Goal: Task Accomplishment & Management: Manage account settings

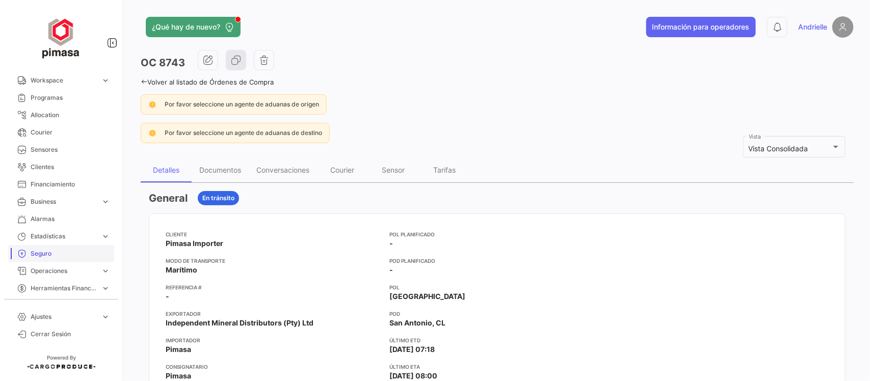
scroll to position [148, 0]
drag, startPoint x: 50, startPoint y: 215, endPoint x: 409, endPoint y: 378, distance: 394.3
click at [50, 215] on span "Alarmas" at bounding box center [71, 217] width 80 height 9
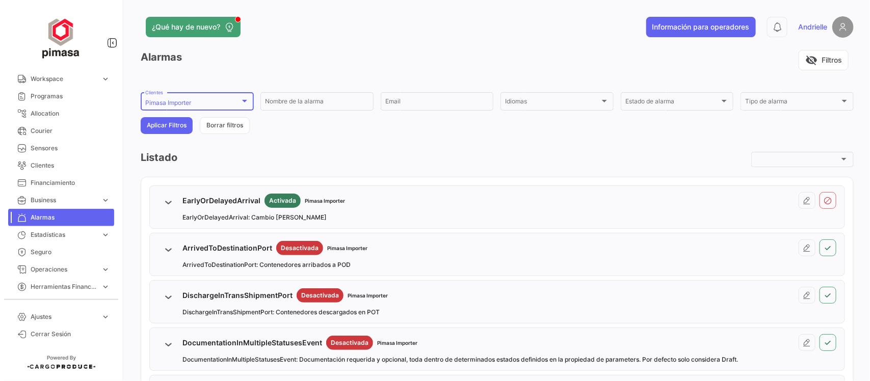
click at [225, 105] on div "Pimasa Importer" at bounding box center [192, 102] width 95 height 7
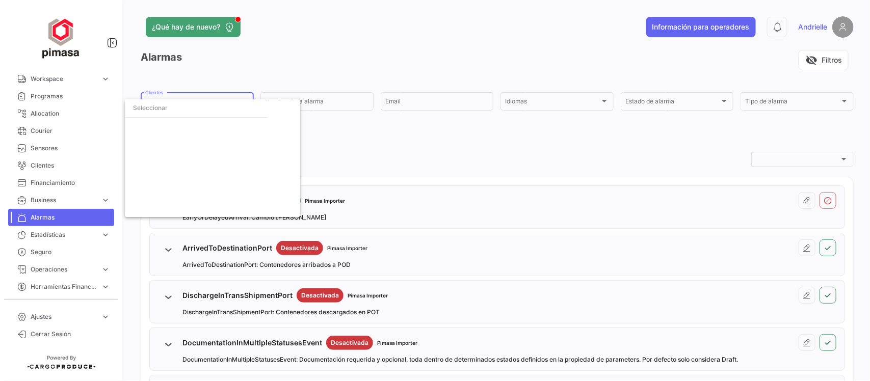
scroll to position [3261, 0]
drag, startPoint x: 158, startPoint y: 126, endPoint x: 167, endPoint y: 110, distance: 18.9
click at [159, 126] on span "Pimasa Importer" at bounding box center [169, 128] width 48 height 8
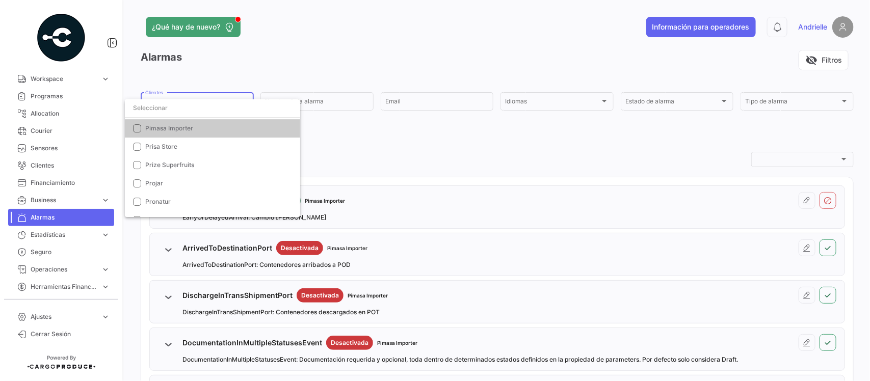
click at [167, 108] on input "dropdown search" at bounding box center [212, 108] width 175 height 18
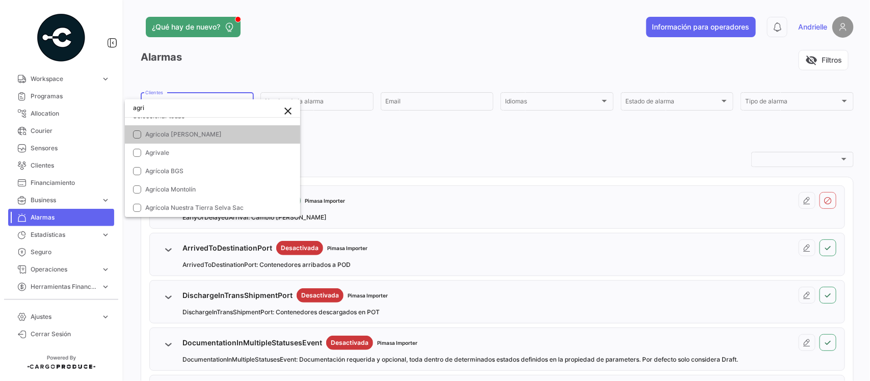
scroll to position [11, 0]
type input "agri"
click at [195, 149] on span "Agrivale" at bounding box center [216, 152] width 143 height 9
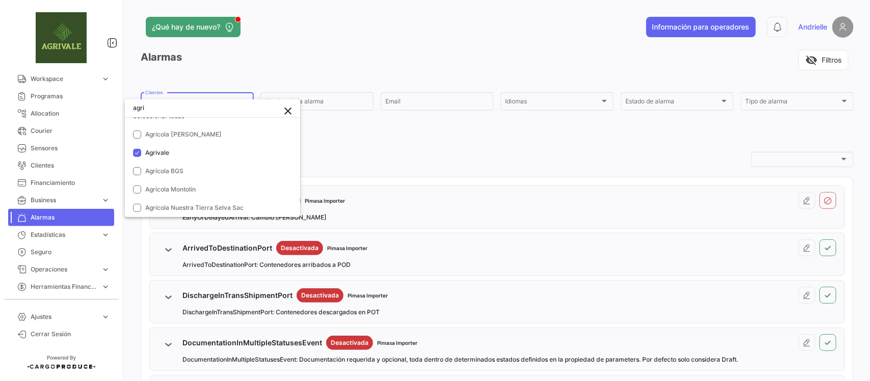
click at [355, 155] on div at bounding box center [435, 190] width 870 height 381
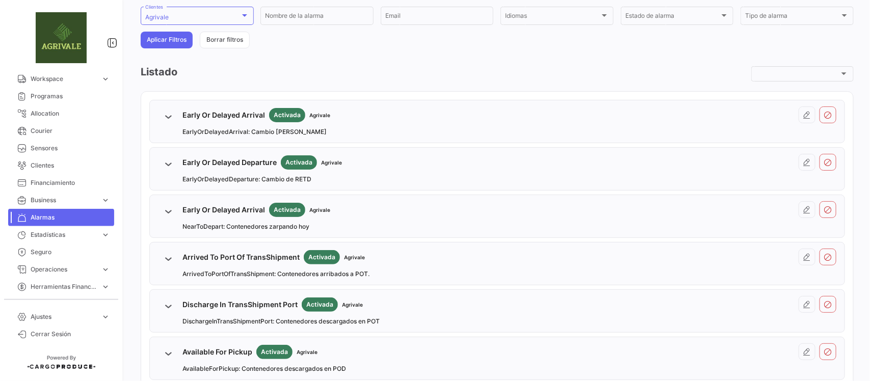
scroll to position [64, 0]
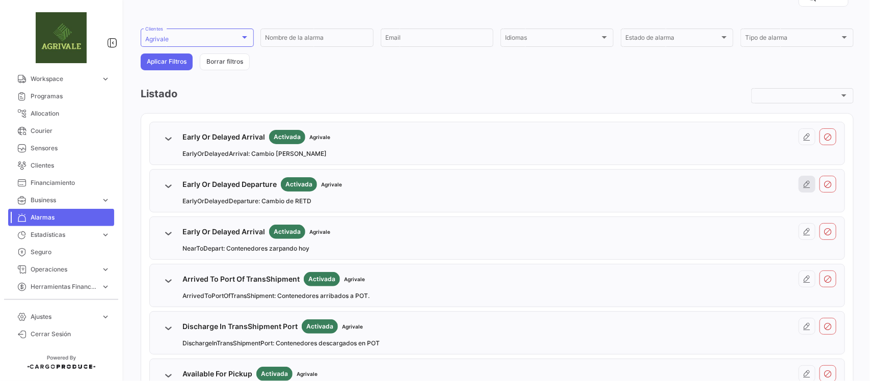
click at [803, 184] on icon at bounding box center [807, 184] width 8 height 8
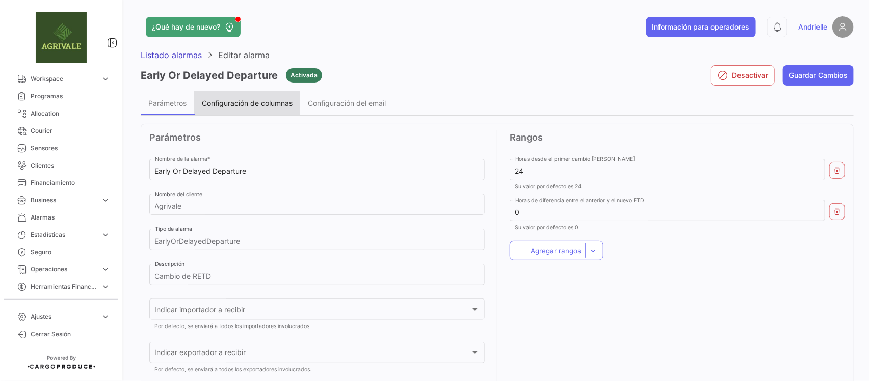
click at [235, 97] on div "Configuración de columnas" at bounding box center [247, 103] width 106 height 24
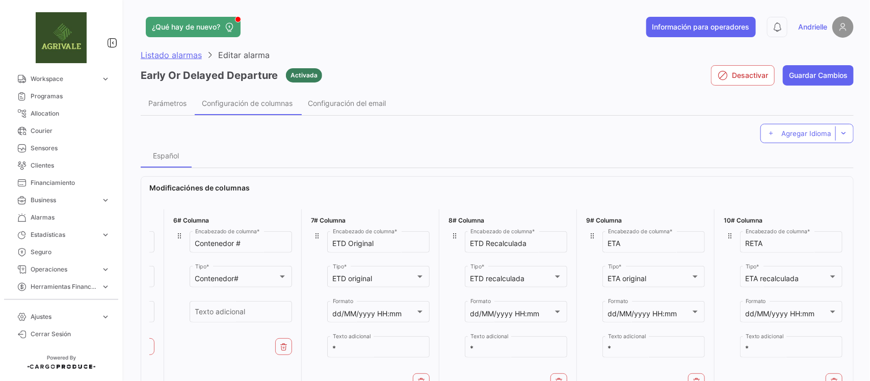
click at [172, 51] on span "Listado alarmas" at bounding box center [171, 55] width 61 height 10
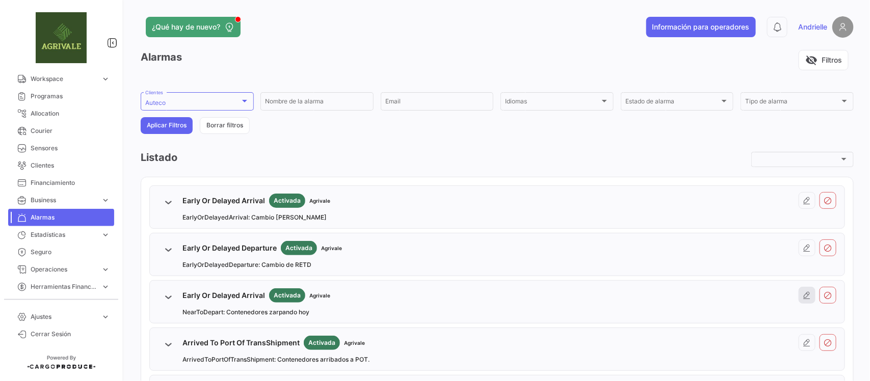
click at [803, 297] on icon at bounding box center [807, 296] width 8 height 8
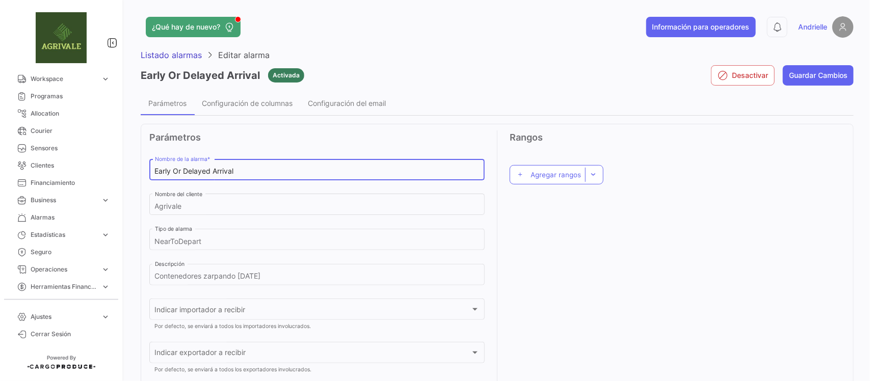
drag, startPoint x: 241, startPoint y: 170, endPoint x: 136, endPoint y: 151, distance: 106.7
click at [136, 151] on div "¿Qué hay de nuevo? Información para operadores 0 [PERSON_NAME] Listado alarmas …" at bounding box center [497, 190] width 746 height 381
type input "Near To Depart"
click at [261, 102] on span "Configuración de columnas" at bounding box center [247, 103] width 91 height 9
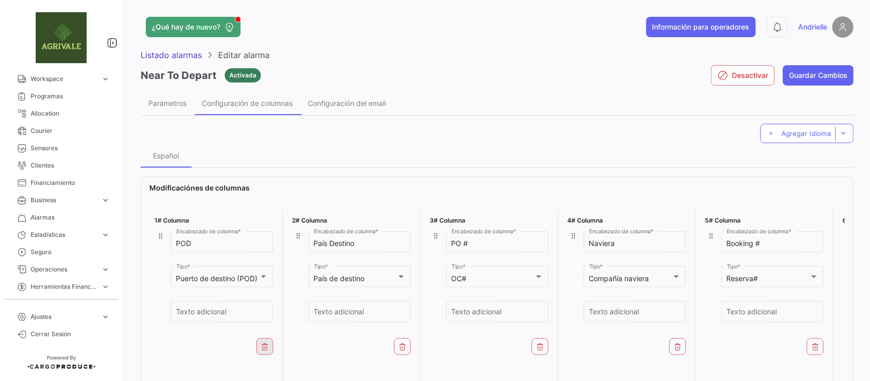
click at [261, 345] on icon at bounding box center [265, 347] width 8 height 8
click at [405, 348] on icon at bounding box center [403, 347] width 8 height 8
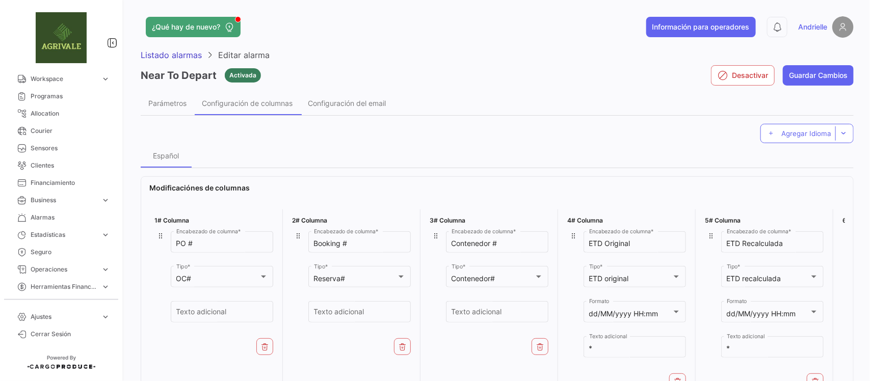
click at [405, 348] on icon at bounding box center [403, 347] width 8 height 8
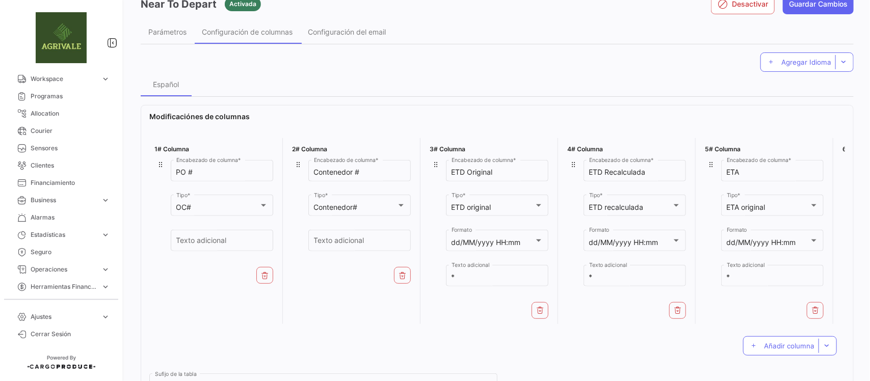
scroll to position [127, 0]
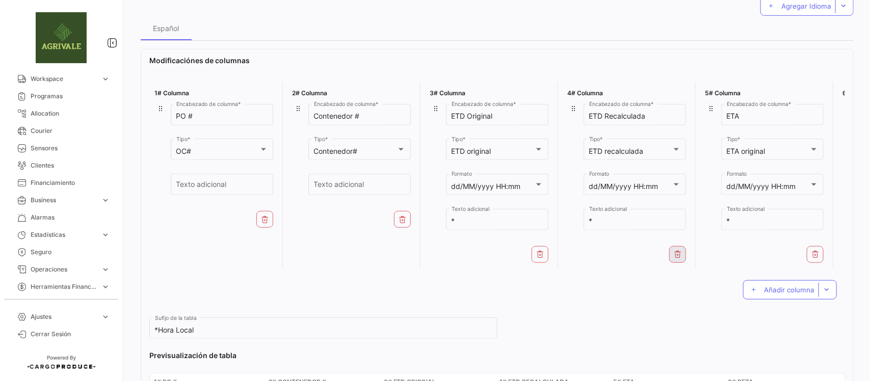
drag, startPoint x: 539, startPoint y: 255, endPoint x: 544, endPoint y: 255, distance: 5.1
click at [539, 255] on icon at bounding box center [540, 254] width 8 height 8
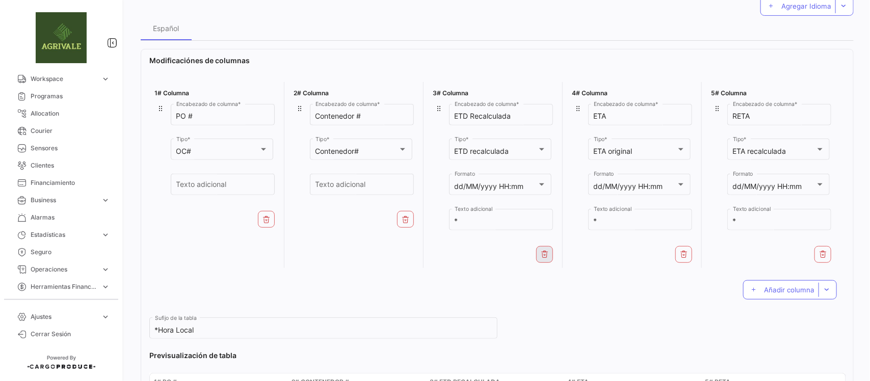
click at [544, 255] on icon at bounding box center [545, 254] width 8 height 8
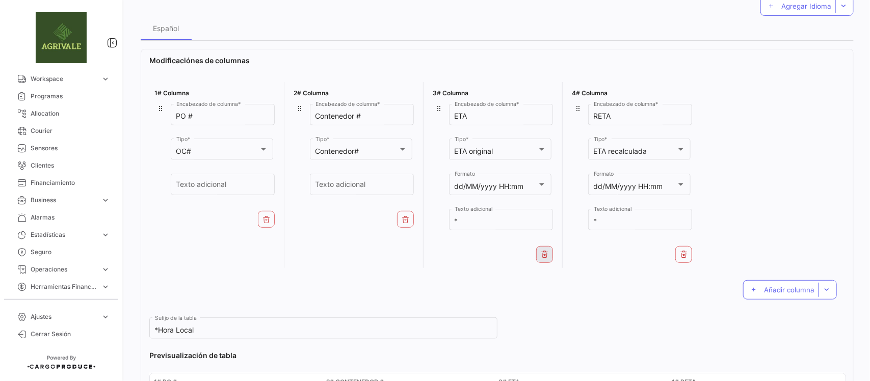
click at [546, 255] on icon at bounding box center [545, 254] width 8 height 8
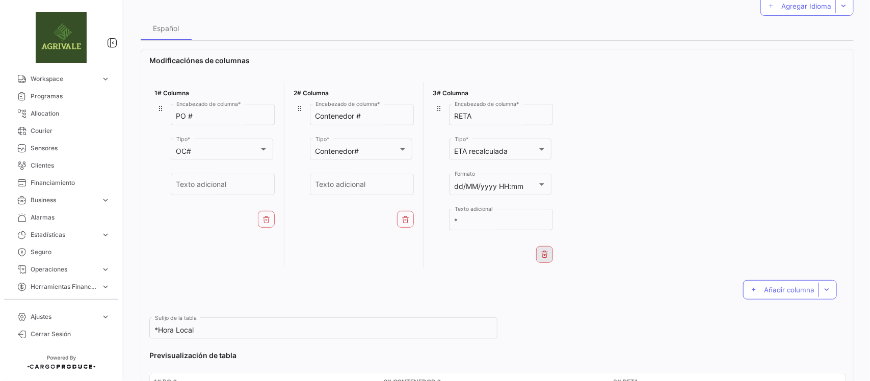
click at [547, 254] on icon at bounding box center [545, 254] width 8 height 8
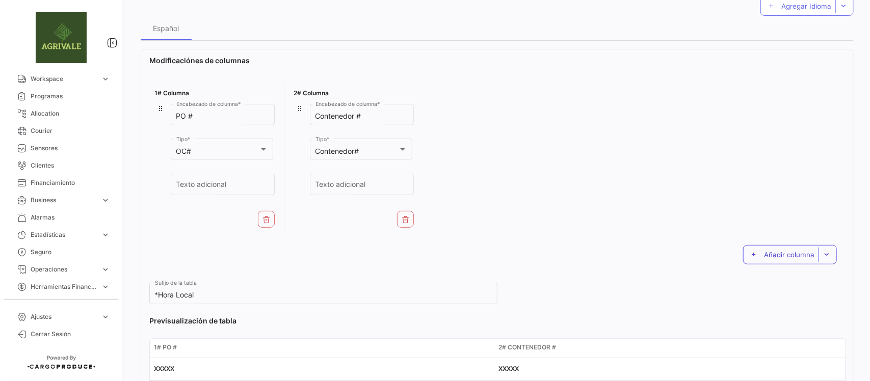
click at [773, 257] on span "Añadir columna" at bounding box center [789, 255] width 50 height 8
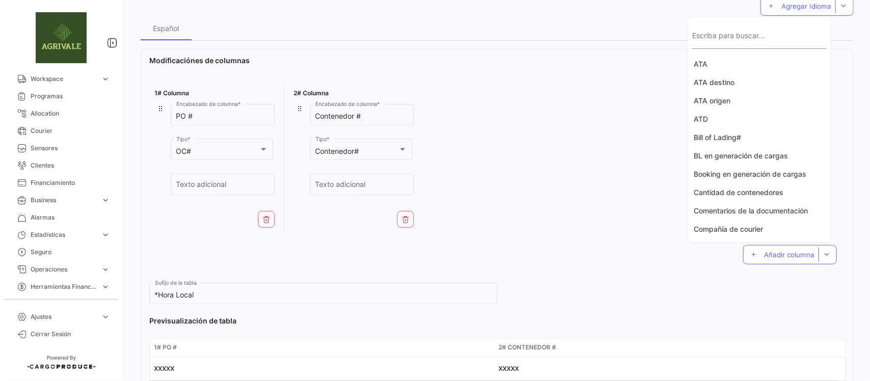
click at [755, 34] on div "Escriba para buscar..." at bounding box center [759, 36] width 135 height 23
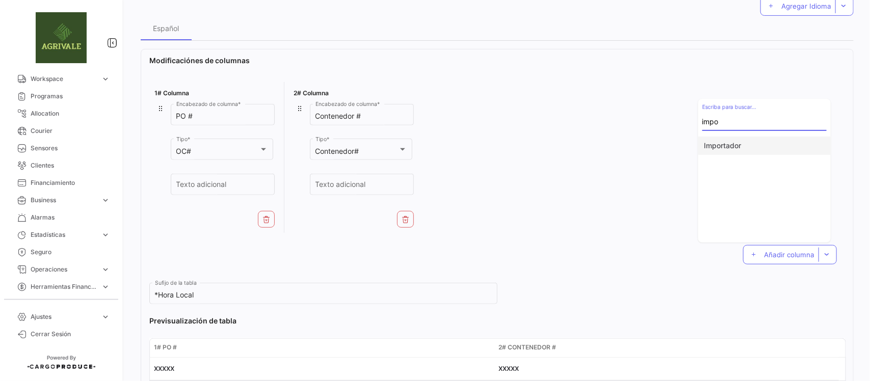
type input "impo"
click at [745, 141] on button "Importador" at bounding box center [764, 146] width 133 height 18
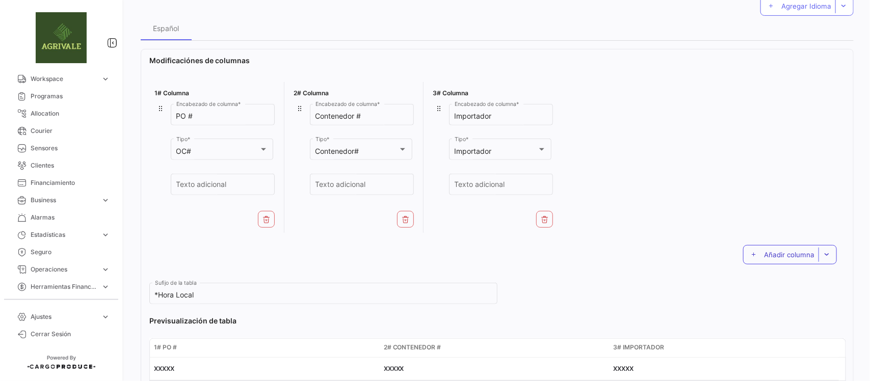
click at [757, 256] on button "Añadir columna" at bounding box center [790, 254] width 94 height 19
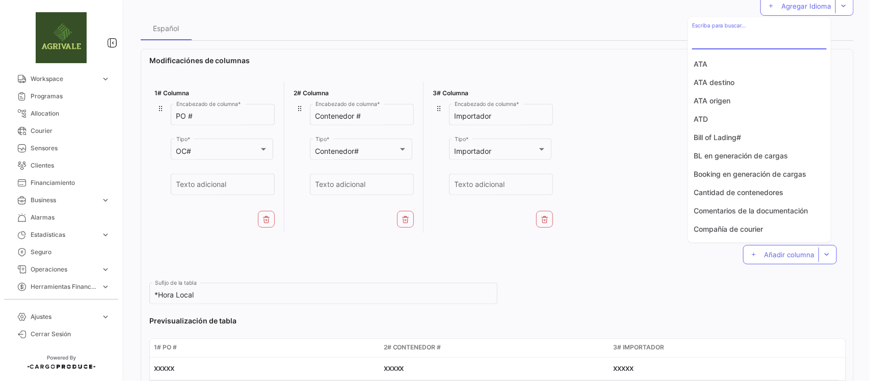
click at [735, 37] on input "Escriba para buscar..." at bounding box center [759, 40] width 135 height 9
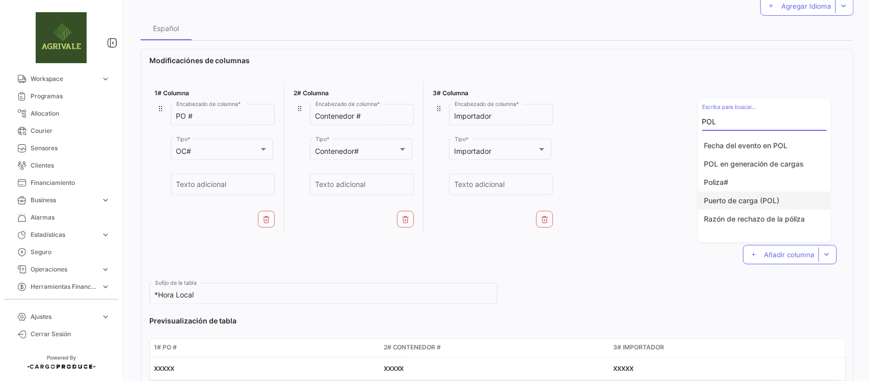
type input "POL"
click at [763, 205] on button "Puerto de carga (POL)" at bounding box center [764, 201] width 133 height 18
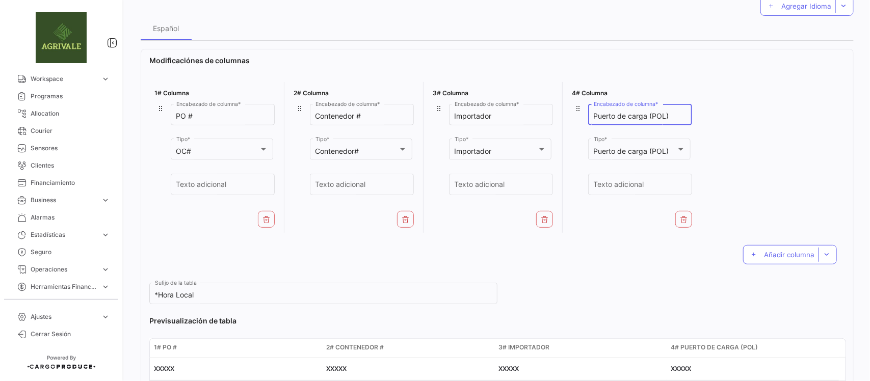
click at [646, 116] on input "Puerto de carga (POL)" at bounding box center [640, 116] width 93 height 9
click at [607, 115] on input "Puerto de carga (POL)" at bounding box center [640, 116] width 93 height 9
type input "Porto de carga (POL)"
click at [775, 251] on span "Añadir columna" at bounding box center [789, 255] width 50 height 8
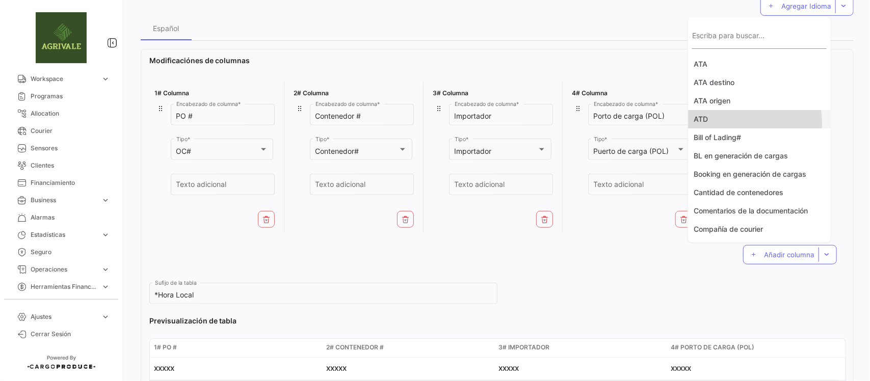
click at [724, 124] on button "ATD" at bounding box center [759, 119] width 143 height 18
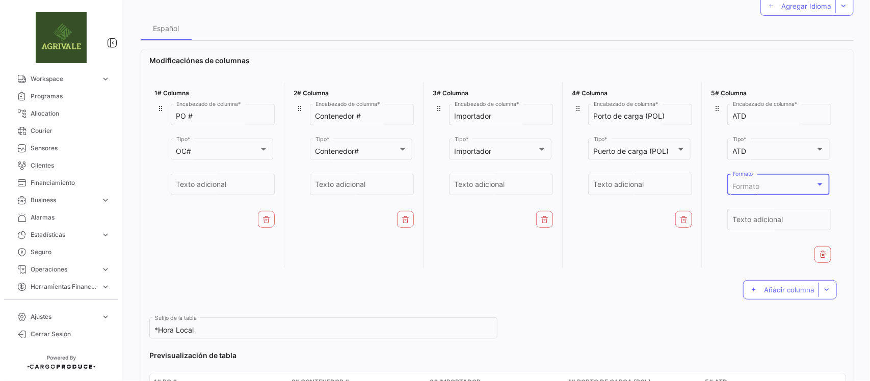
click at [750, 184] on span "Formato" at bounding box center [746, 186] width 27 height 9
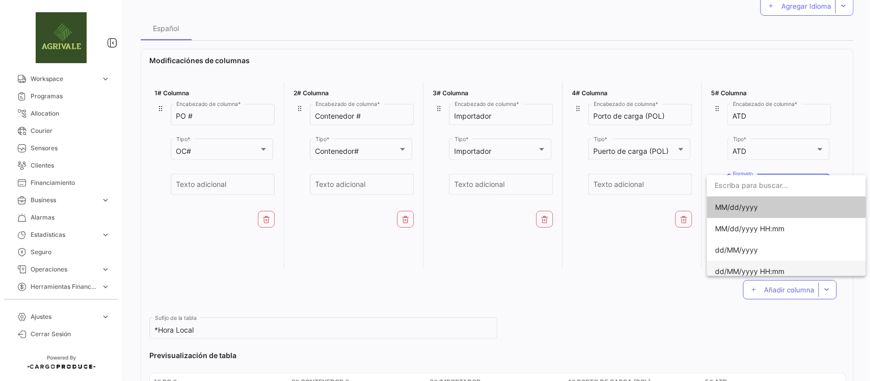
click at [736, 271] on span "dd/MM/yyyy HH:mm" at bounding box center [749, 271] width 69 height 9
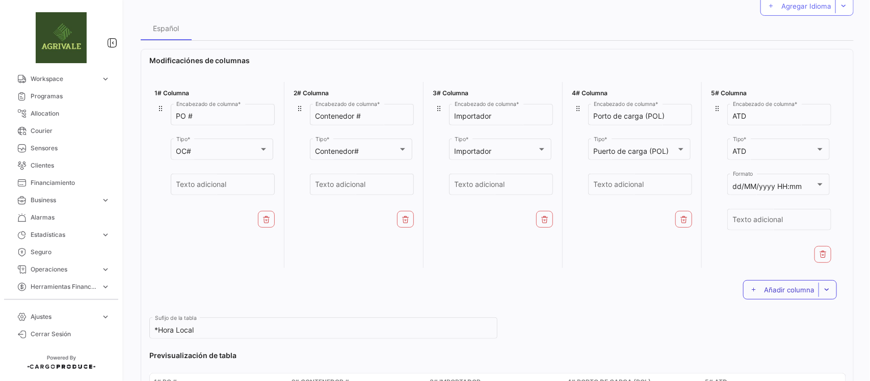
click at [776, 292] on span "Añadir columna" at bounding box center [789, 290] width 50 height 8
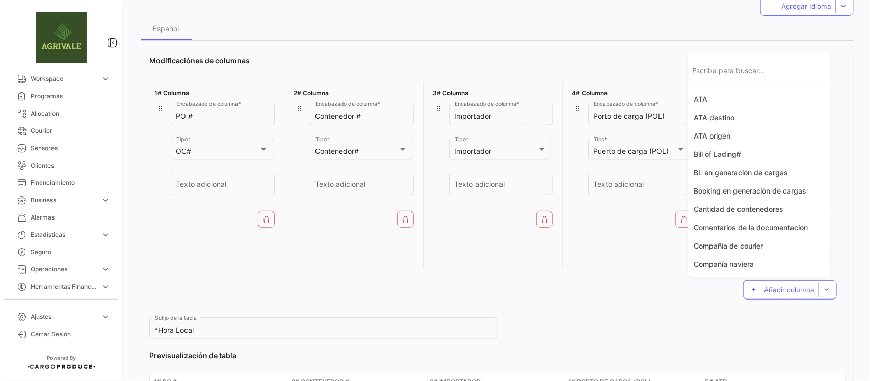
click at [759, 76] on input "Escriba para buscar..." at bounding box center [759, 75] width 135 height 9
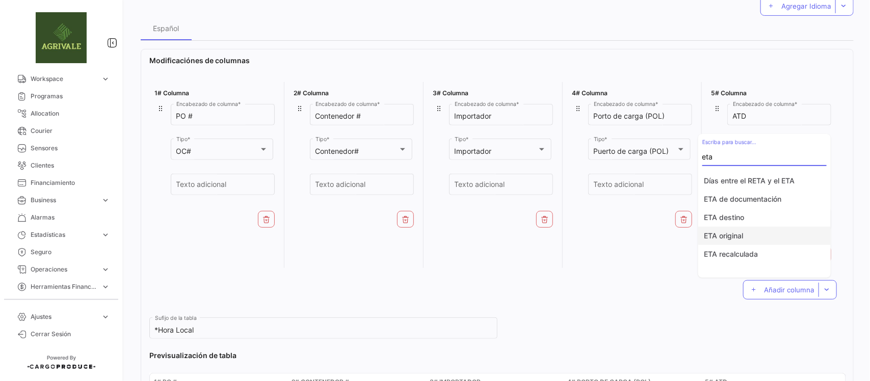
type input "eta"
click at [738, 235] on button "ETA original" at bounding box center [764, 236] width 133 height 18
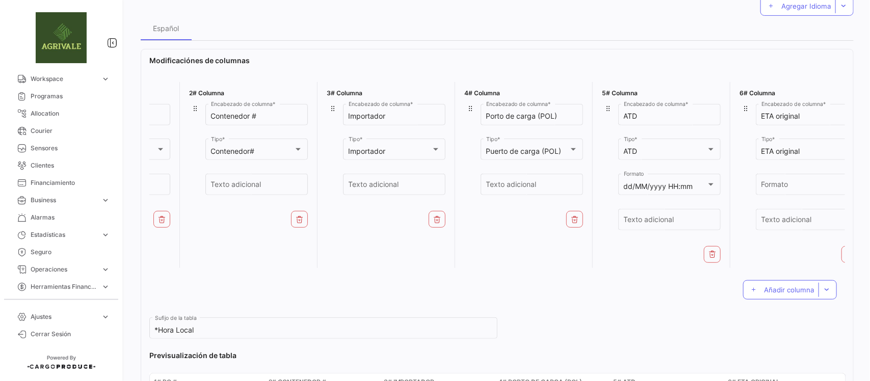
scroll to position [0, 105]
click at [764, 294] on span "Añadir columna" at bounding box center [789, 290] width 50 height 8
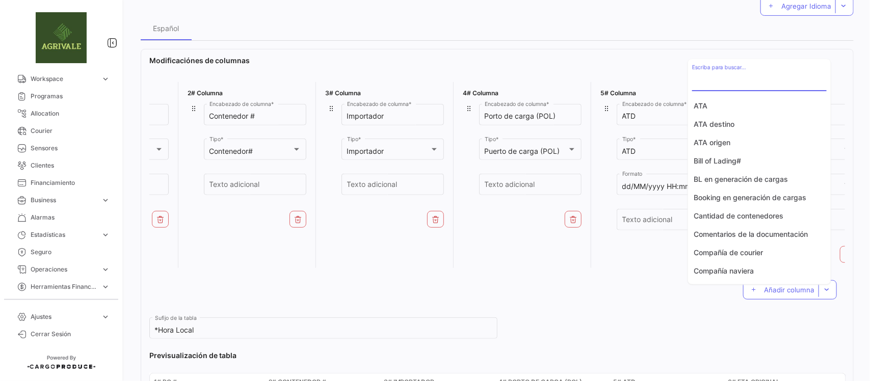
click at [715, 84] on input "Escriba para buscar..." at bounding box center [759, 81] width 135 height 9
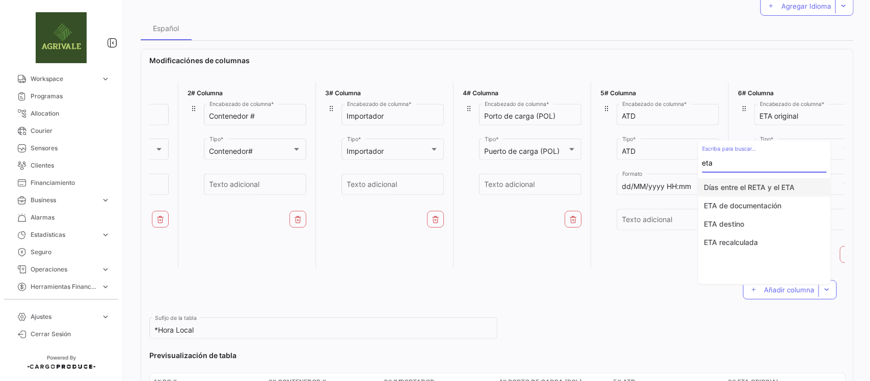
type input "eta"
click at [784, 190] on button "Días entre el RETA y el ETA" at bounding box center [764, 187] width 133 height 18
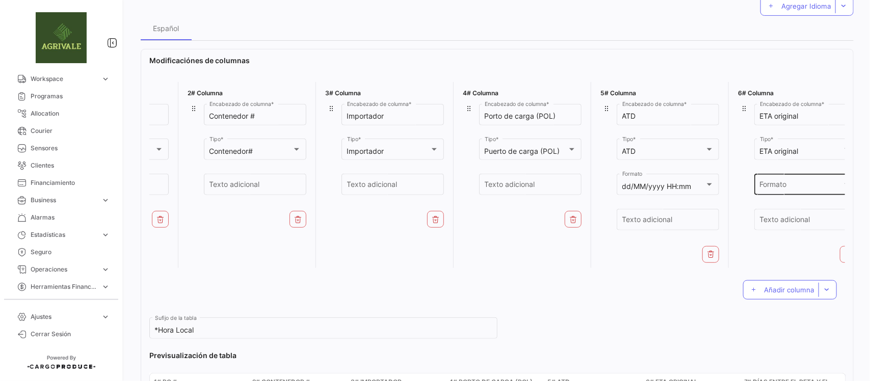
click at [787, 190] on div "Formato" at bounding box center [801, 187] width 83 height 9
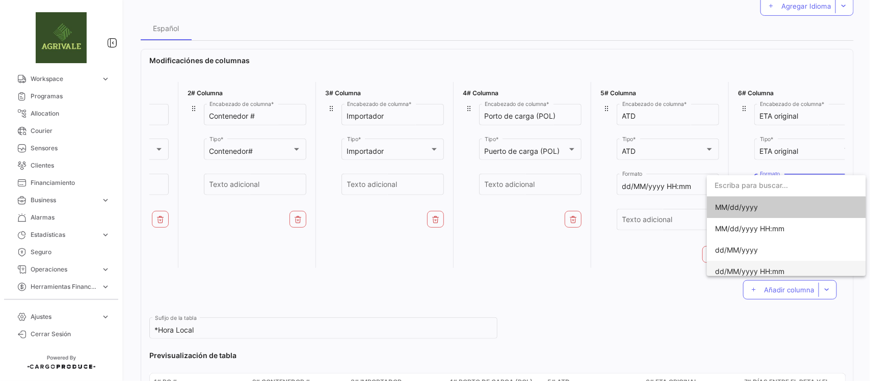
click at [759, 268] on span "dd/MM/yyyy HH:mm" at bounding box center [749, 271] width 69 height 9
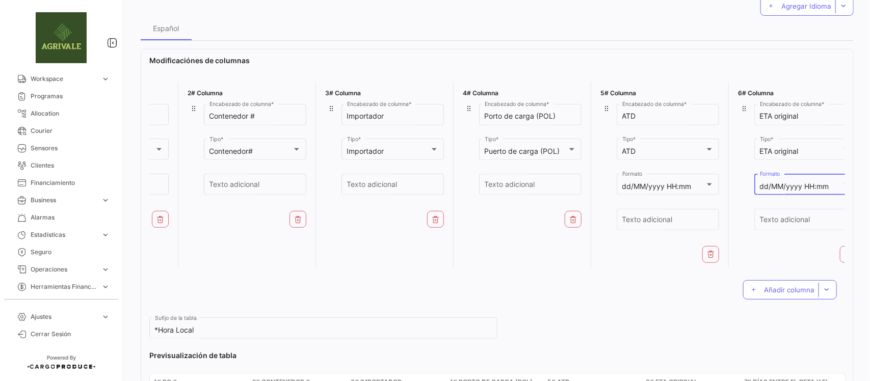
scroll to position [0, 259]
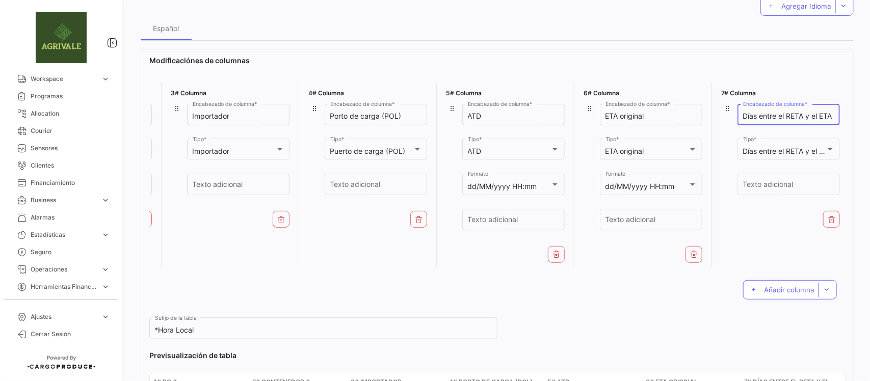
click at [797, 112] on input "Días entre el RETA y el ETA" at bounding box center [789, 116] width 92 height 9
drag, startPoint x: 828, startPoint y: 115, endPoint x: 722, endPoint y: 120, distance: 106.2
click at [722, 120] on div "Días entre el RETA y el ETA Encabezado de columna * Días entre el RETA y el ETA…" at bounding box center [780, 154] width 119 height 105
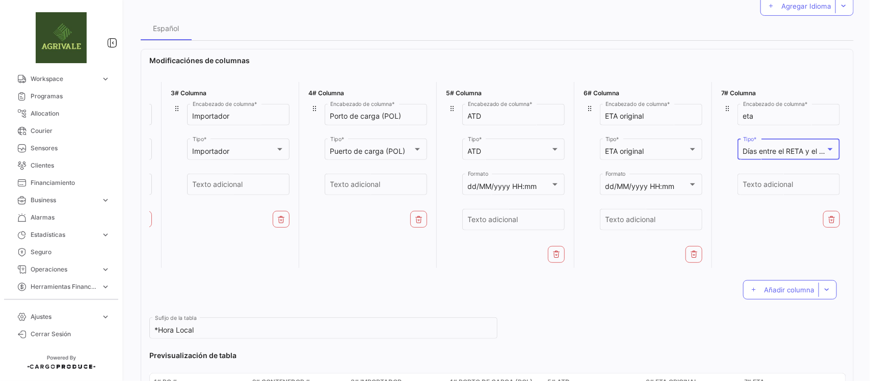
click at [798, 150] on mat-select-trigger "Días entre el RETA y el ETA" at bounding box center [787, 151] width 89 height 9
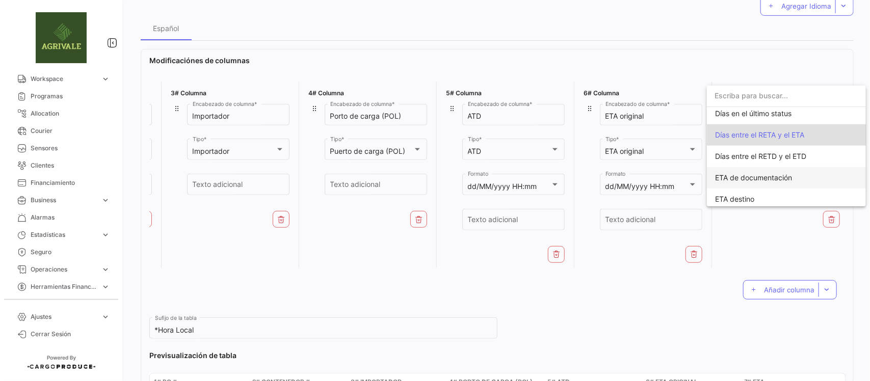
scroll to position [401, 0]
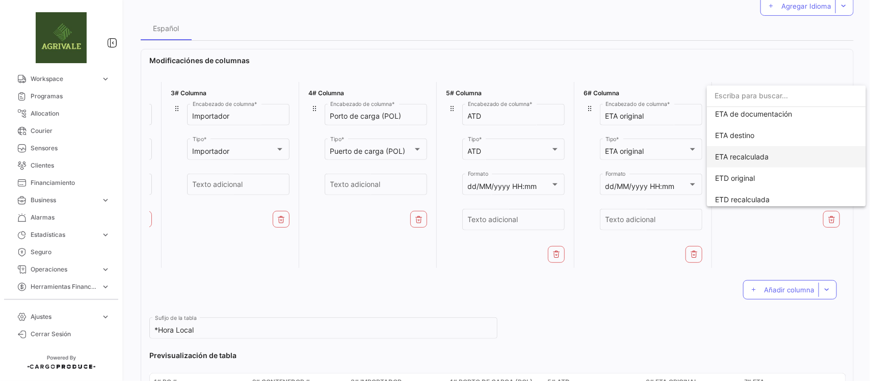
click at [760, 158] on span "ETA recalculada" at bounding box center [742, 156] width 54 height 9
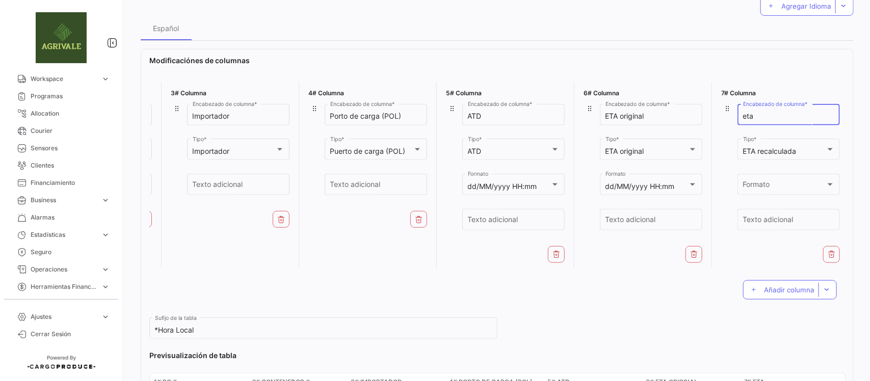
drag, startPoint x: 724, startPoint y: 110, endPoint x: 711, endPoint y: 110, distance: 13.3
click at [716, 110] on div "7# Columna eta Encabezado de columna * ETA recalculada Tipo * Formato Formato T…" at bounding box center [780, 175] width 129 height 186
type input "RETA"
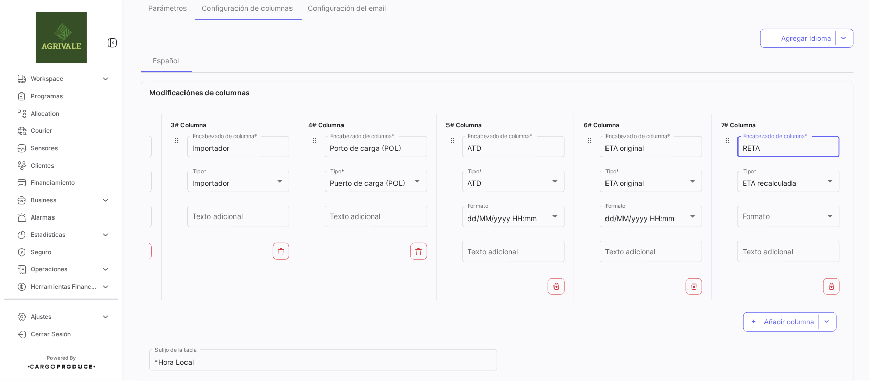
scroll to position [0, 0]
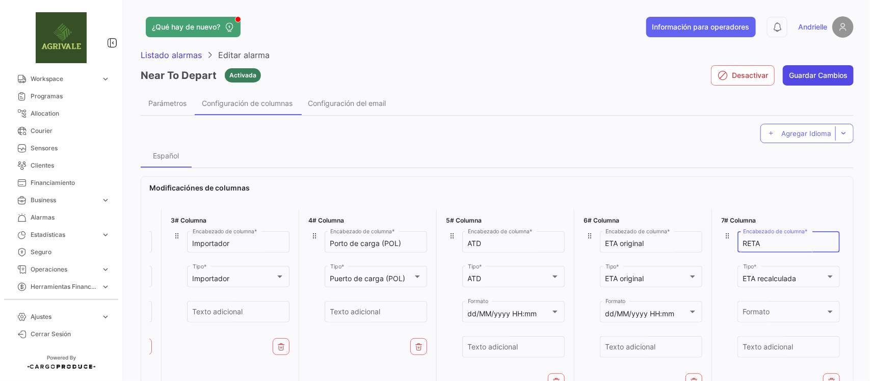
click at [820, 71] on button "Guardar Cambios" at bounding box center [818, 75] width 71 height 20
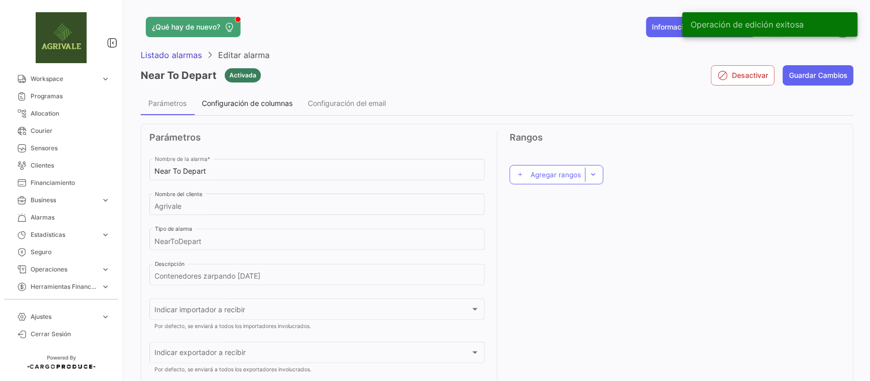
click at [244, 106] on span "Configuración de columnas" at bounding box center [247, 103] width 91 height 9
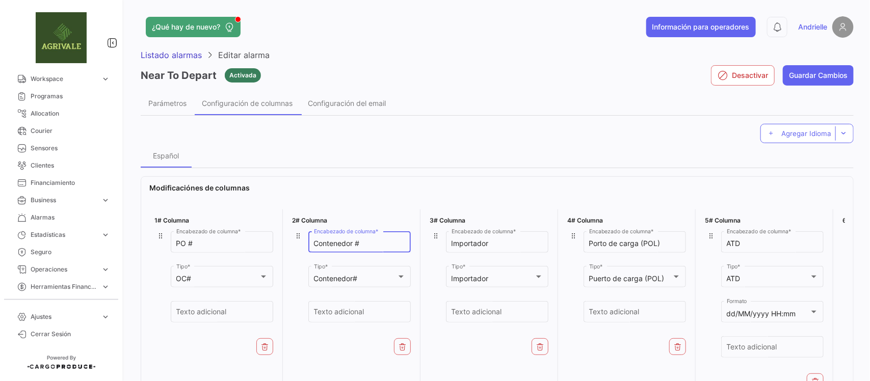
drag, startPoint x: 351, startPoint y: 242, endPoint x: 304, endPoint y: 246, distance: 46.6
click at [304, 246] on div "Contenedor # Encabezado de columna * Contenedor# Tipo * Texto adicional" at bounding box center [351, 281] width 119 height 105
paste input "êineres"
type input "Contêiner #"
click at [419, 188] on label "Modificaciónes de columnas" at bounding box center [497, 188] width 696 height 10
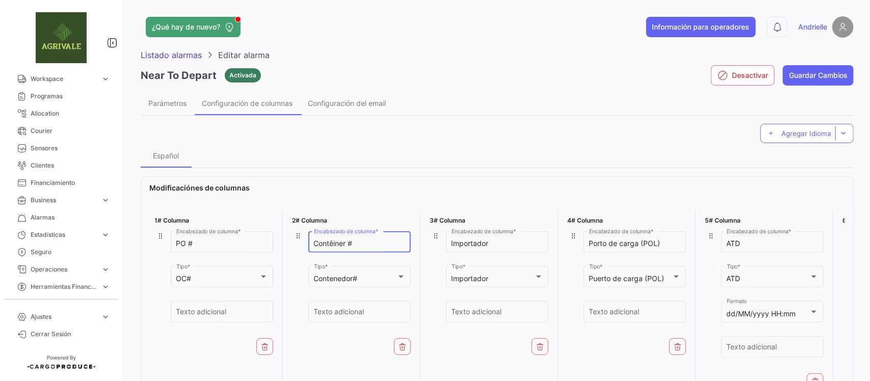
drag, startPoint x: 334, startPoint y: 243, endPoint x: 294, endPoint y: 247, distance: 40.0
click at [295, 246] on div "Contêiner # Encabezado de columna * Contenedor# Tipo * Texto adicional" at bounding box center [351, 281] width 119 height 105
click at [834, 69] on button "Guardar Cambios" at bounding box center [818, 75] width 71 height 20
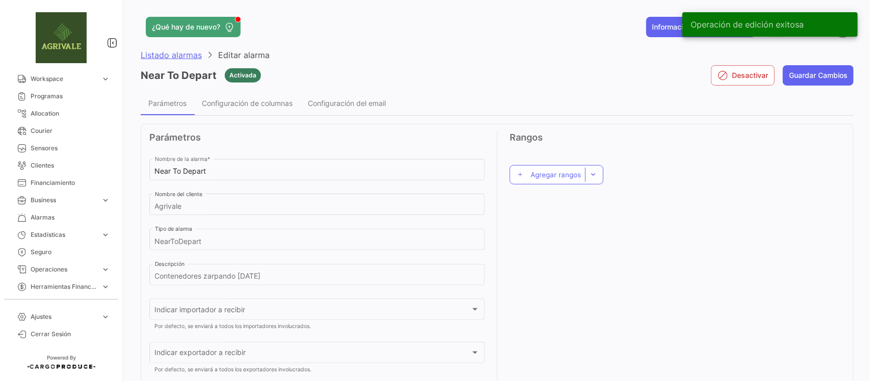
click at [156, 54] on span "Listado alarmas" at bounding box center [171, 55] width 61 height 10
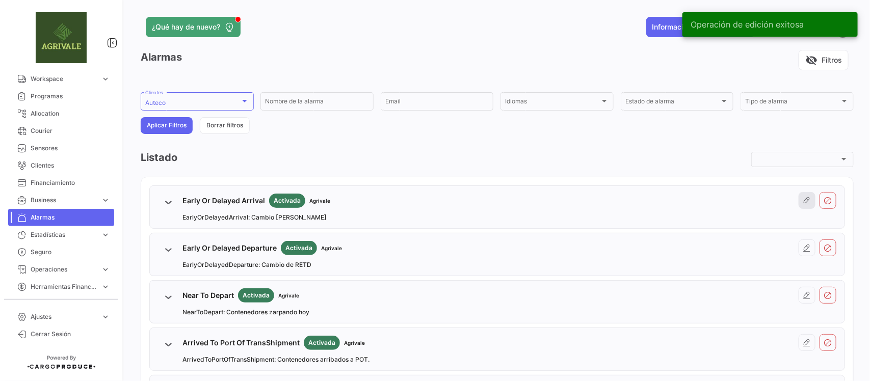
click at [805, 205] on button at bounding box center [807, 200] width 17 height 17
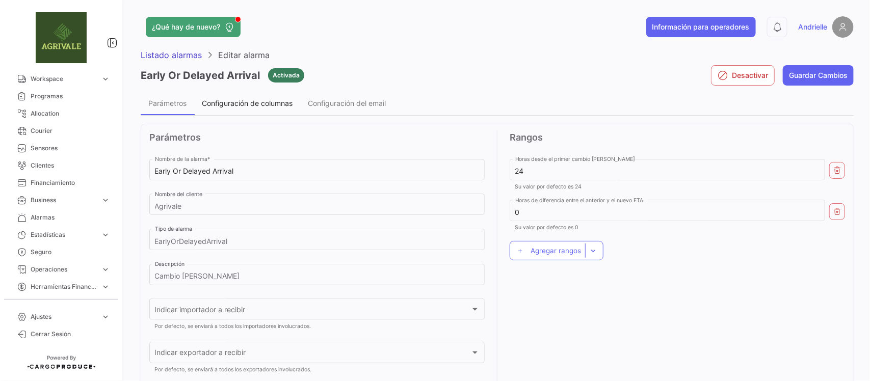
click at [249, 100] on span "Configuración de columnas" at bounding box center [247, 103] width 91 height 9
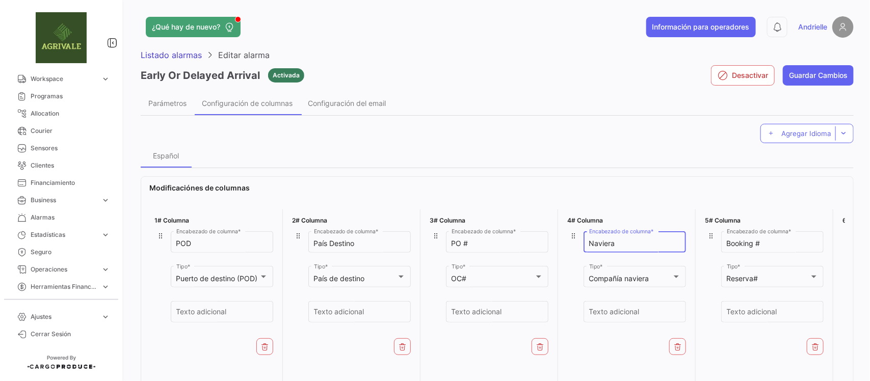
drag, startPoint x: 622, startPoint y: 246, endPoint x: 551, endPoint y: 242, distance: 71.5
click at [551, 242] on div "1# Columna POD Encabezado de columna * Puerto de destino (POD) Tipo * Texto adi…" at bounding box center [497, 302] width 696 height 194
type input "a"
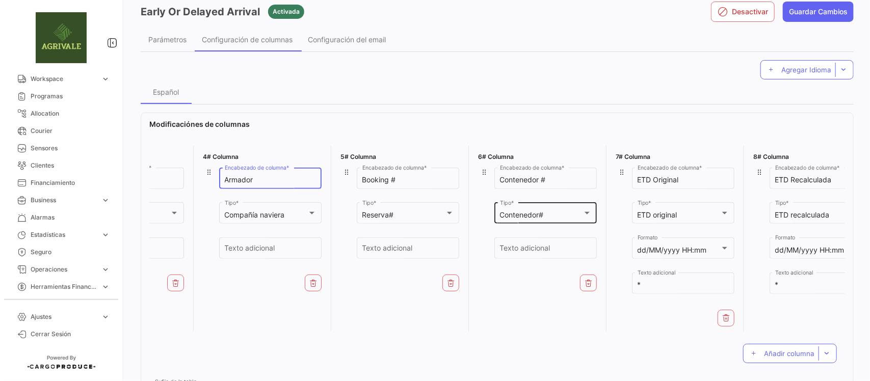
scroll to position [0, 366]
type input "Armador"
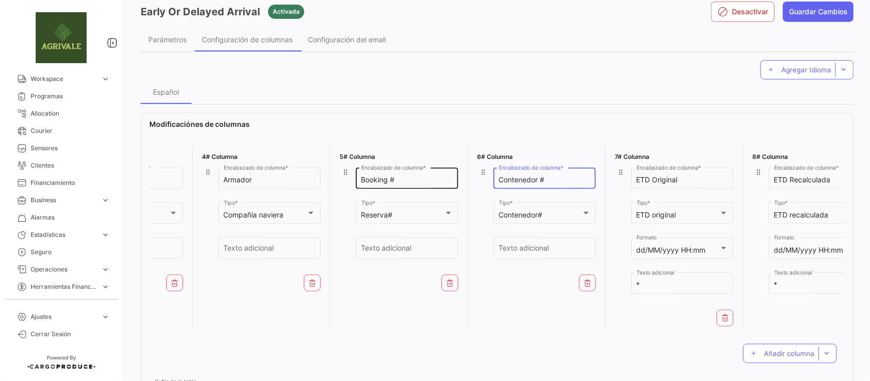
drag, startPoint x: 547, startPoint y: 181, endPoint x: 455, endPoint y: 177, distance: 91.9
click at [448, 176] on div "1# Columna POD Encabezado de columna * Puerto de destino (POD) Tipo * Texto adi…" at bounding box center [497, 239] width 696 height 194
paste input "êine"
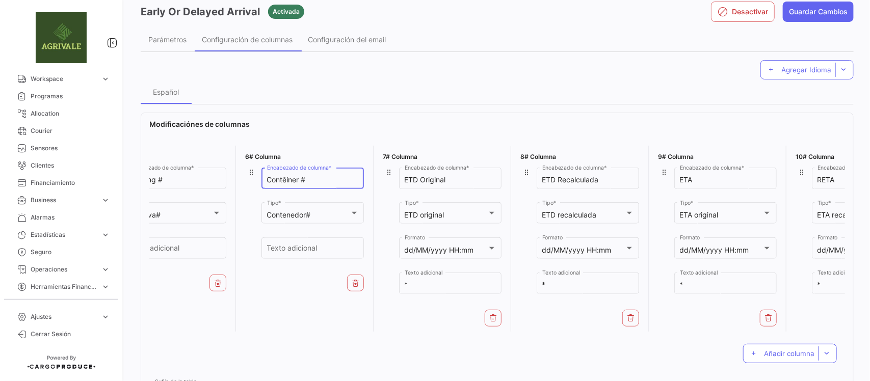
scroll to position [0, 669]
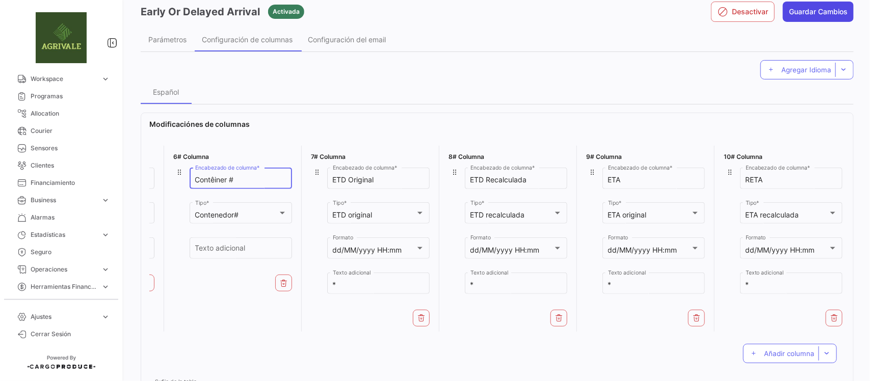
type input "Contêiner #"
click at [834, 11] on button "Guardar Cambios" at bounding box center [818, 12] width 71 height 20
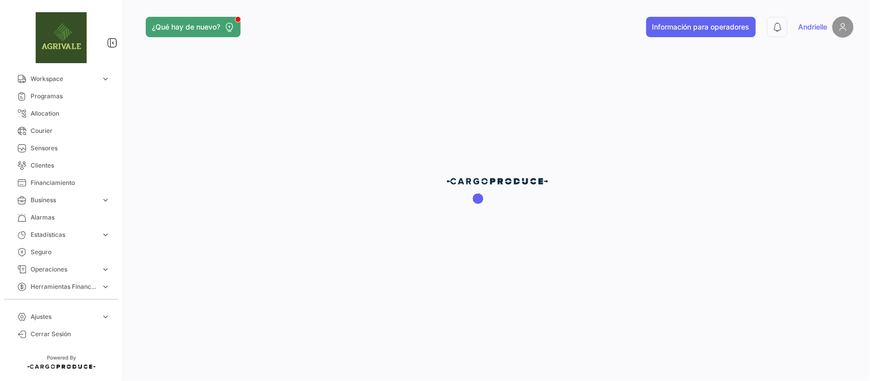
scroll to position [0, 0]
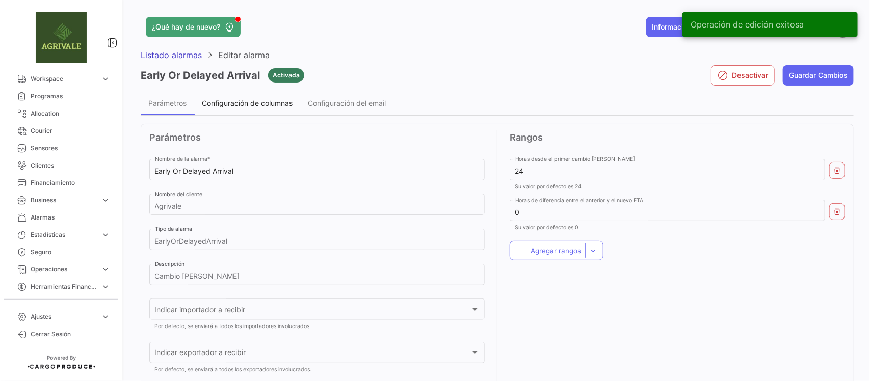
click at [261, 103] on span "Configuración de columnas" at bounding box center [247, 103] width 91 height 9
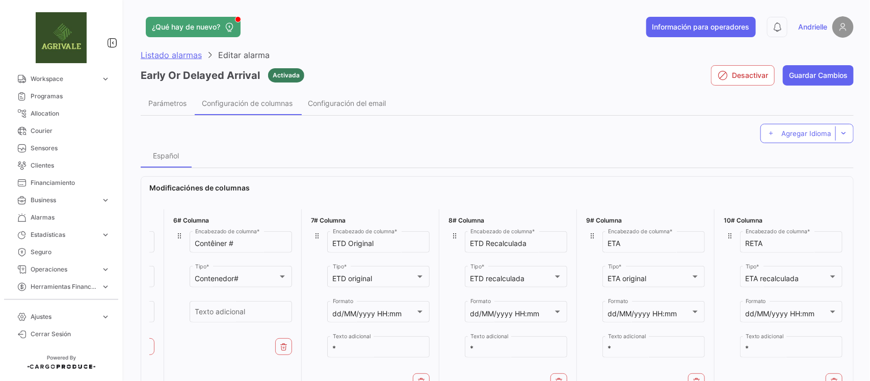
click at [176, 53] on span "Listado alarmas" at bounding box center [171, 55] width 61 height 10
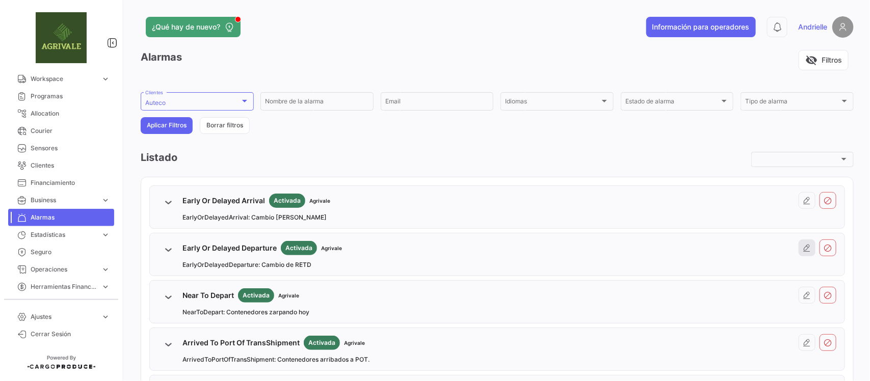
click at [803, 250] on icon at bounding box center [807, 248] width 8 height 8
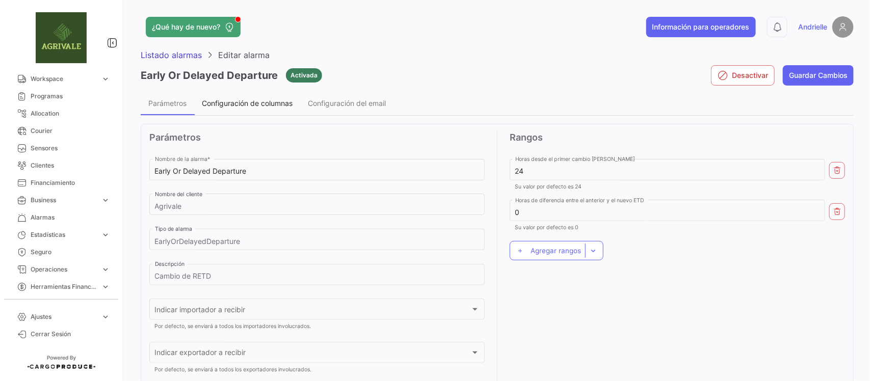
click at [272, 103] on span "Configuración de columnas" at bounding box center [247, 103] width 91 height 9
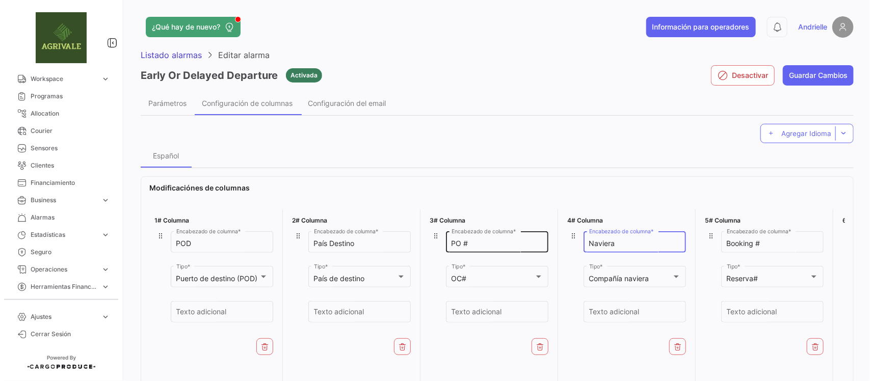
click at [530, 241] on div "1# Columna POD Encabezado de columna * Puerto de destino (POD) Tipo * Texto adi…" at bounding box center [497, 302] width 696 height 194
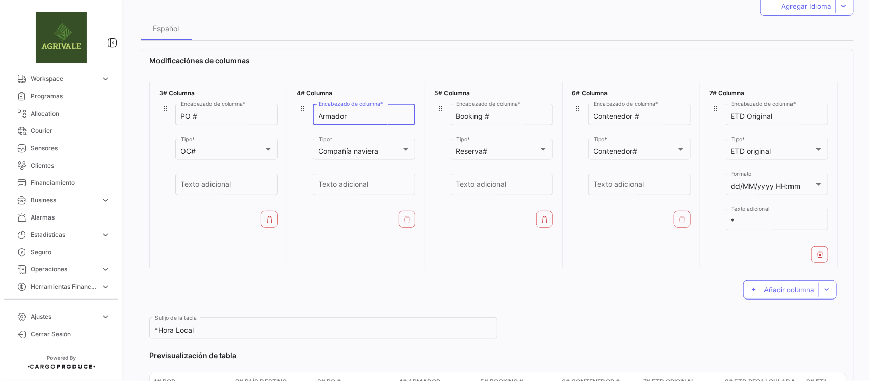
scroll to position [0, 406]
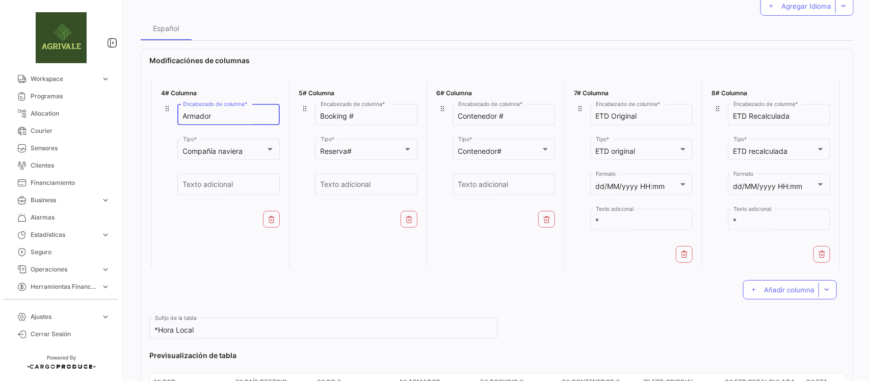
type input "Armador"
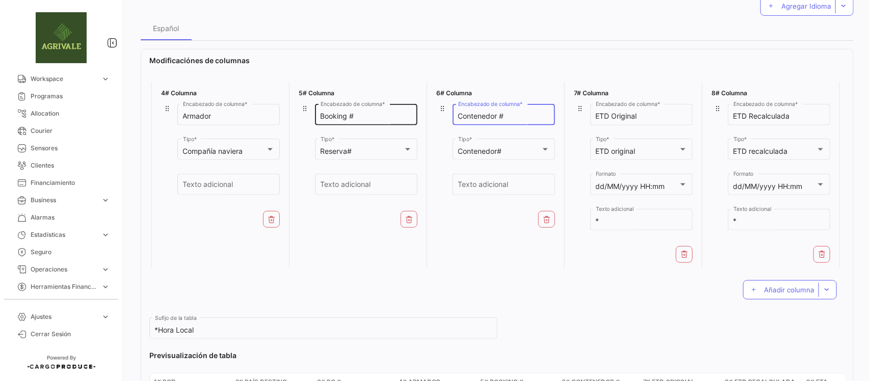
drag, startPoint x: 426, startPoint y: 109, endPoint x: 394, endPoint y: 105, distance: 32.3
click at [394, 105] on div "1# Columna POD Encabezado de columna * Puerto de destino (POD) Tipo * Texto adi…" at bounding box center [497, 175] width 696 height 194
paste input "êine"
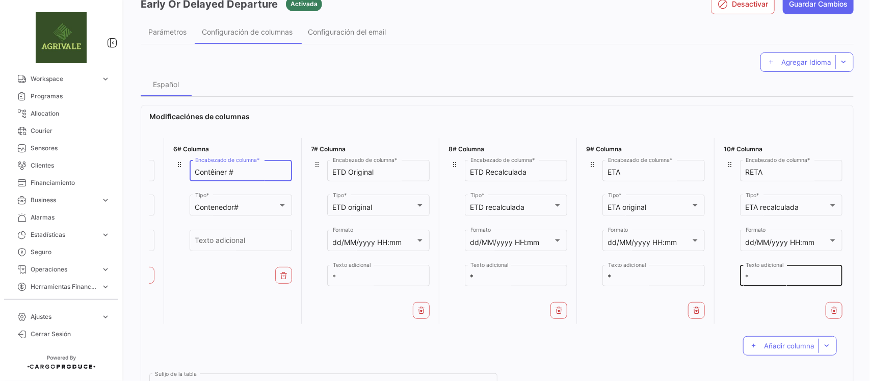
scroll to position [0, 0]
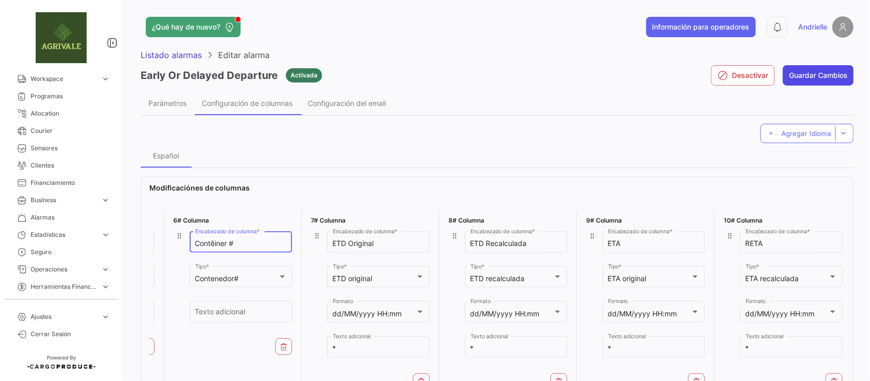
type input "Contêiner #"
click at [824, 72] on button "Guardar Cambios" at bounding box center [818, 75] width 71 height 20
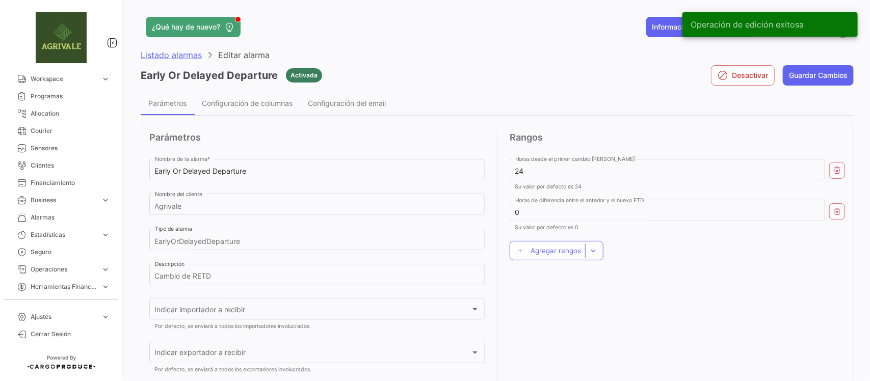
click at [187, 57] on span "Listado alarmas" at bounding box center [171, 55] width 61 height 10
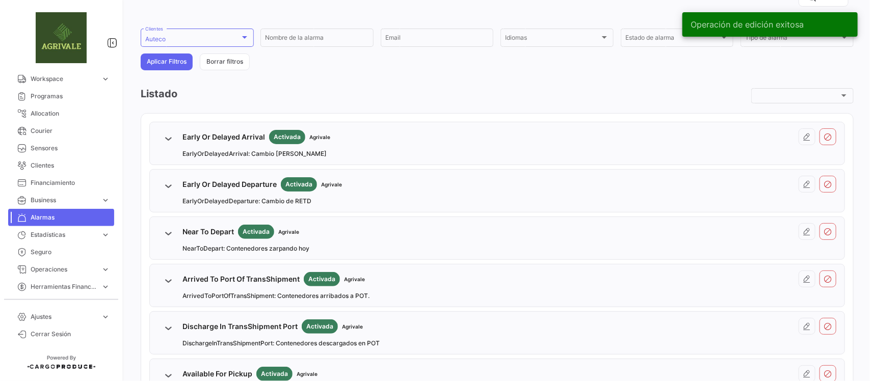
scroll to position [191, 0]
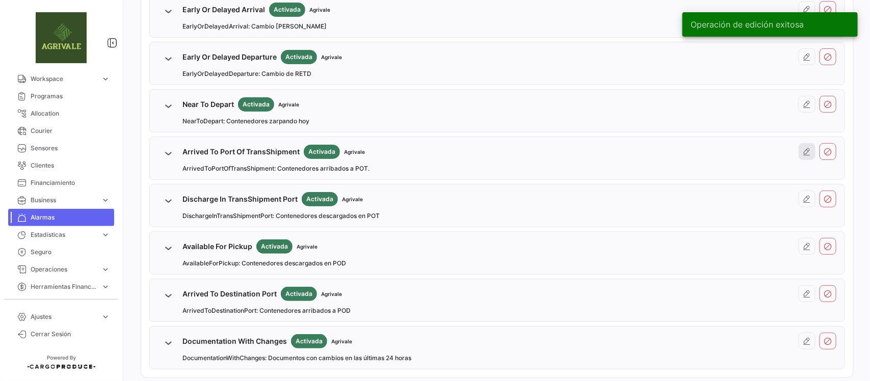
click at [803, 153] on icon at bounding box center [807, 152] width 8 height 8
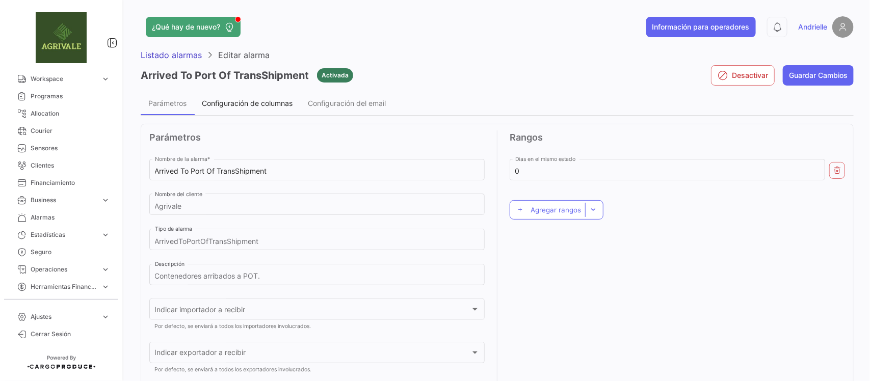
click at [250, 105] on span "Configuración de columnas" at bounding box center [247, 103] width 91 height 9
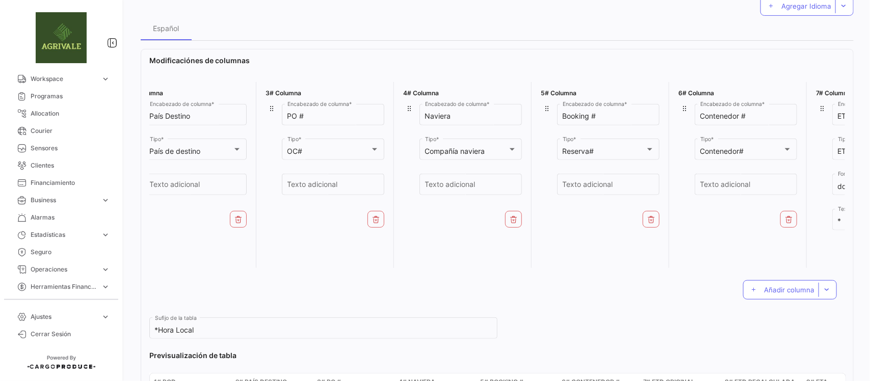
scroll to position [0, 165]
drag, startPoint x: 416, startPoint y: 123, endPoint x: 375, endPoint y: 123, distance: 40.3
click at [375, 123] on div "1# Columna POD Encabezado de columna * Puerto de destino (POD) Tipo * Texto adi…" at bounding box center [497, 175] width 696 height 194
click at [425, 115] on input "armador" at bounding box center [471, 116] width 92 height 9
click at [426, 115] on input "armador" at bounding box center [471, 116] width 92 height 9
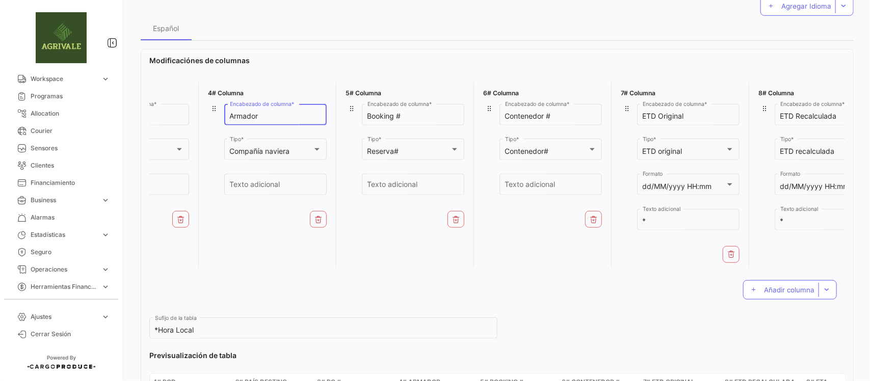
scroll to position [0, 362]
type input "Armador"
drag, startPoint x: 551, startPoint y: 116, endPoint x: 470, endPoint y: 120, distance: 81.2
click at [470, 120] on div "1# Columna POD Encabezado de columna * Puerto de destino (POD) Tipo * Texto adi…" at bounding box center [497, 175] width 696 height 194
paste input "êine"
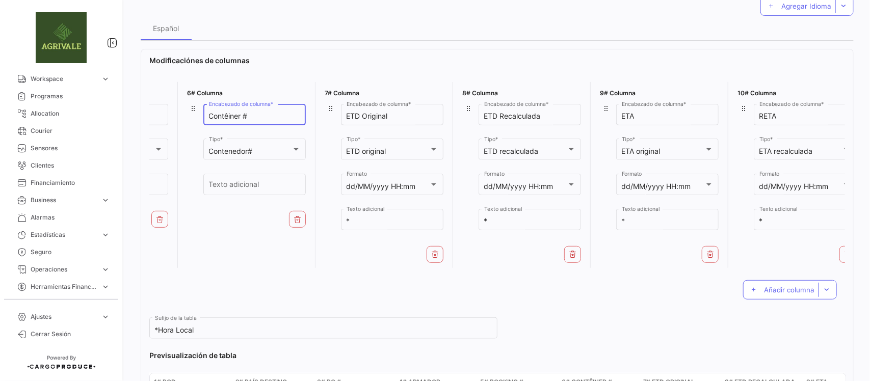
scroll to position [0, 669]
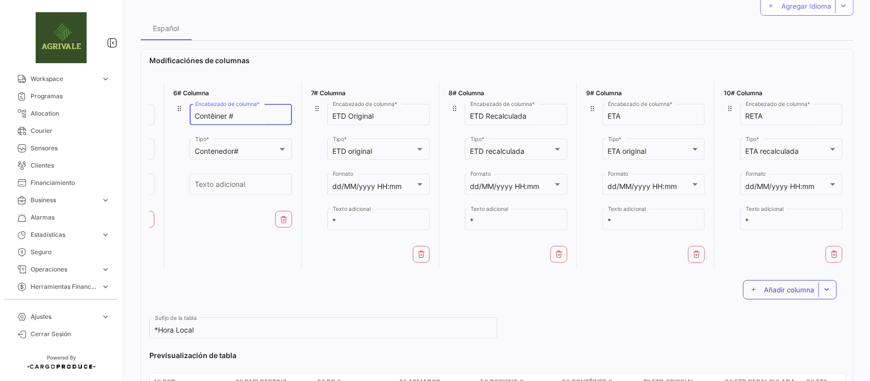
type input "Contêiner #"
click at [794, 294] on span "Añadir columna" at bounding box center [789, 290] width 50 height 8
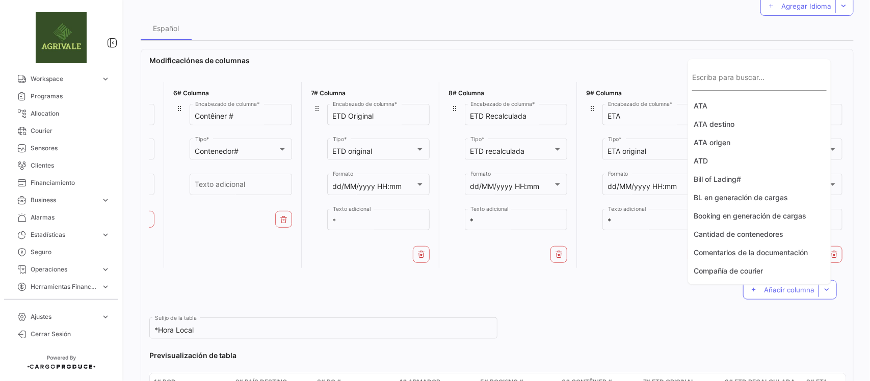
drag, startPoint x: 712, startPoint y: 85, endPoint x: 707, endPoint y: 88, distance: 6.2
click at [709, 86] on input "Escriba para buscar..." at bounding box center [759, 81] width 135 height 9
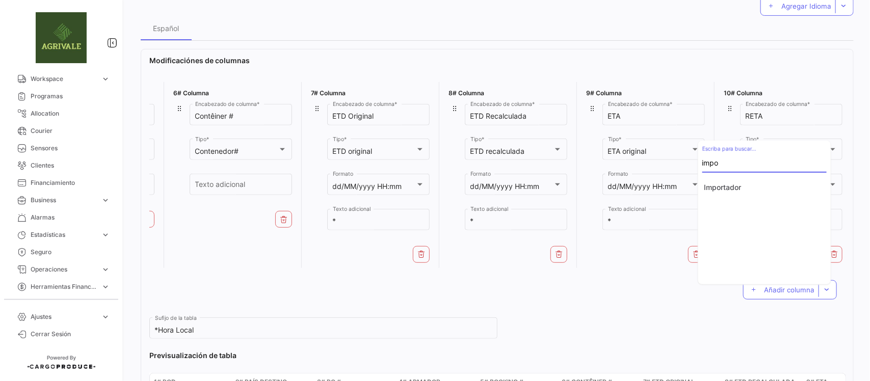
type input "impo"
click at [732, 187] on button "Importador" at bounding box center [764, 187] width 133 height 18
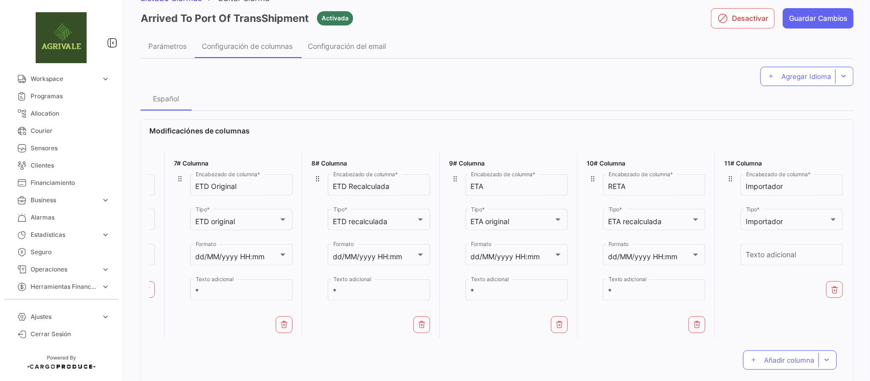
scroll to position [0, 0]
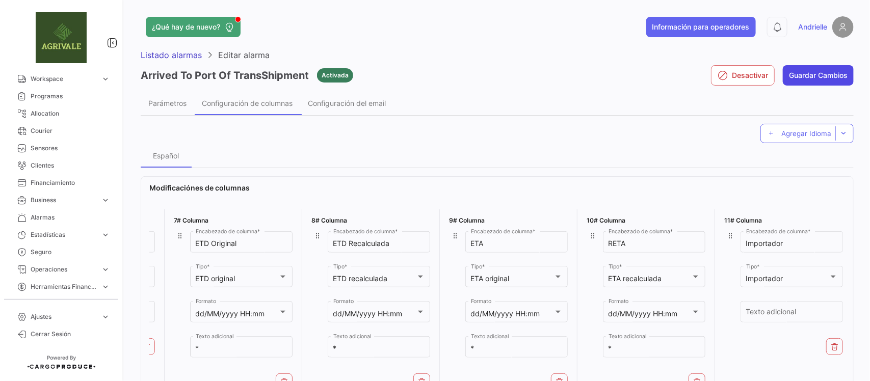
click at [814, 80] on button "Guardar Cambios" at bounding box center [818, 75] width 71 height 20
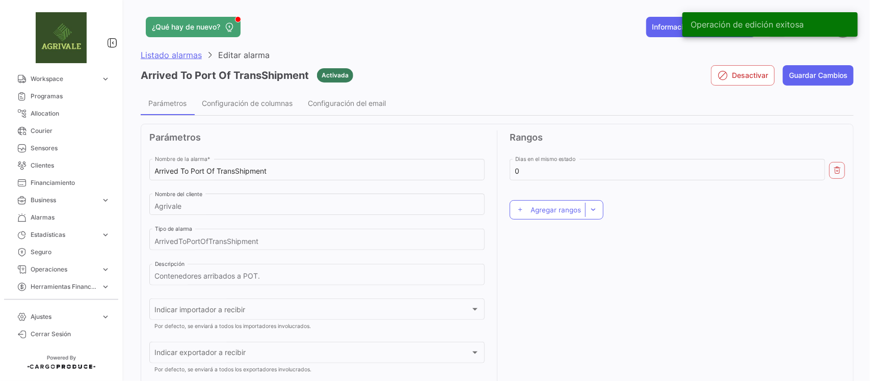
click at [181, 52] on span "Listado alarmas" at bounding box center [171, 55] width 61 height 10
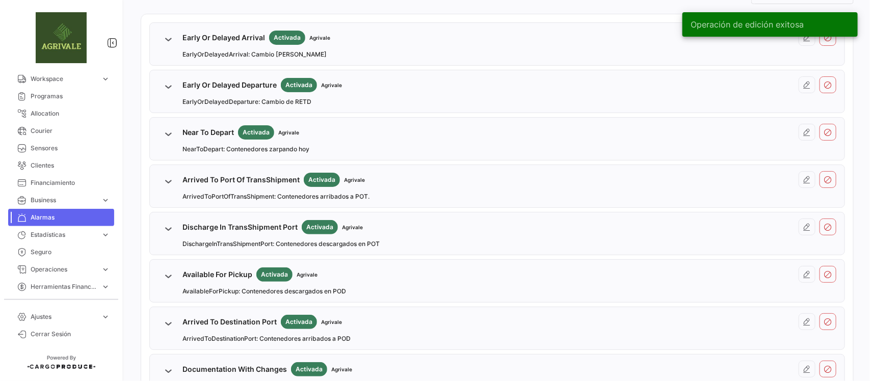
scroll to position [191, 0]
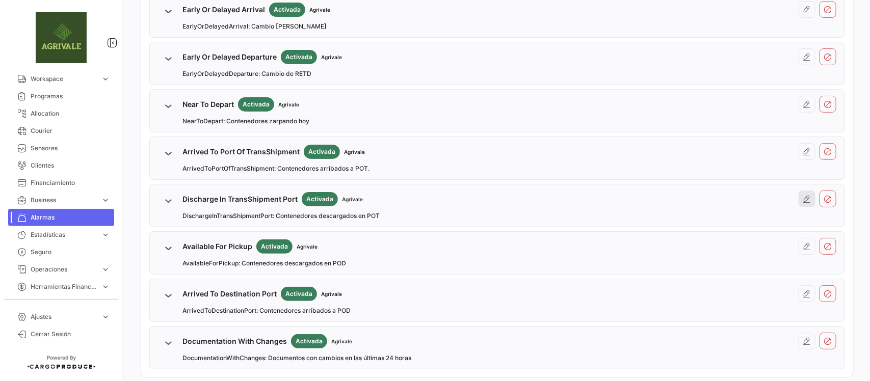
click at [803, 199] on icon at bounding box center [807, 199] width 8 height 8
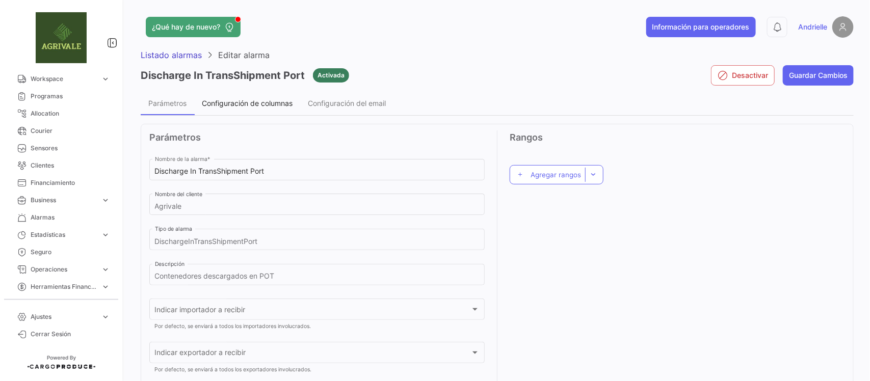
click at [254, 99] on span "Configuración de columnas" at bounding box center [247, 103] width 91 height 9
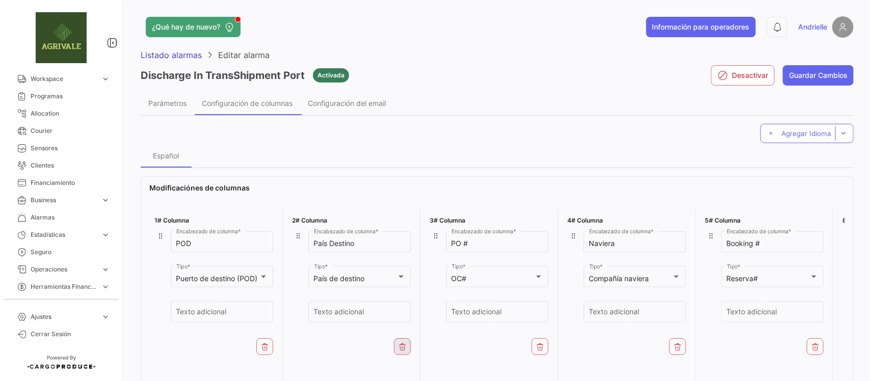
click at [401, 350] on icon at bounding box center [403, 347] width 8 height 8
click at [264, 343] on icon at bounding box center [265, 347] width 8 height 8
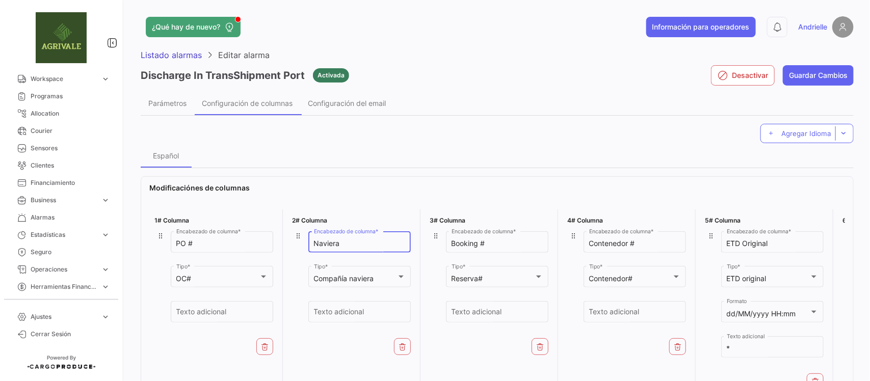
drag, startPoint x: 343, startPoint y: 244, endPoint x: 283, endPoint y: 243, distance: 60.2
click at [283, 243] on div "1# Columna PO # Encabezado de columna * OC# Tipo * Texto adicional 2# Columna N…" at bounding box center [497, 302] width 696 height 194
type input "Armador"
drag, startPoint x: 543, startPoint y: 246, endPoint x: 552, endPoint y: 248, distance: 8.9
click at [541, 246] on div "1# Columna PO # Encabezado de columna * OC# Tipo * Texto adicional 2# Columna A…" at bounding box center [497, 302] width 696 height 194
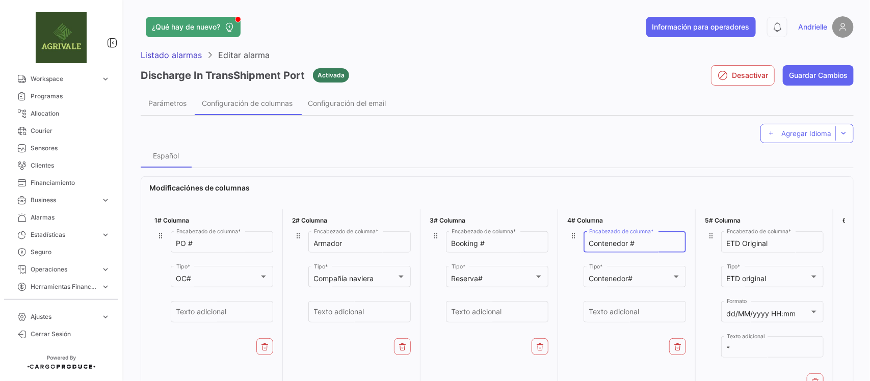
paste input "êine"
type input "Contêiner #"
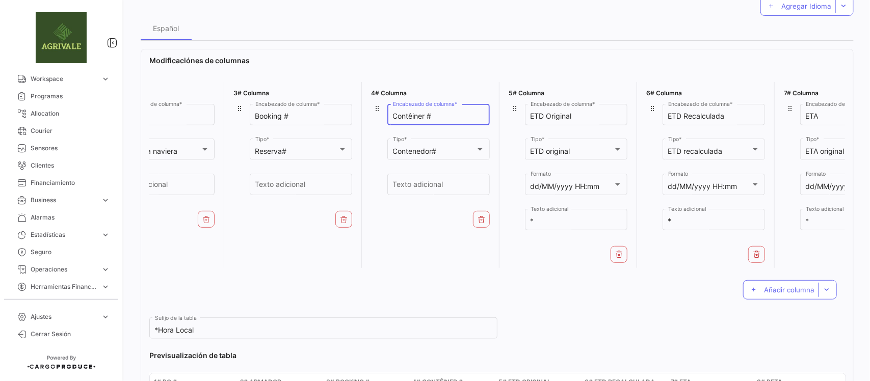
scroll to position [0, 199]
click at [748, 248] on button at bounding box center [753, 254] width 17 height 17
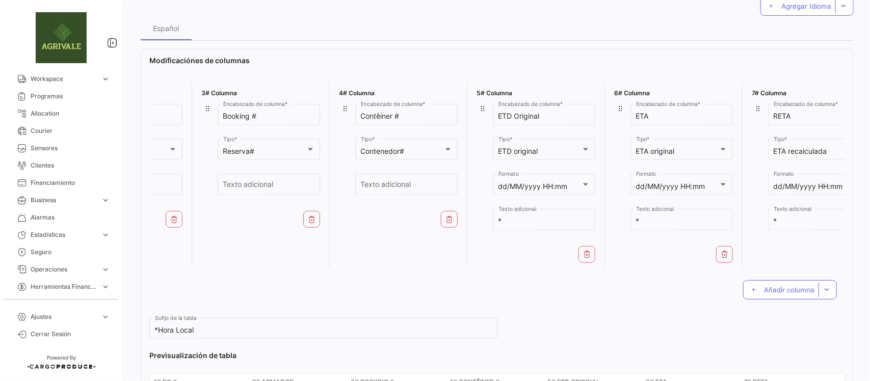
scroll to position [0, 259]
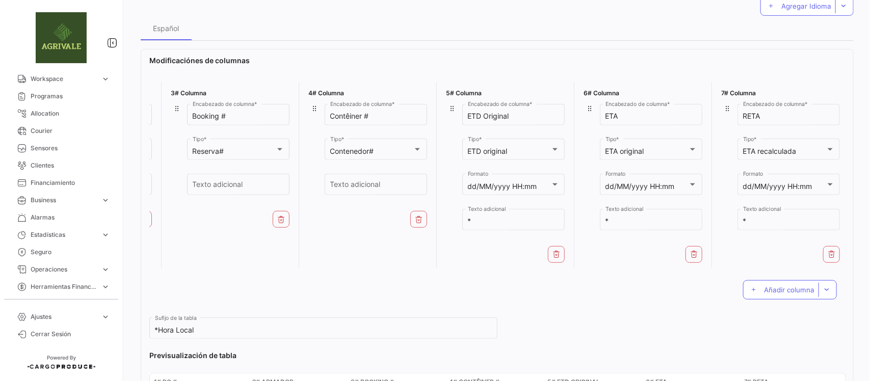
drag, startPoint x: 721, startPoint y: 271, endPoint x: 812, endPoint y: 266, distance: 90.9
click at [812, 266] on div "1# Columna PO # Encabezado de columna * OC# Tipo * Texto adicional 2# Columna A…" at bounding box center [497, 175] width 696 height 194
click at [782, 294] on span "Añadir columna" at bounding box center [789, 290] width 50 height 8
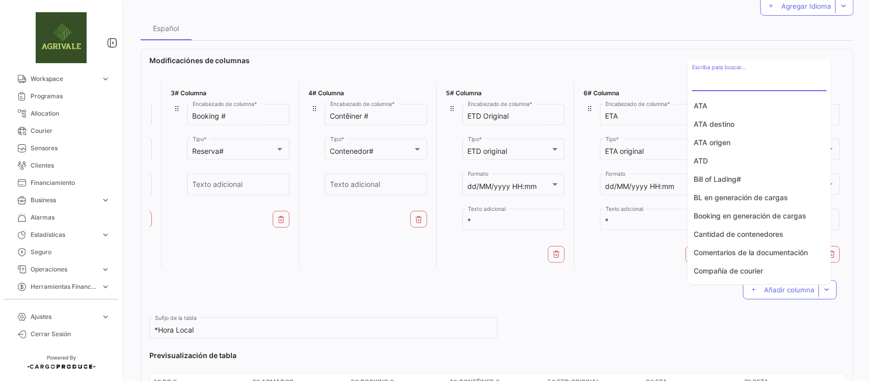
click at [737, 81] on input "Escriba para buscar..." at bounding box center [759, 81] width 135 height 9
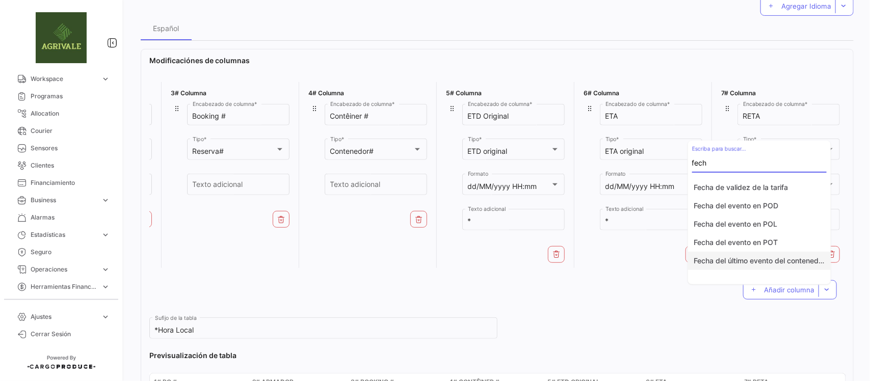
type input "fech"
click at [756, 253] on button "Fecha del último evento del contenedor" at bounding box center [759, 261] width 143 height 18
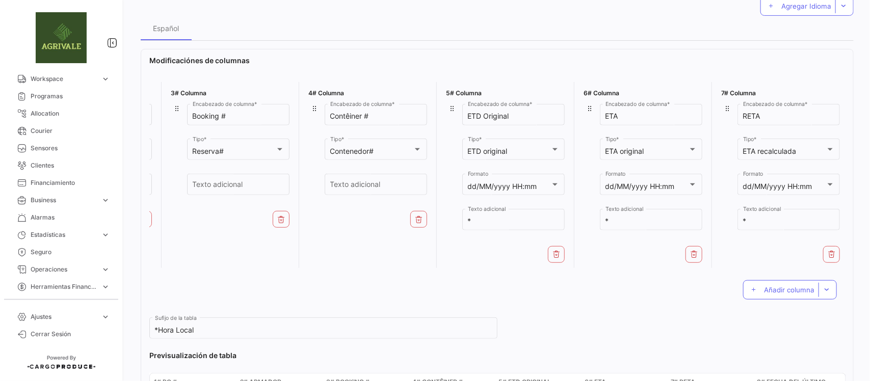
scroll to position [0, 396]
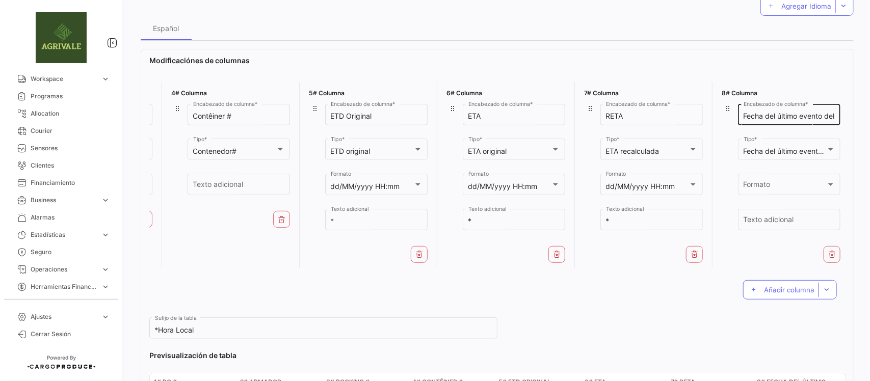
click at [794, 115] on input "Fecha del último evento del contenedor" at bounding box center [790, 116] width 92 height 9
click at [817, 113] on input "Fecha del último evento del contenedor" at bounding box center [790, 116] width 92 height 9
type input "Descarregado"
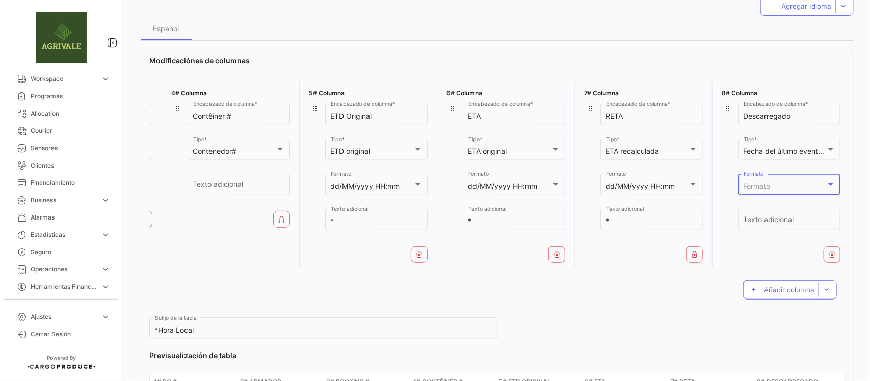
click at [761, 185] on span "Formato" at bounding box center [757, 186] width 27 height 9
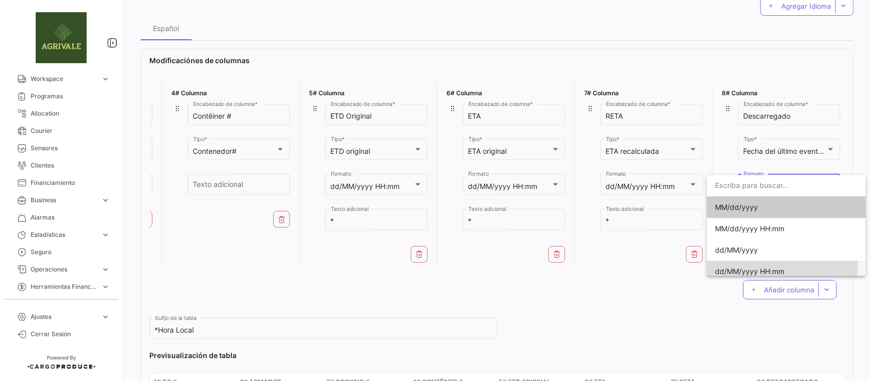
click at [744, 266] on span "dd/MM/yyyy HH:mm" at bounding box center [786, 271] width 143 height 21
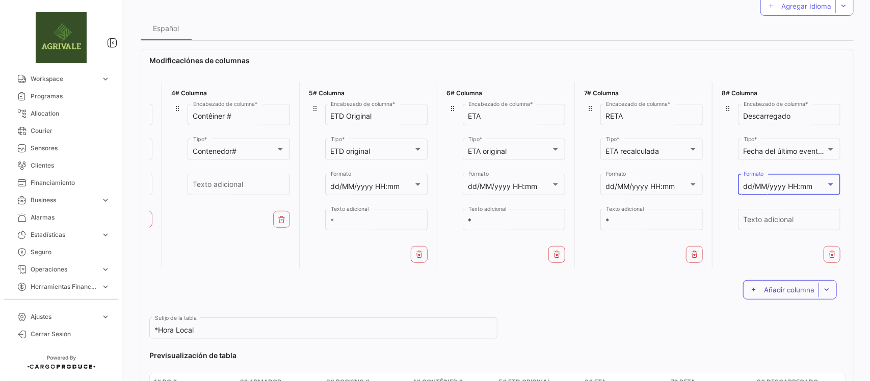
drag, startPoint x: 772, startPoint y: 301, endPoint x: 778, endPoint y: 288, distance: 14.4
click at [773, 300] on button "Añadir columna" at bounding box center [790, 289] width 94 height 19
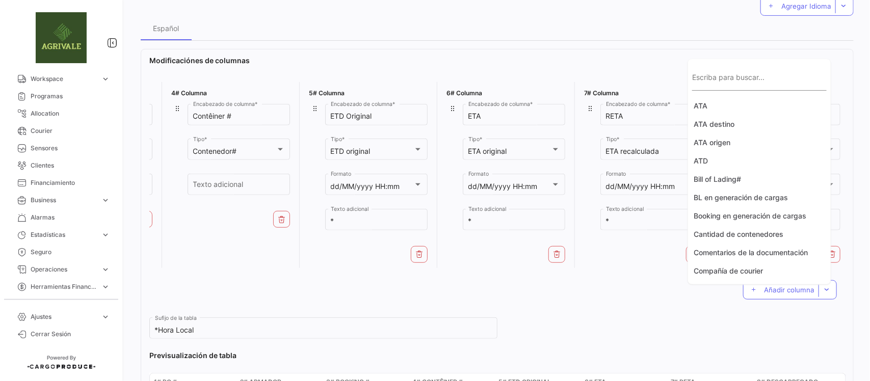
click at [760, 82] on input "Escriba para buscar..." at bounding box center [759, 81] width 135 height 9
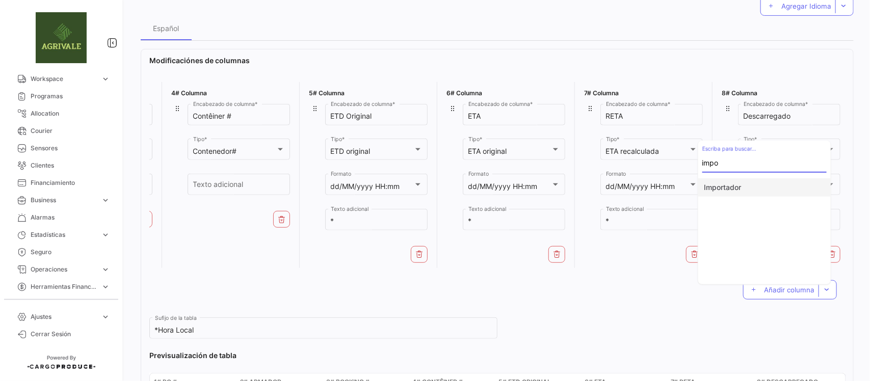
type input "impo"
click at [724, 189] on button "Importador" at bounding box center [764, 187] width 133 height 18
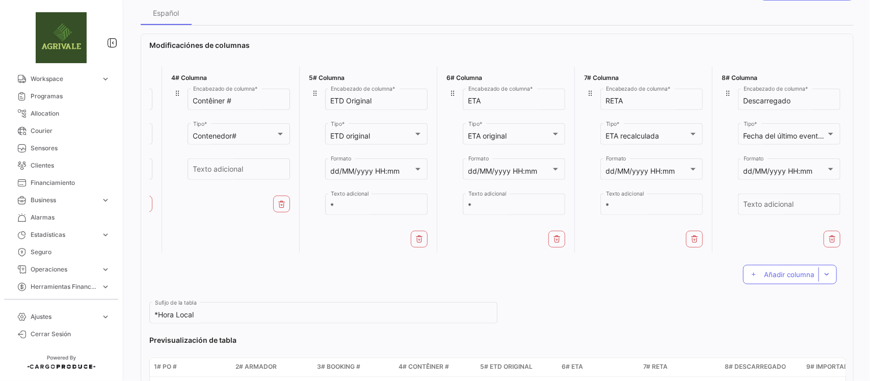
scroll to position [47, 0]
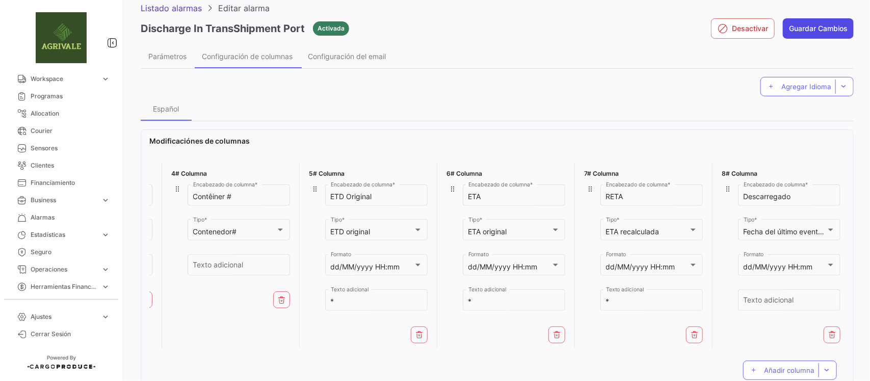
click at [812, 24] on button "Guardar Cambios" at bounding box center [818, 28] width 71 height 20
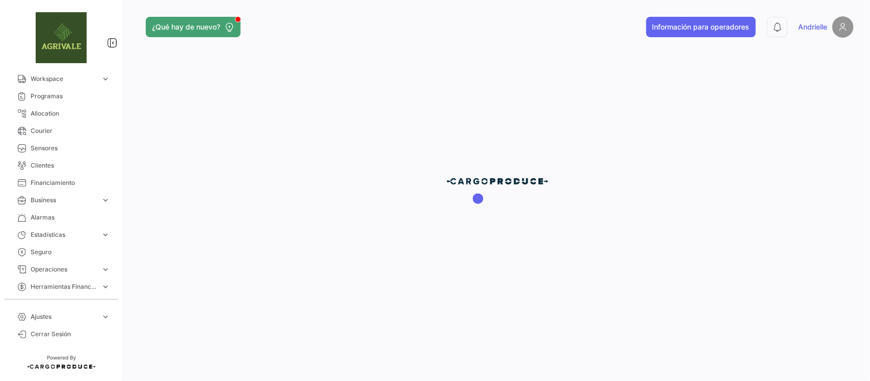
scroll to position [0, 0]
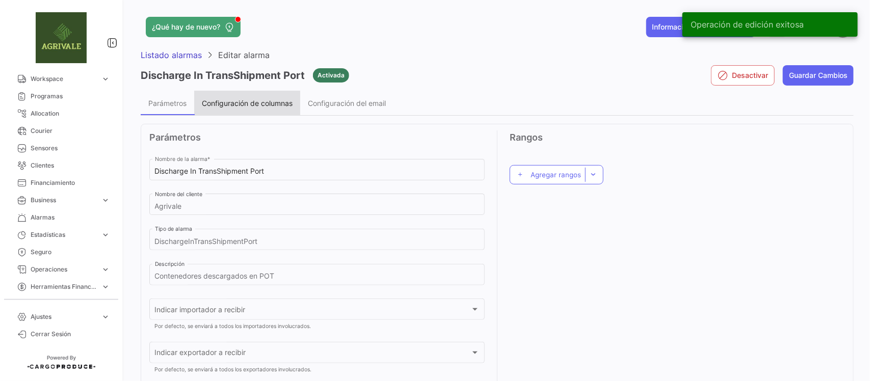
click at [274, 103] on span "Configuración de columnas" at bounding box center [247, 103] width 91 height 9
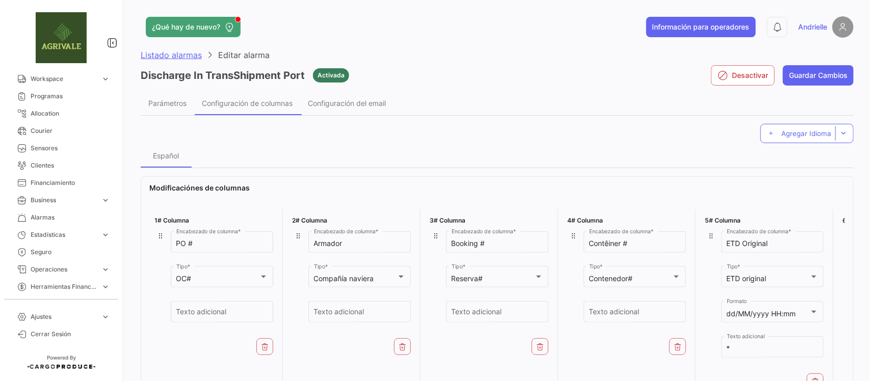
click at [172, 57] on span "Listado alarmas" at bounding box center [171, 55] width 61 height 10
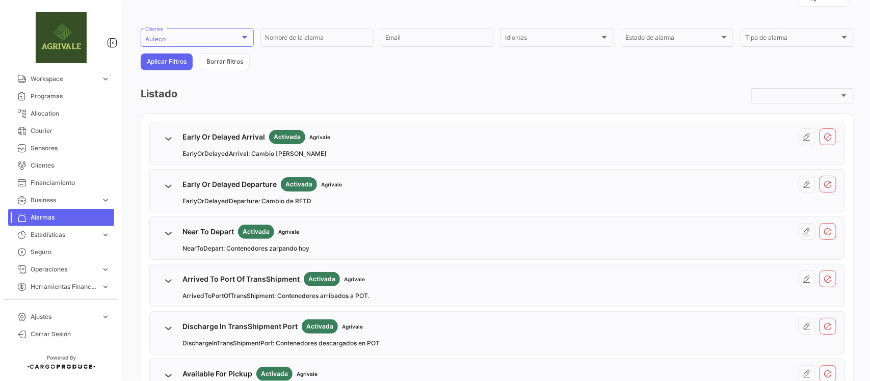
scroll to position [191, 0]
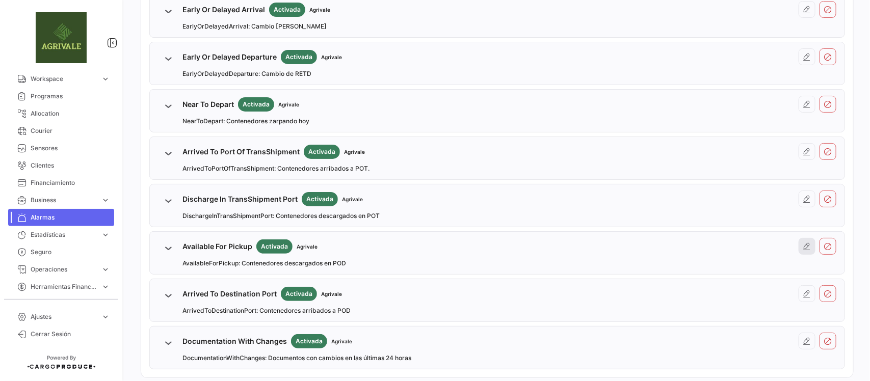
click at [803, 250] on icon at bounding box center [807, 247] width 8 height 8
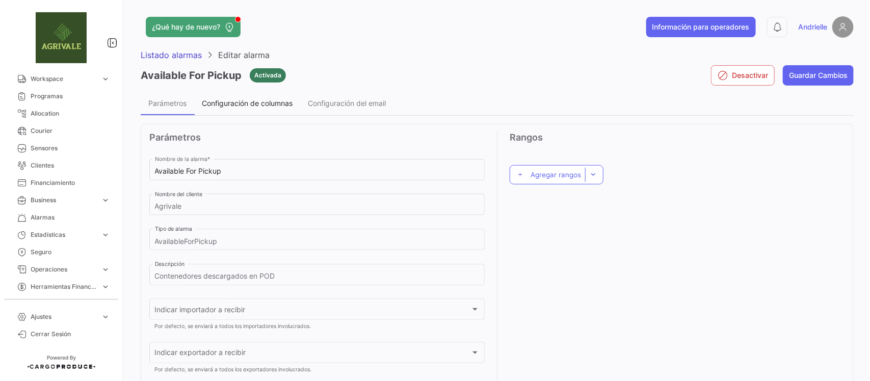
click at [244, 103] on span "Configuración de columnas" at bounding box center [247, 103] width 91 height 9
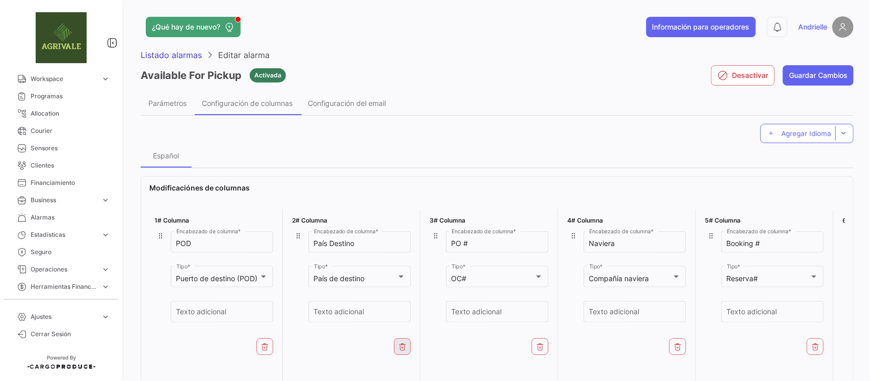
click at [266, 352] on button at bounding box center [264, 347] width 17 height 17
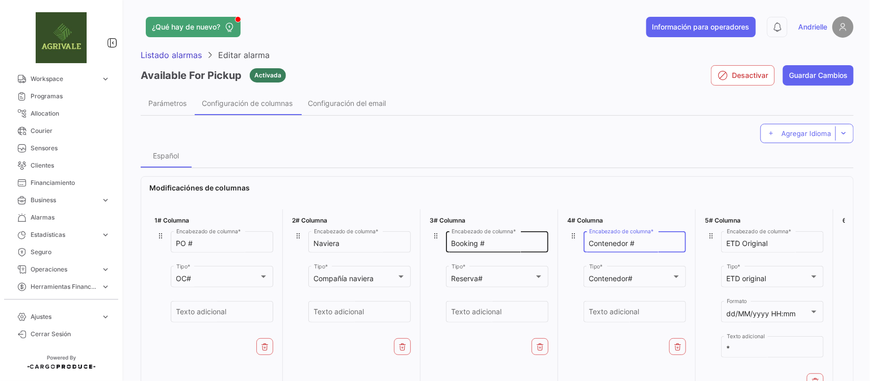
drag, startPoint x: 638, startPoint y: 240, endPoint x: 534, endPoint y: 241, distance: 103.5
click at [534, 241] on div "1# Columna PO # Encabezado de columna * OC# Tipo * Texto adicional 2# Columna N…" at bounding box center [497, 302] width 696 height 194
drag, startPoint x: 572, startPoint y: 242, endPoint x: 518, endPoint y: 236, distance: 54.4
click at [515, 240] on div "1# Columna PO # Encabezado de columna * OC# Tipo * Texto adicional 2# Columna N…" at bounding box center [497, 302] width 696 height 194
paste input "#"
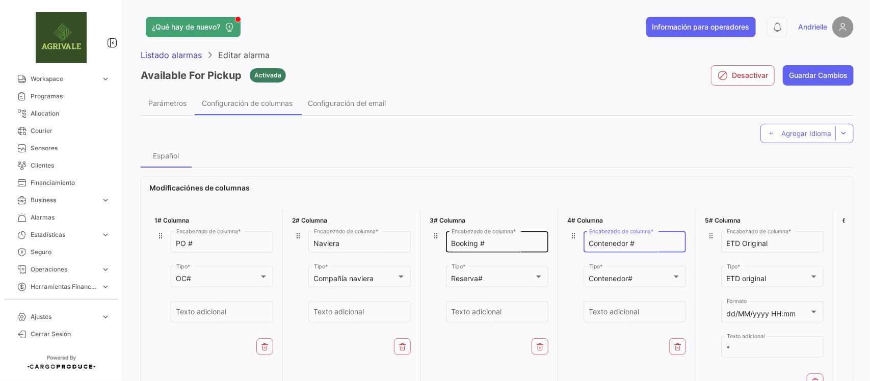
type input "Contenedor ##"
click at [174, 51] on span "Listado alarmas" at bounding box center [171, 55] width 61 height 10
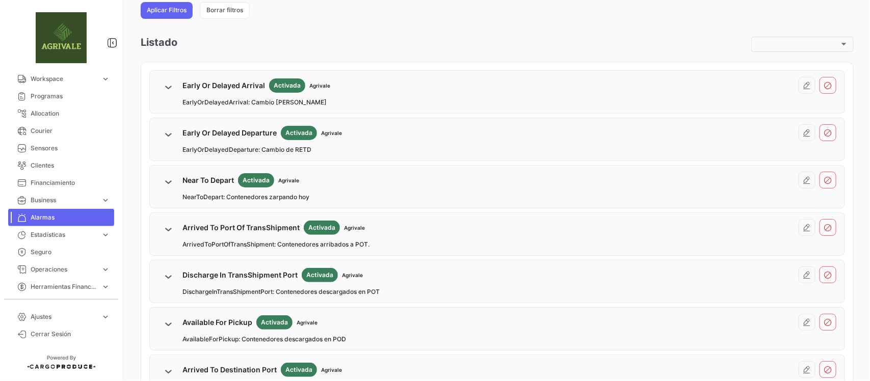
scroll to position [127, 0]
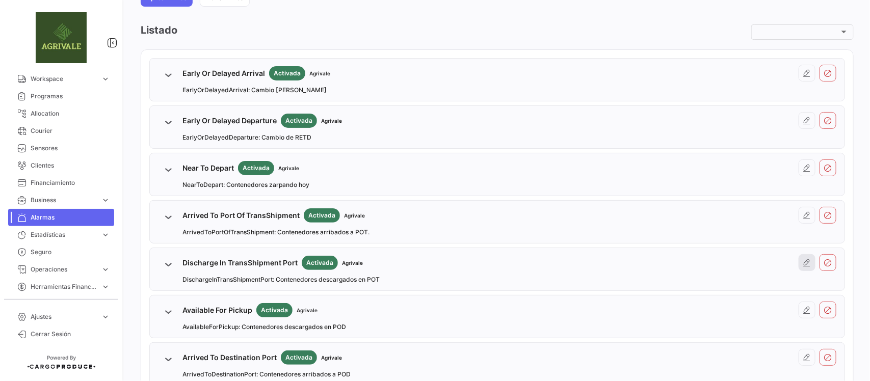
click at [803, 259] on icon at bounding box center [807, 263] width 8 height 8
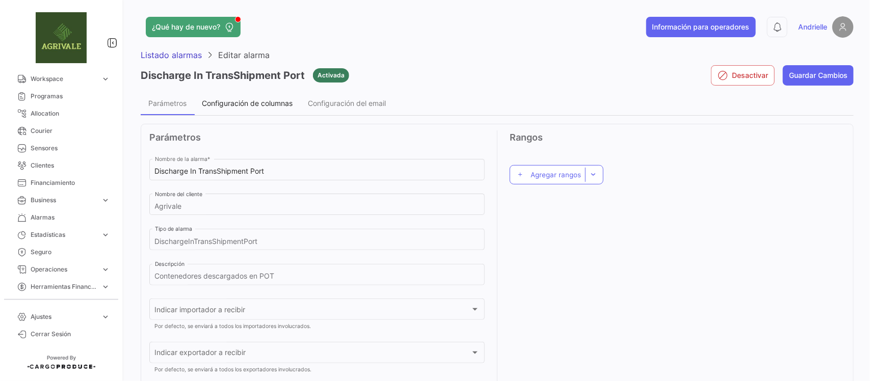
click at [243, 103] on span "Configuración de columnas" at bounding box center [247, 103] width 91 height 9
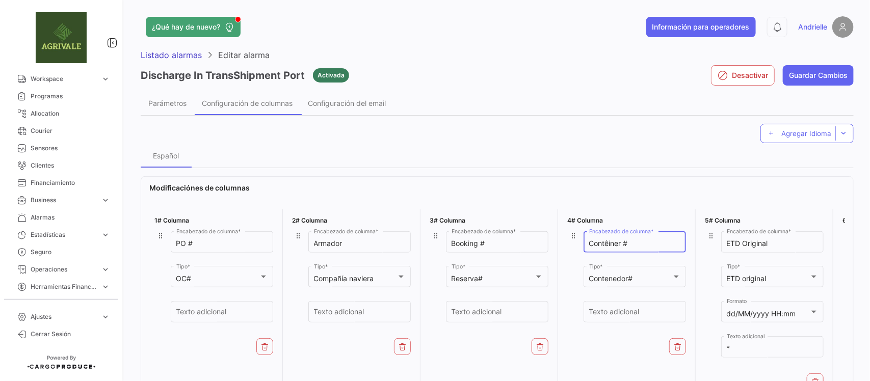
drag, startPoint x: 631, startPoint y: 245, endPoint x: 549, endPoint y: 257, distance: 83.6
click at [552, 255] on div "1# Columna PO # Encabezado de columna * OC# Tipo * Texto adicional 2# Columna A…" at bounding box center [497, 302] width 696 height 194
drag, startPoint x: 179, startPoint y: 52, endPoint x: 257, endPoint y: 274, distance: 235.6
click at [179, 51] on span "Listado alarmas" at bounding box center [171, 55] width 61 height 10
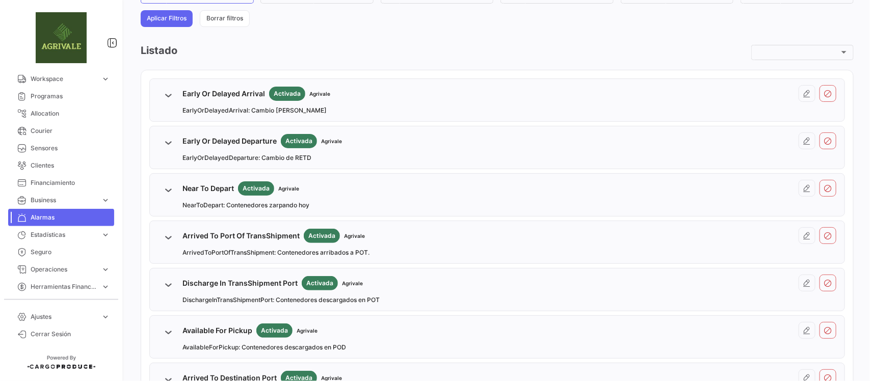
scroll to position [127, 0]
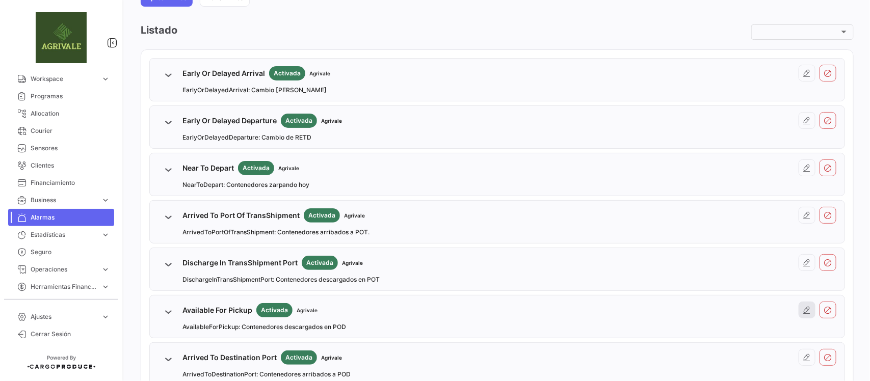
click at [803, 307] on icon at bounding box center [807, 310] width 8 height 8
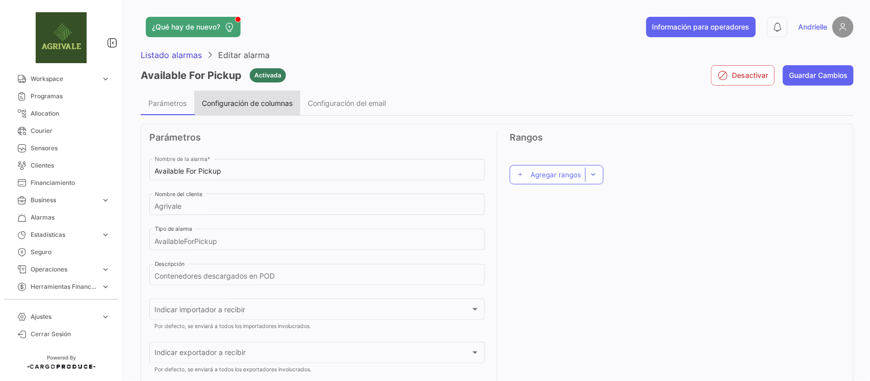
click at [268, 105] on span "Configuración de columnas" at bounding box center [247, 103] width 91 height 9
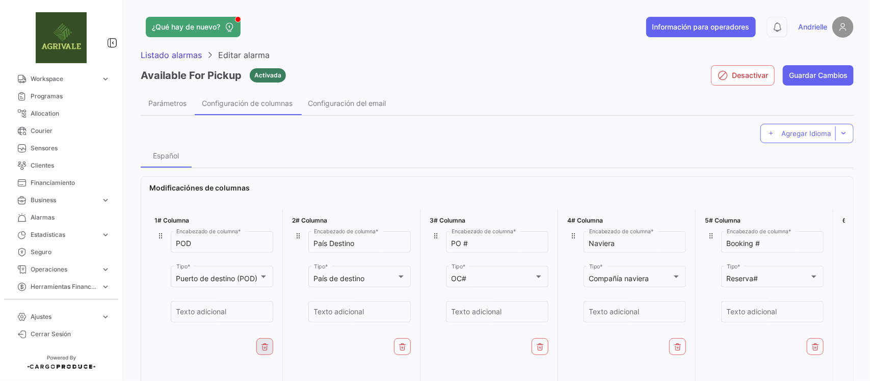
click at [263, 344] on icon at bounding box center [265, 347] width 8 height 8
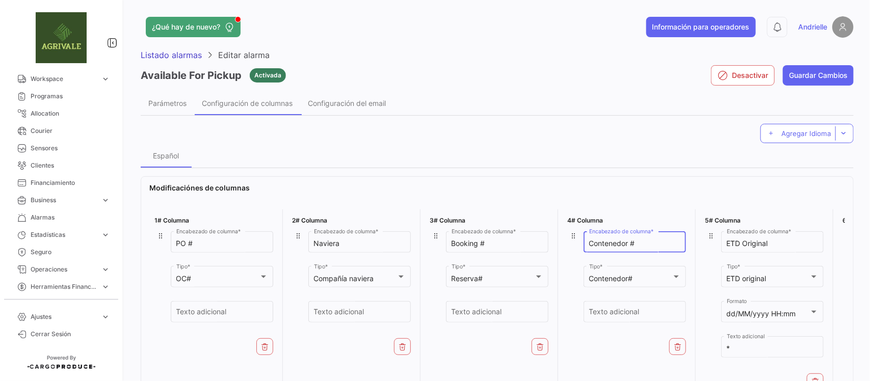
drag, startPoint x: 641, startPoint y: 242, endPoint x: 561, endPoint y: 251, distance: 80.5
click at [562, 250] on div "4# Columna Contenedor # Encabezado de columna * Contenedor# Tipo * Texto adicio…" at bounding box center [626, 303] width 129 height 186
paste input "êine"
type input "Contêiner #"
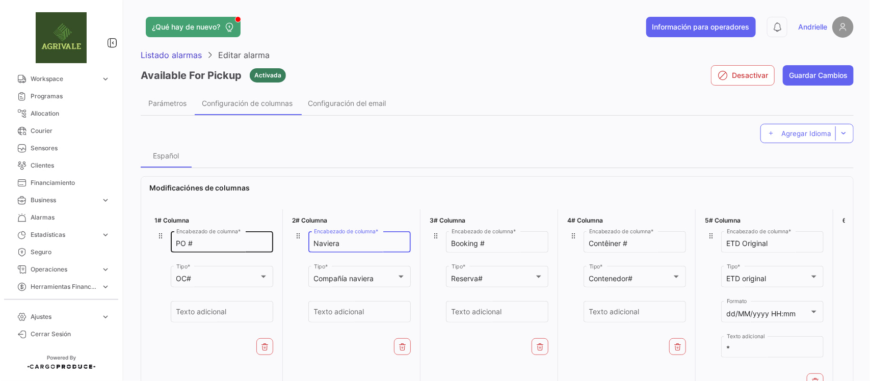
drag, startPoint x: 346, startPoint y: 240, endPoint x: 273, endPoint y: 241, distance: 72.9
click at [273, 241] on div "1# Columna PO # Encabezado de columna * OC# Tipo * Texto adicional 2# Columna N…" at bounding box center [497, 302] width 696 height 194
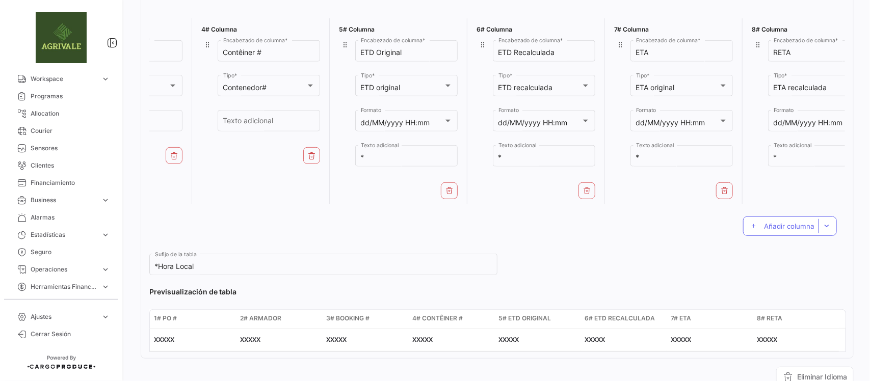
scroll to position [0, 396]
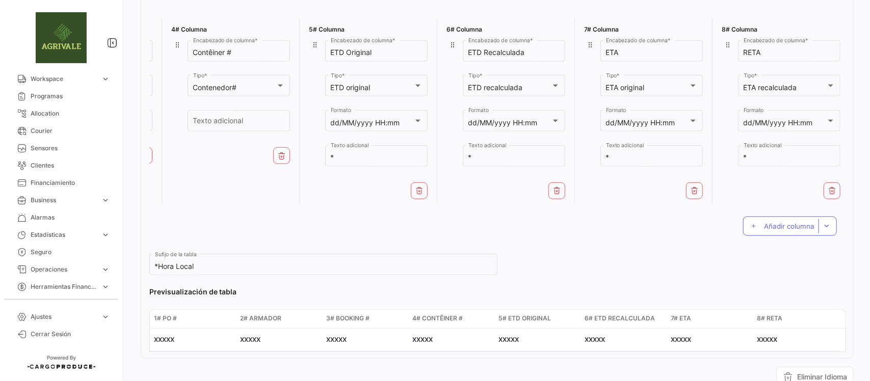
type input "Armador"
click at [416, 189] on icon at bounding box center [420, 191] width 8 height 8
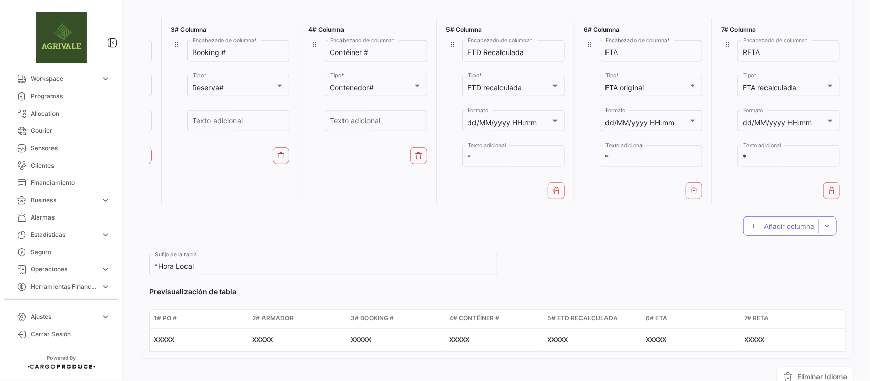
scroll to position [0, 259]
click at [767, 243] on div "Añadir columna" at bounding box center [497, 227] width 696 height 36
click at [767, 230] on span "Añadir columna" at bounding box center [789, 226] width 50 height 8
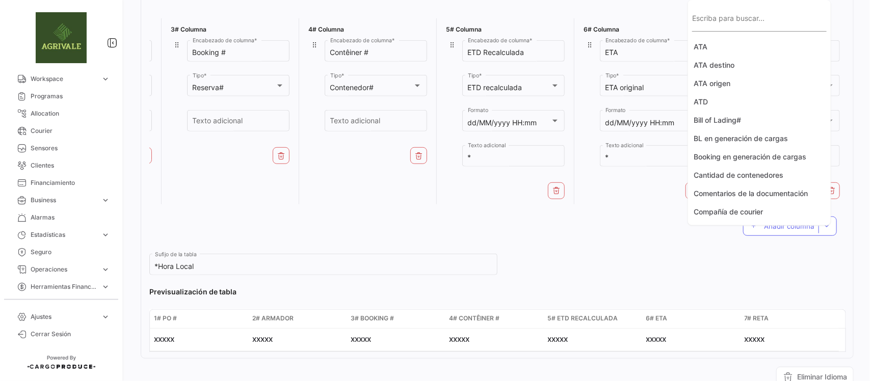
click at [719, 29] on div "Escriba para buscar..." at bounding box center [759, 19] width 135 height 23
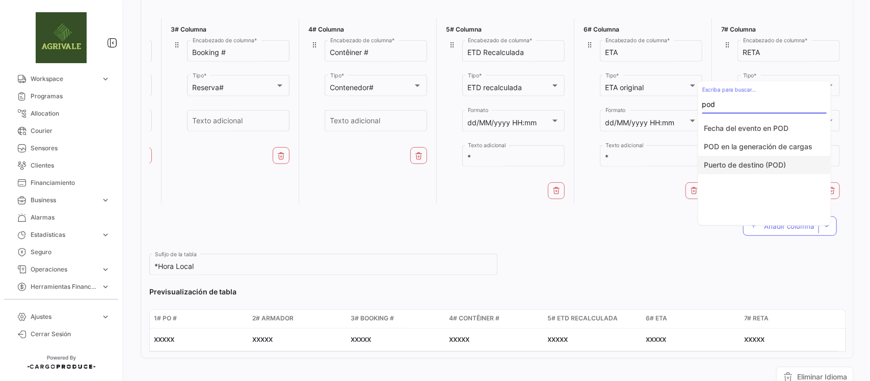
type input "pod"
click at [770, 164] on button "Puerto de destino (POD)" at bounding box center [764, 165] width 133 height 18
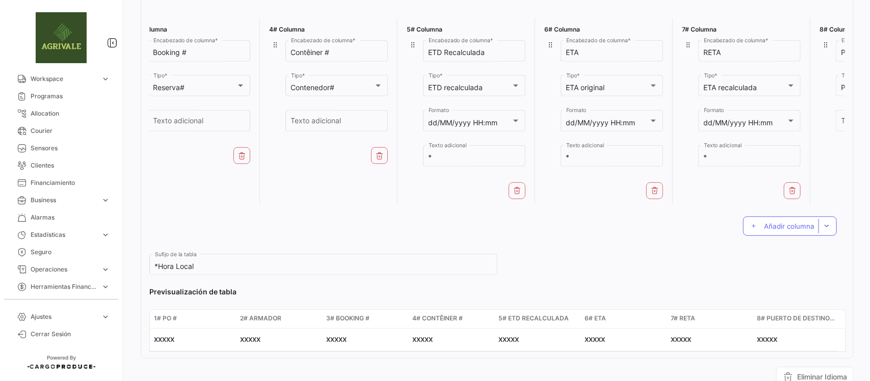
scroll to position [0, 396]
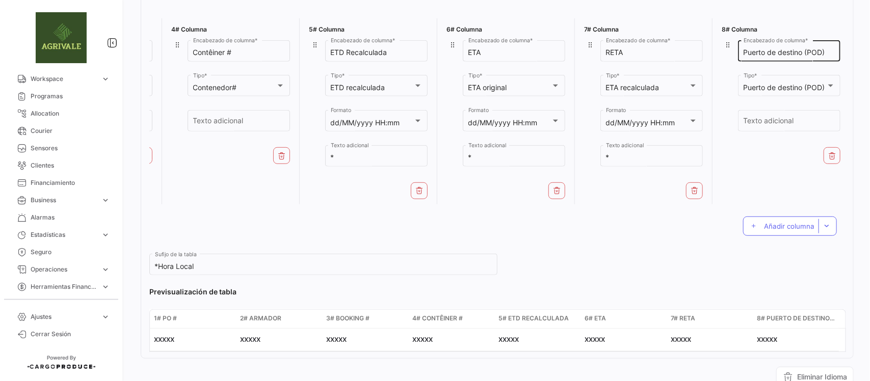
click at [748, 52] on input "Puerto de destino (POD)" at bounding box center [790, 52] width 92 height 9
type input "Porto de destino (POD)"
click at [767, 230] on span "Añadir columna" at bounding box center [789, 226] width 50 height 8
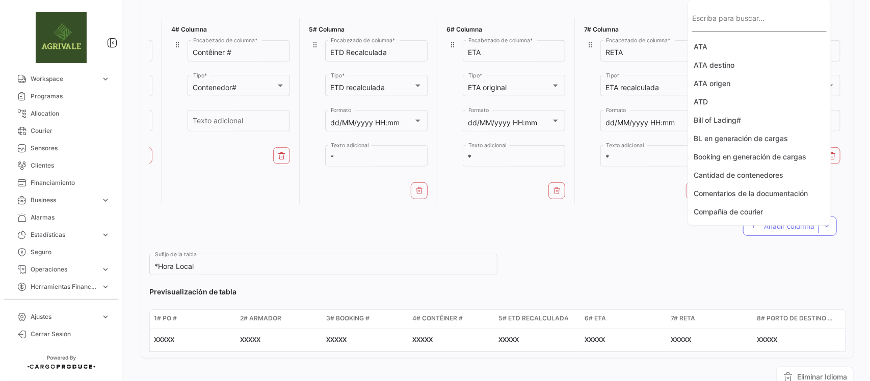
drag, startPoint x: 722, startPoint y: 20, endPoint x: 714, endPoint y: 22, distance: 8.8
click at [719, 20] on input "Escriba para buscar..." at bounding box center [759, 23] width 135 height 9
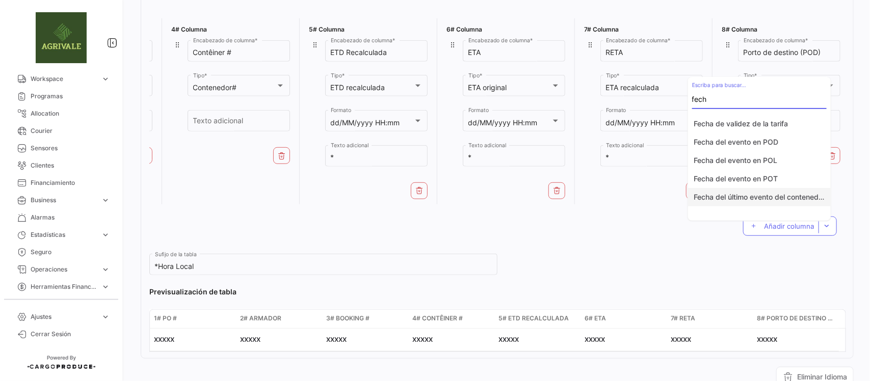
type input "fech"
click at [735, 196] on button "Fecha del último evento del contenedor" at bounding box center [759, 197] width 143 height 18
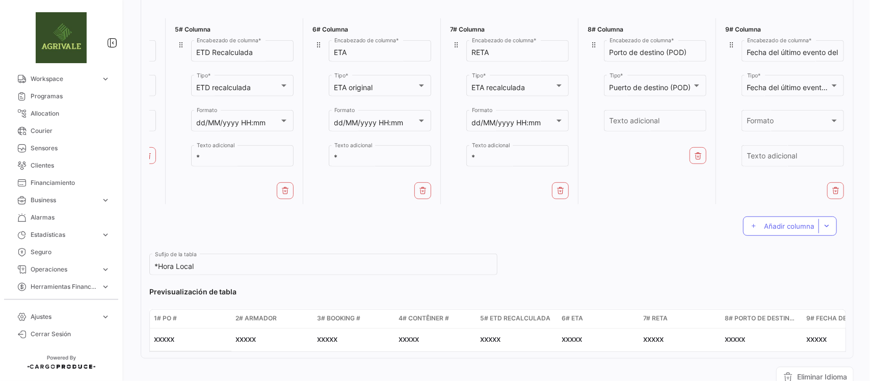
scroll to position [0, 533]
click at [793, 51] on input "Fecha del último evento del contenedor" at bounding box center [791, 52] width 92 height 9
type input "Descarregado"
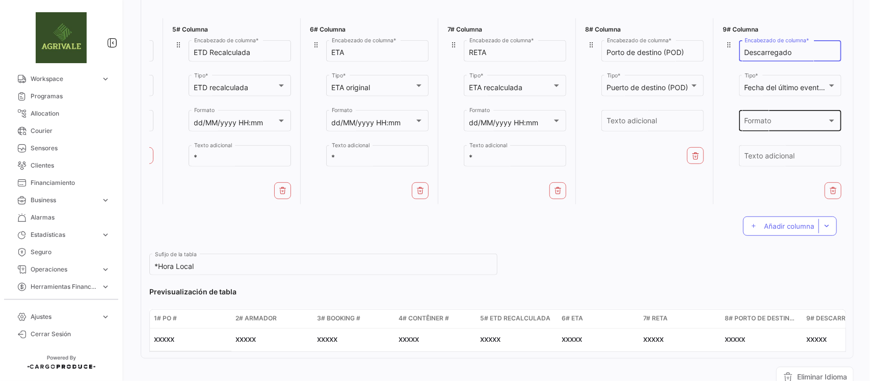
click at [796, 124] on div "Formato" at bounding box center [786, 123] width 83 height 9
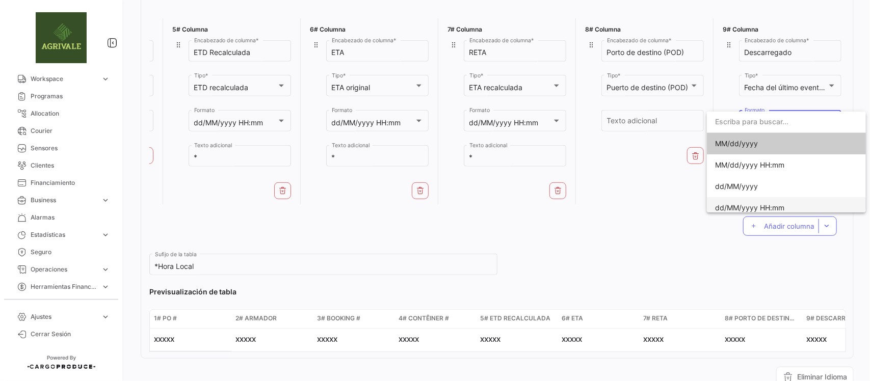
click at [748, 207] on span "dd/MM/yyyy HH:mm" at bounding box center [749, 207] width 69 height 9
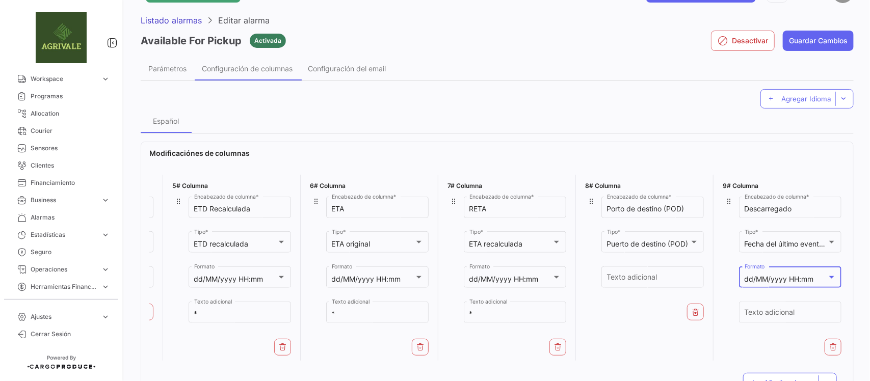
scroll to position [0, 0]
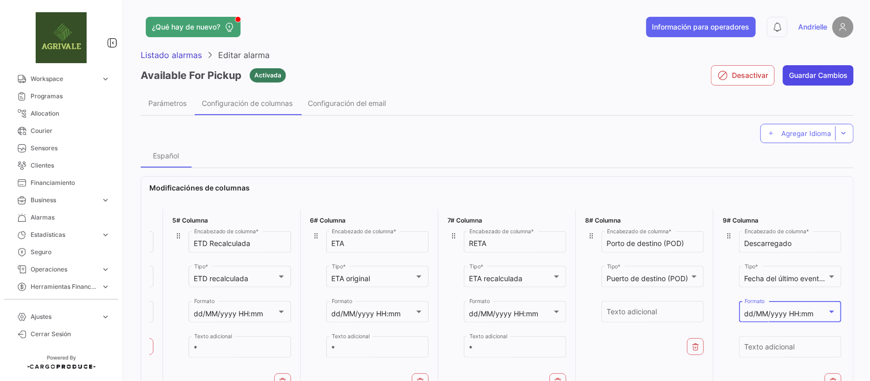
click at [829, 74] on button "Guardar Cambios" at bounding box center [818, 75] width 71 height 20
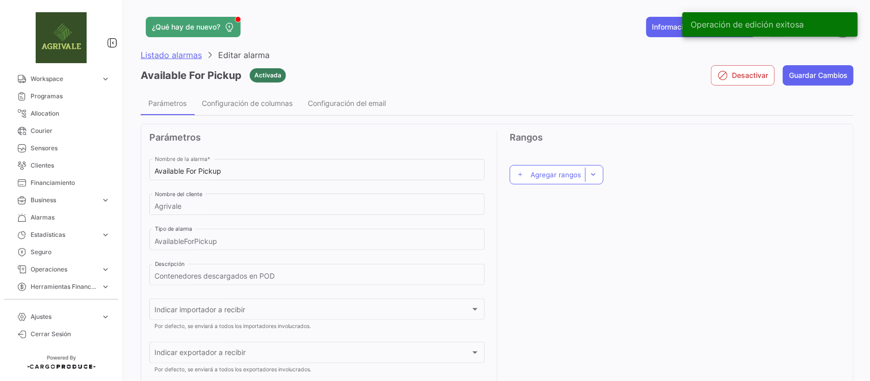
click at [177, 55] on span "Listado alarmas" at bounding box center [171, 55] width 61 height 10
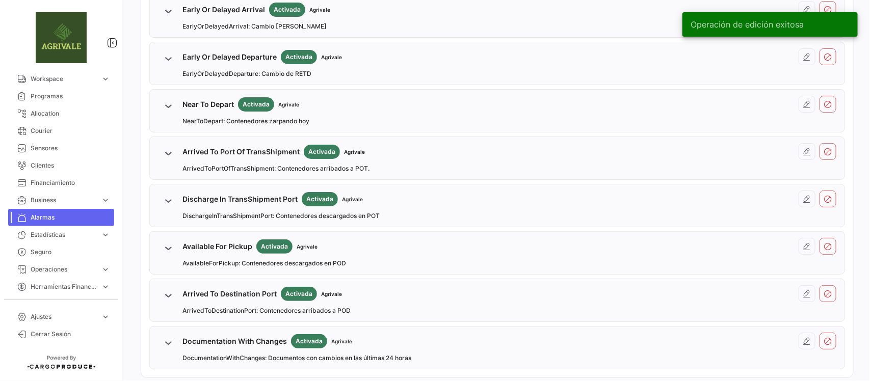
scroll to position [234, 0]
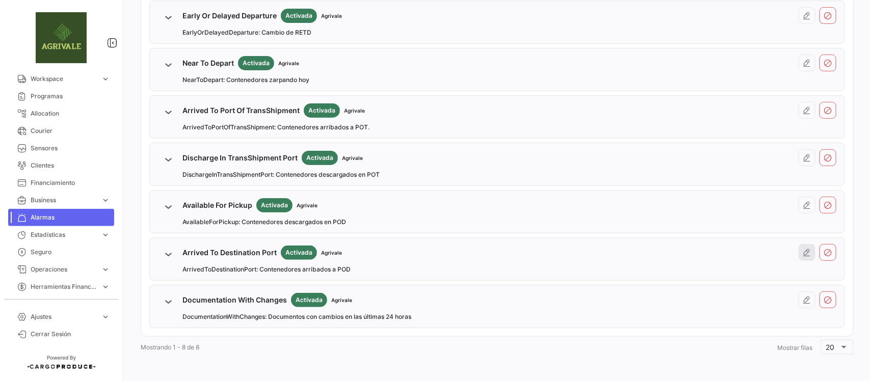
click at [803, 255] on icon at bounding box center [807, 253] width 8 height 8
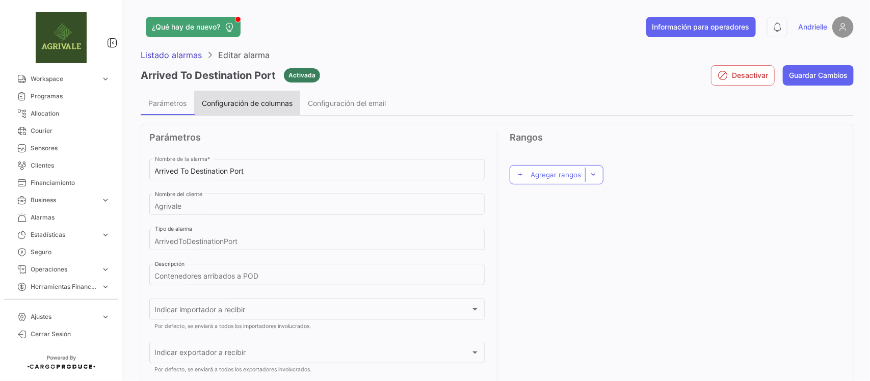
click at [261, 101] on span "Configuración de columnas" at bounding box center [247, 103] width 91 height 9
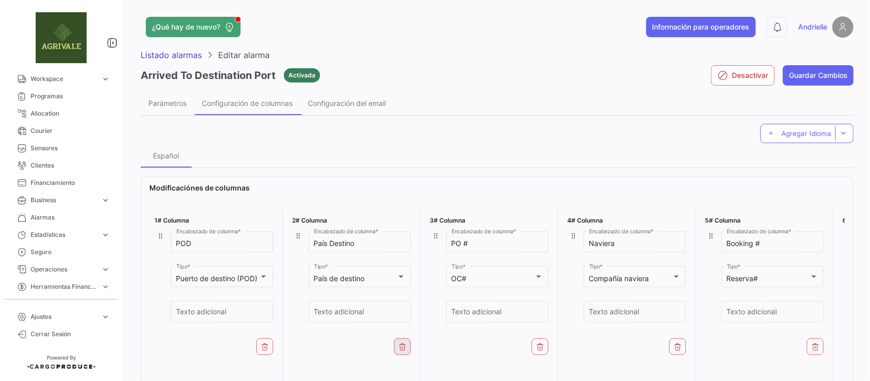
click at [404, 353] on button at bounding box center [402, 347] width 17 height 17
click at [262, 349] on icon at bounding box center [265, 347] width 8 height 8
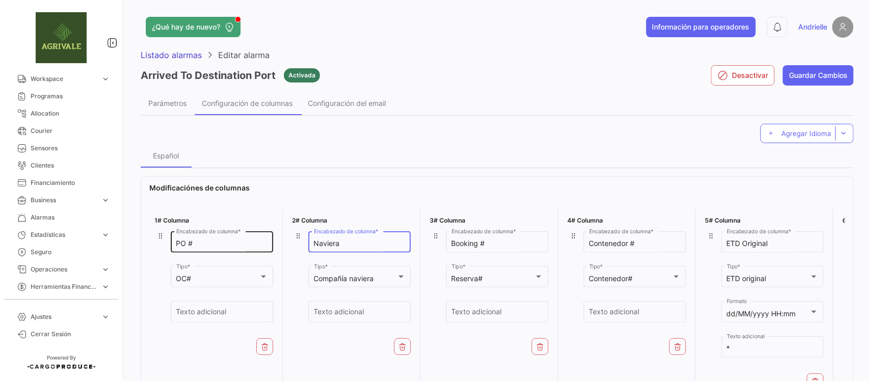
drag, startPoint x: 345, startPoint y: 243, endPoint x: 265, endPoint y: 243, distance: 80.0
click at [263, 246] on div "1# Columna PO # Encabezado de columna * OC# Tipo * Texto adicional 2# Columna N…" at bounding box center [497, 302] width 696 height 194
type input "Armador"
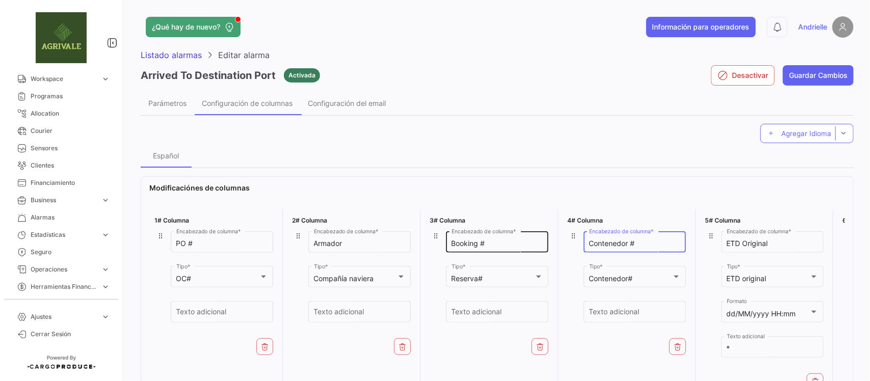
drag, startPoint x: 643, startPoint y: 240, endPoint x: 546, endPoint y: 235, distance: 97.0
click at [546, 235] on div "1# Columna PO # Encabezado de columna * OC# Tipo * Texto adicional 2# Columna A…" at bounding box center [497, 302] width 696 height 194
paste input "êine"
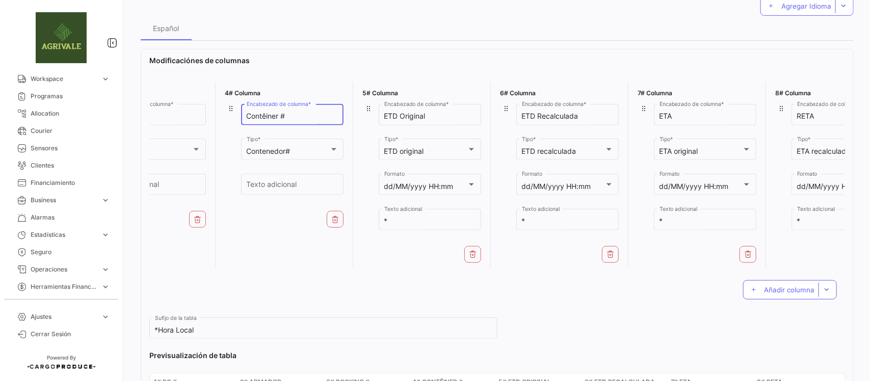
scroll to position [0, 343]
type input "Contêiner #"
click at [584, 148] on div "ETD recalculada" at bounding box center [563, 151] width 83 height 9
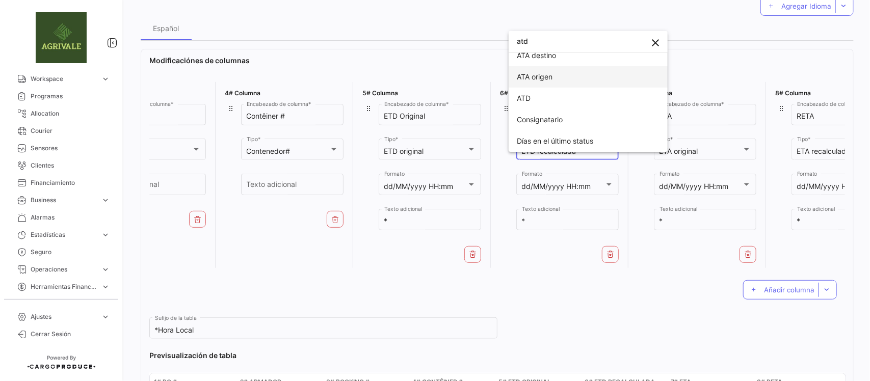
scroll to position [2, 0]
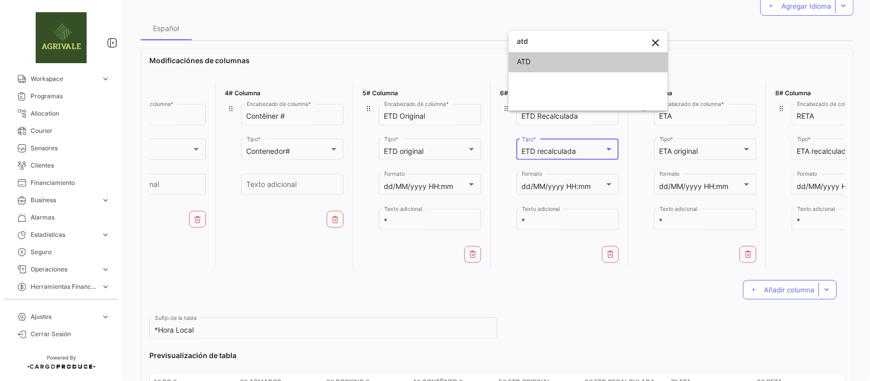
type input "atd"
click at [546, 64] on span "ATD" at bounding box center [588, 61] width 143 height 21
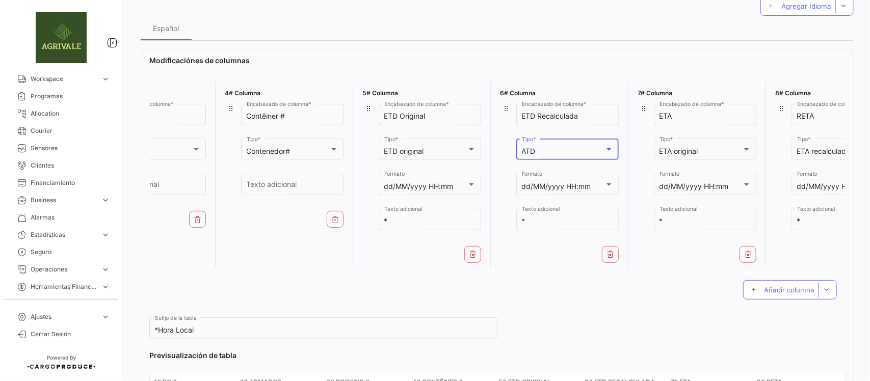
scroll to position [0, 0]
drag, startPoint x: 508, startPoint y: 123, endPoint x: 496, endPoint y: 125, distance: 12.9
click at [500, 125] on div "ETD Recalculada Encabezado de columna * ATD Tipo * dd/MM/yyyy HH:mm Formato * T…" at bounding box center [559, 172] width 119 height 140
type input "ATD"
click at [470, 253] on icon at bounding box center [473, 254] width 8 height 8
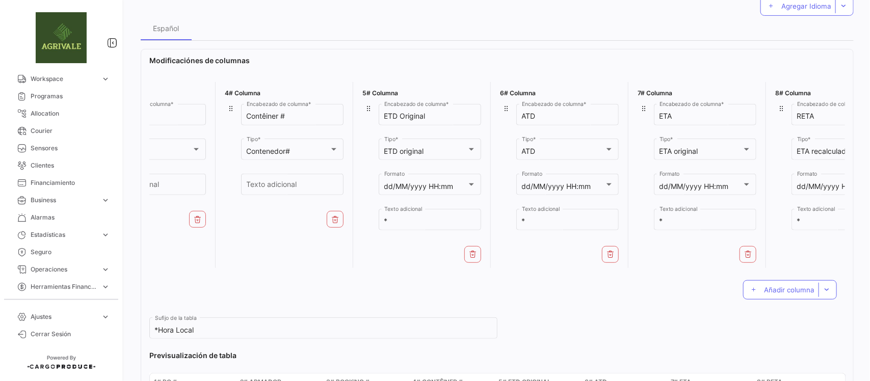
scroll to position [0, 259]
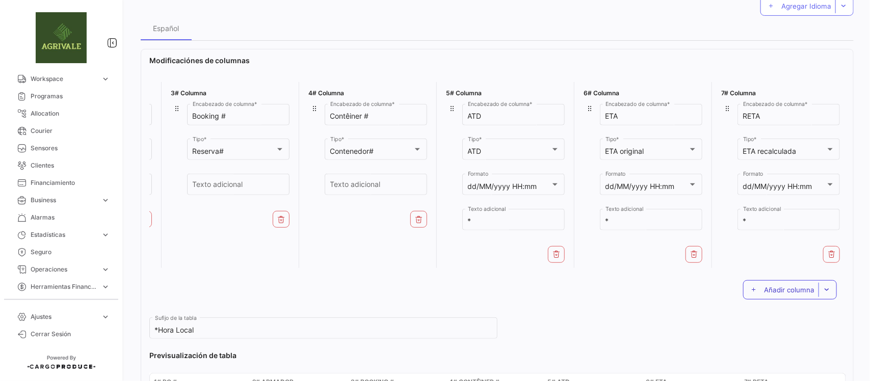
click at [776, 294] on span "Añadir columna" at bounding box center [789, 290] width 50 height 8
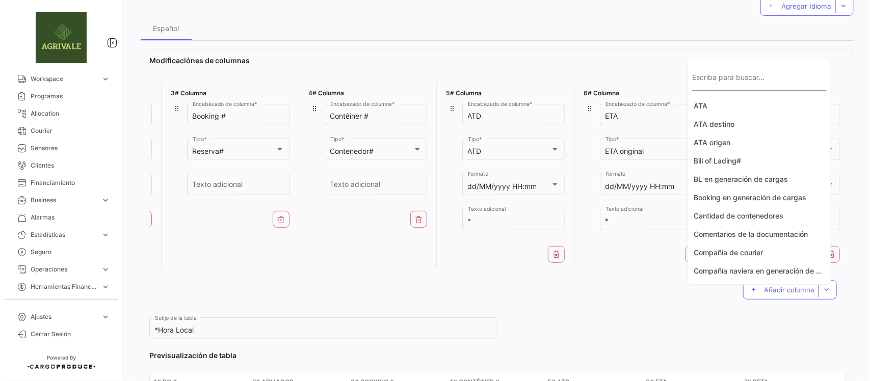
click at [723, 85] on input "Escriba para buscar..." at bounding box center [759, 81] width 135 height 9
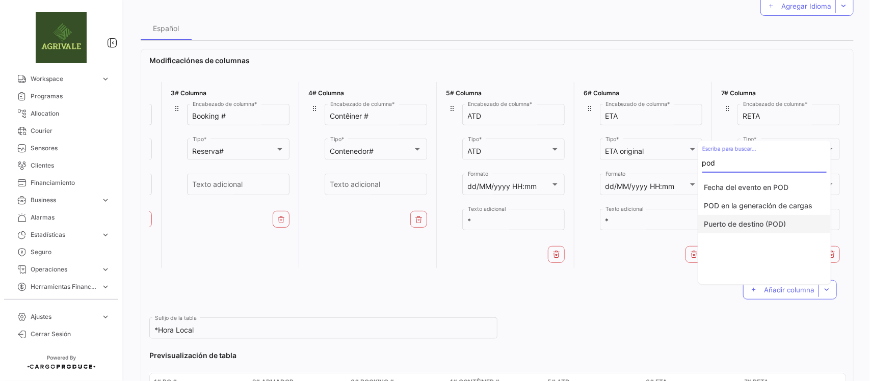
type input "pod"
click at [767, 223] on button "Puerto de destino (POD)" at bounding box center [764, 224] width 133 height 18
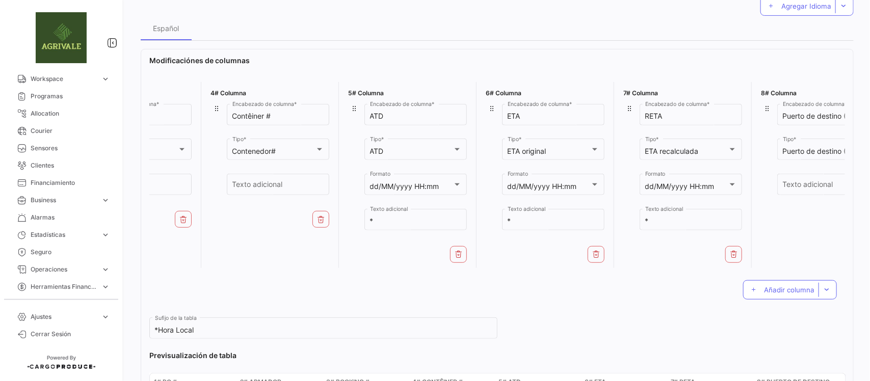
scroll to position [0, 396]
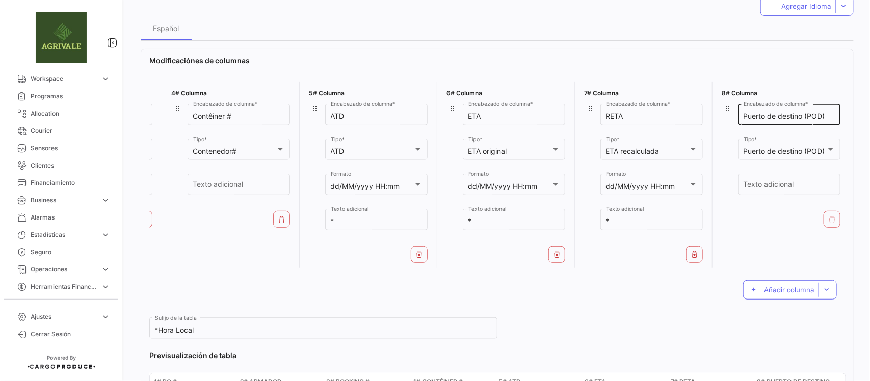
click at [753, 115] on input "Puerto de destino (POD)" at bounding box center [790, 116] width 92 height 9
type input "Porto de destino (POD)"
click at [765, 292] on span "Añadir columna" at bounding box center [789, 290] width 50 height 8
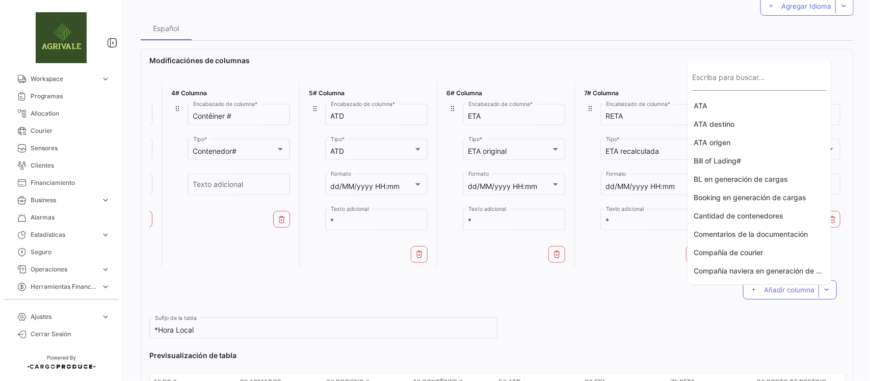
click at [724, 83] on input "Escriba para buscar..." at bounding box center [759, 81] width 135 height 9
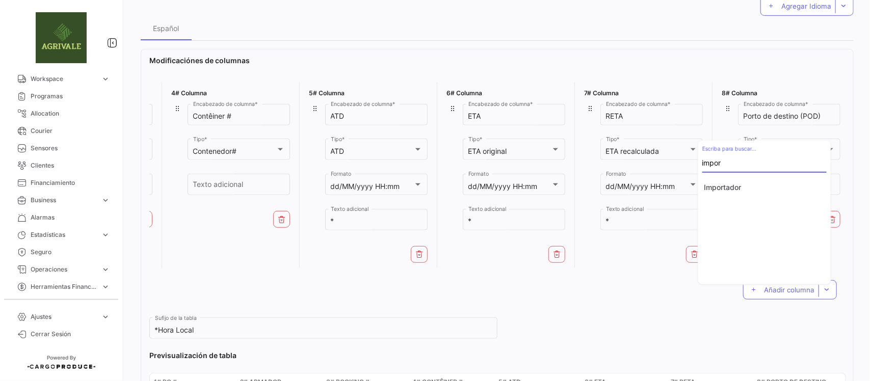
type input "impor"
click at [720, 189] on button "Importador" at bounding box center [764, 187] width 133 height 18
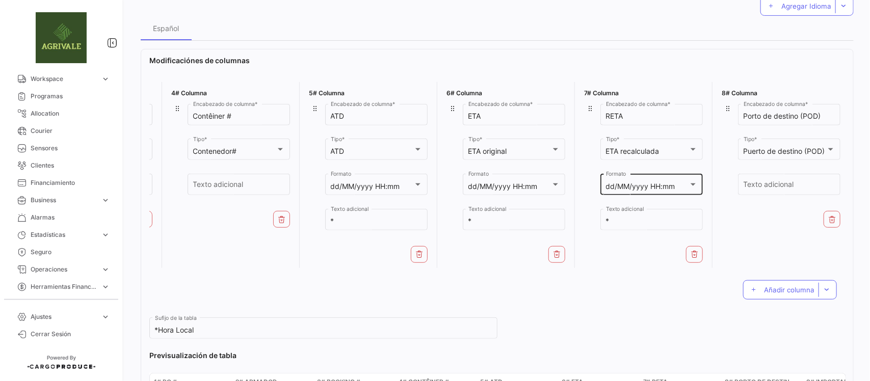
scroll to position [0, 0]
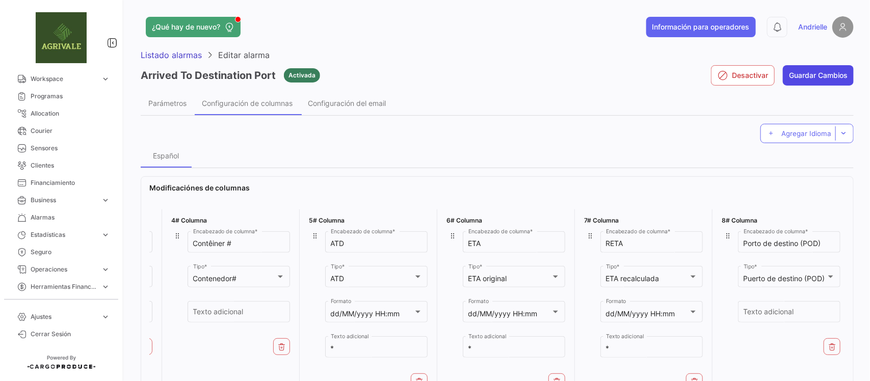
click at [799, 66] on button "Guardar Cambios" at bounding box center [818, 75] width 71 height 20
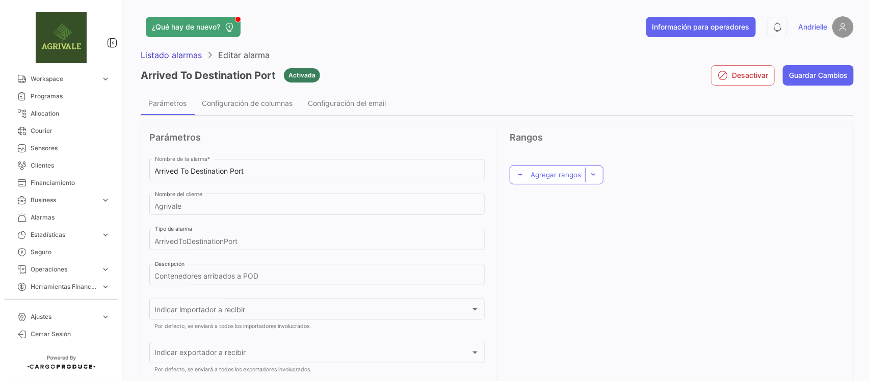
click at [171, 49] on app-header "¿Qué hay de nuevo? Información para operadores 0 Andrielle" at bounding box center [497, 33] width 713 height 34
click at [172, 55] on span "Listado alarmas" at bounding box center [171, 55] width 61 height 10
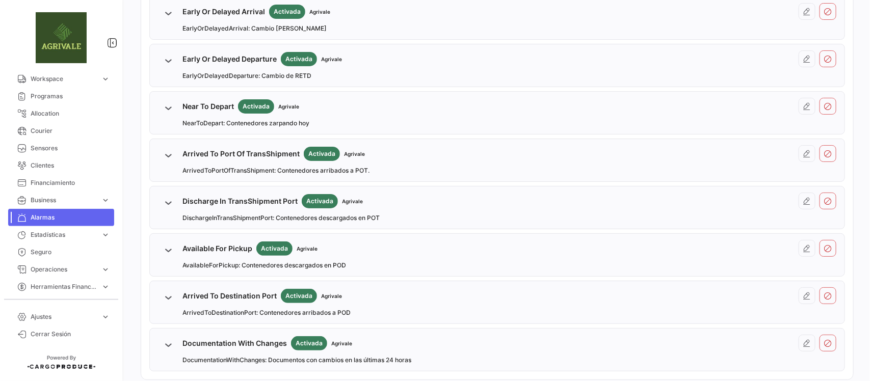
scroll to position [234, 0]
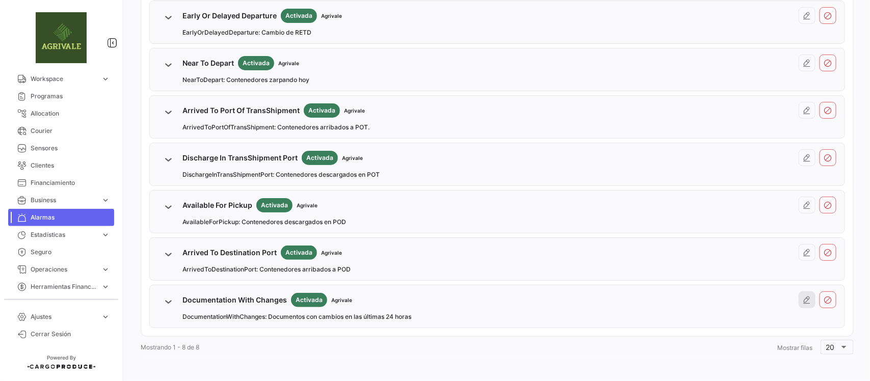
click at [803, 300] on icon at bounding box center [807, 300] width 8 height 8
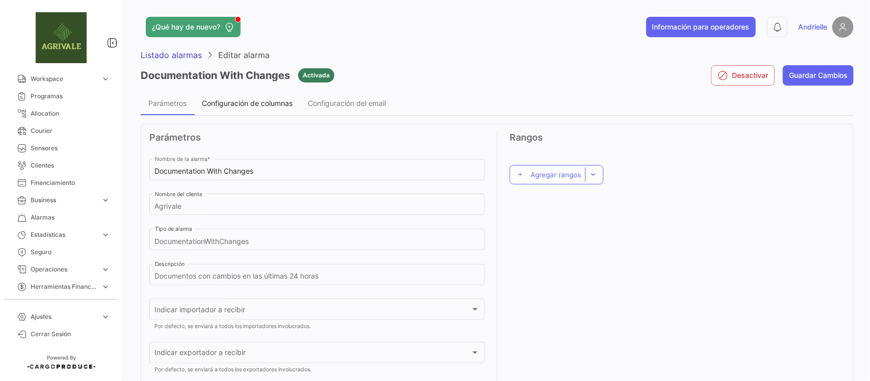
click at [226, 105] on span "Configuración de columnas" at bounding box center [247, 103] width 91 height 9
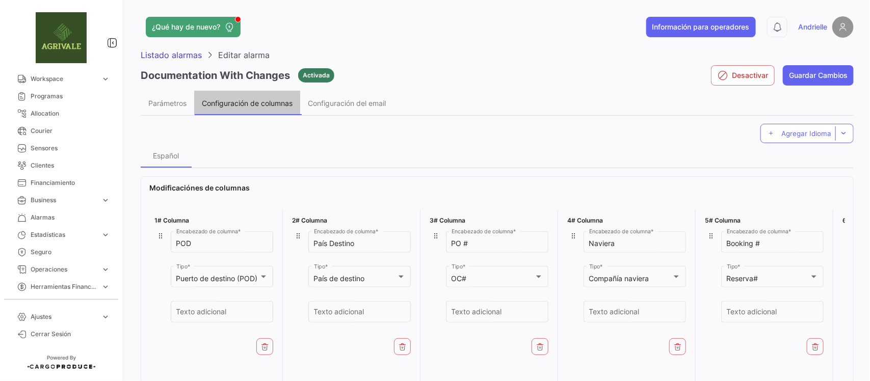
click at [232, 103] on span "Configuración de columnas" at bounding box center [247, 103] width 91 height 9
click at [266, 348] on icon at bounding box center [265, 347] width 8 height 8
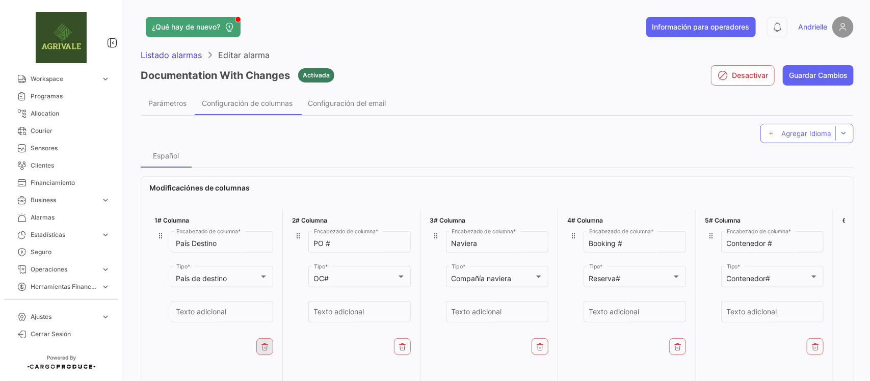
click at [266, 348] on icon at bounding box center [265, 347] width 8 height 8
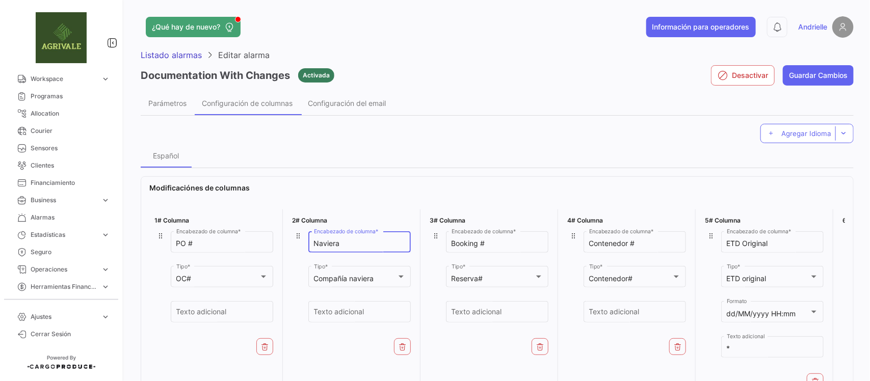
drag, startPoint x: 321, startPoint y: 241, endPoint x: 286, endPoint y: 241, distance: 35.7
click at [286, 241] on div "1# Columna PO # Encabezado de columna * OC# Tipo * Texto adicional 2# Columna N…" at bounding box center [497, 302] width 696 height 194
type input "Ar"
click at [399, 349] on icon at bounding box center [403, 347] width 8 height 8
click at [403, 348] on icon at bounding box center [403, 347] width 8 height 8
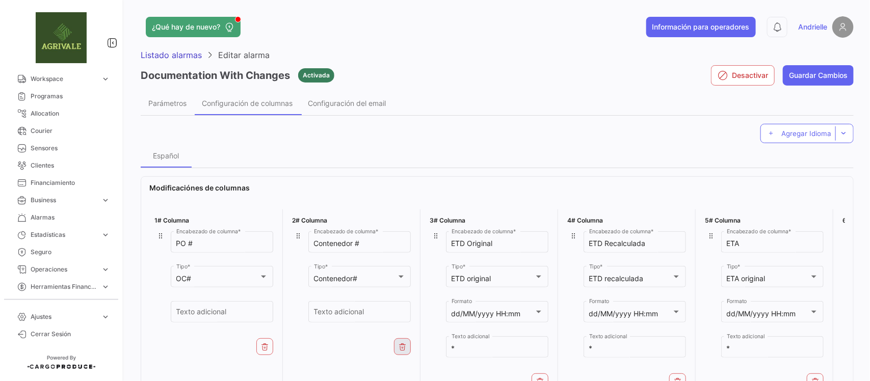
click at [401, 350] on icon at bounding box center [403, 347] width 8 height 8
click at [407, 378] on icon at bounding box center [406, 382] width 8 height 8
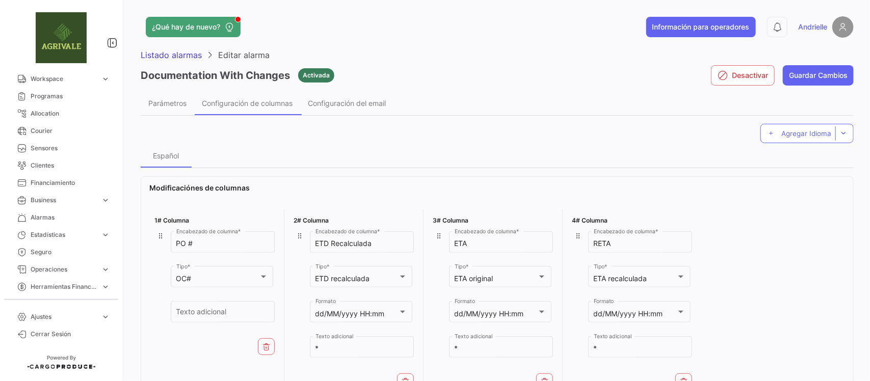
click at [407, 378] on icon at bounding box center [406, 382] width 8 height 8
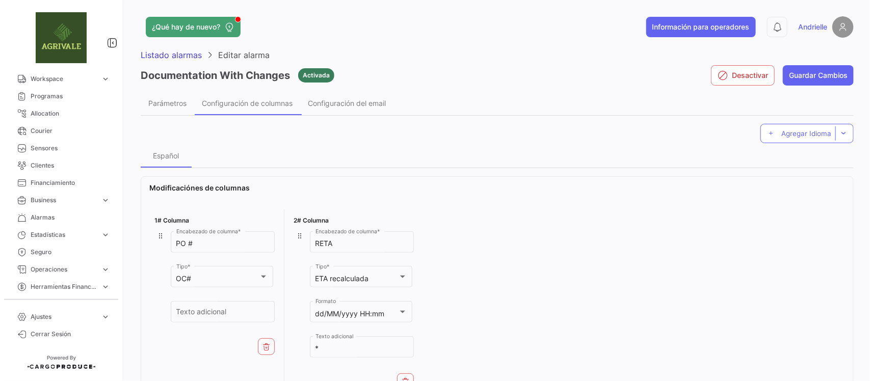
click at [407, 378] on icon at bounding box center [406, 382] width 8 height 8
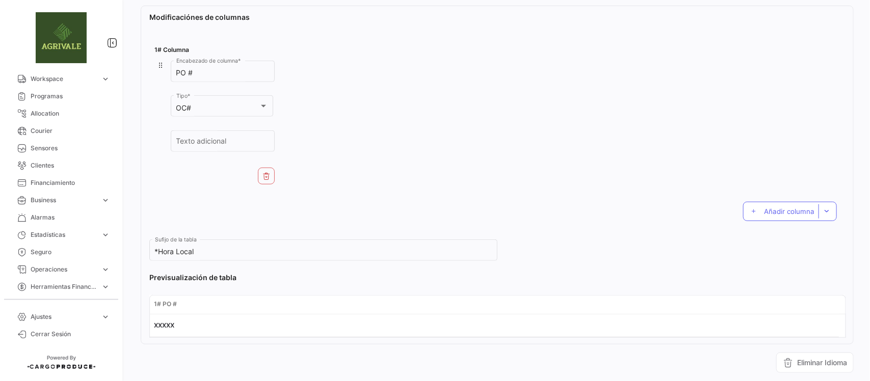
scroll to position [187, 0]
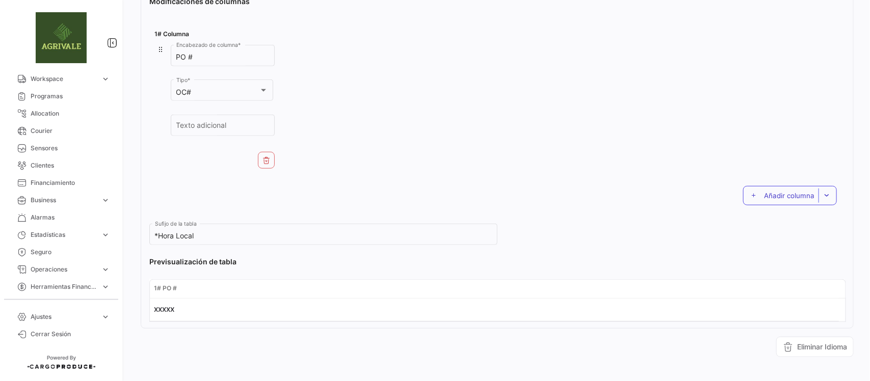
click at [787, 192] on span "Añadir columna" at bounding box center [789, 196] width 50 height 8
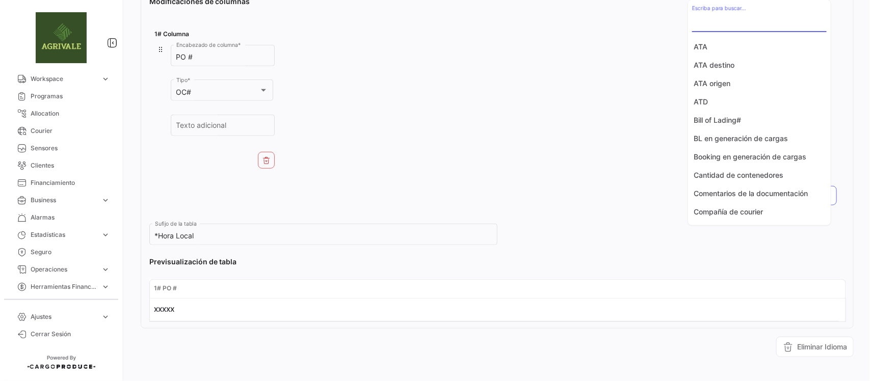
click at [721, 24] on input "Escriba para buscar..." at bounding box center [759, 23] width 135 height 9
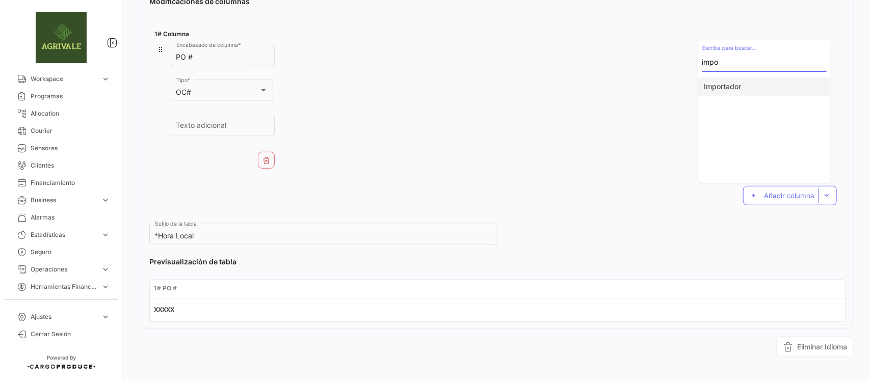
type input "impo"
click at [738, 83] on button "Importador" at bounding box center [764, 86] width 133 height 18
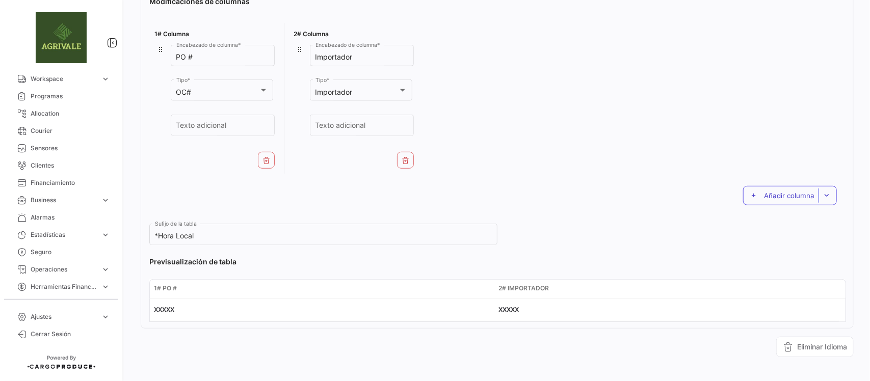
click at [764, 190] on button "Añadir columna" at bounding box center [790, 195] width 94 height 19
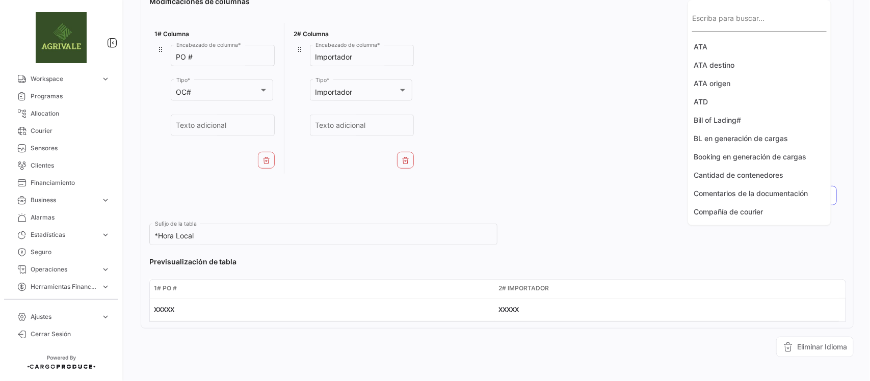
click at [736, 26] on input "Escriba para buscar..." at bounding box center [759, 23] width 135 height 9
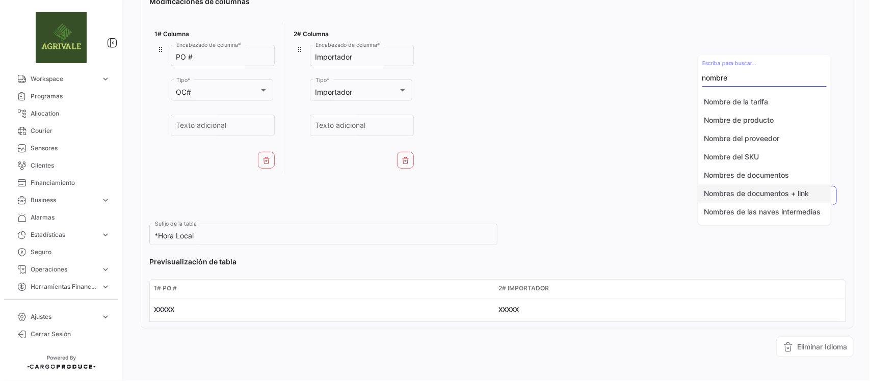
type input "nombre"
click at [786, 197] on button "Nombres de documentos + link" at bounding box center [764, 194] width 133 height 18
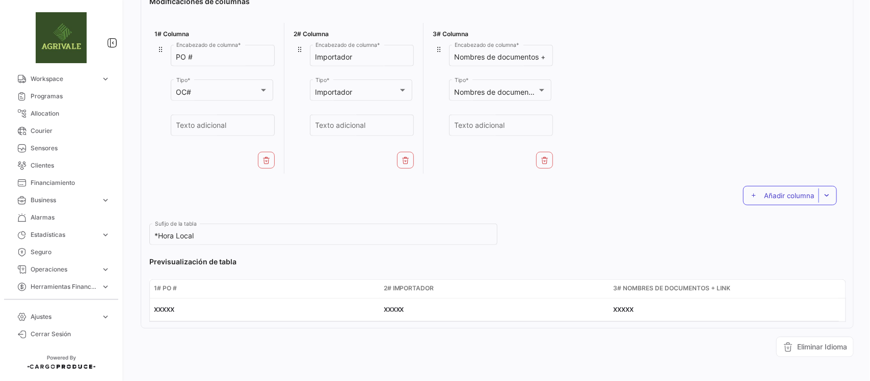
drag, startPoint x: 763, startPoint y: 194, endPoint x: 656, endPoint y: 83, distance: 154.3
click at [764, 192] on span "Añadir columna" at bounding box center [789, 196] width 50 height 8
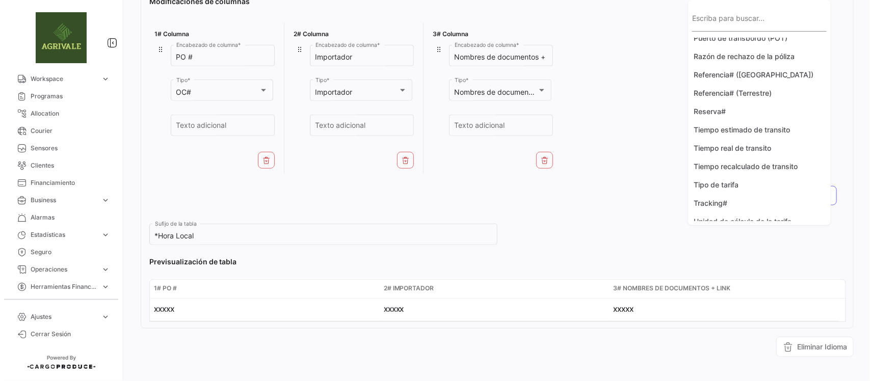
scroll to position [192, 0]
click at [709, 14] on div "Escriba para buscar..." at bounding box center [759, 19] width 135 height 23
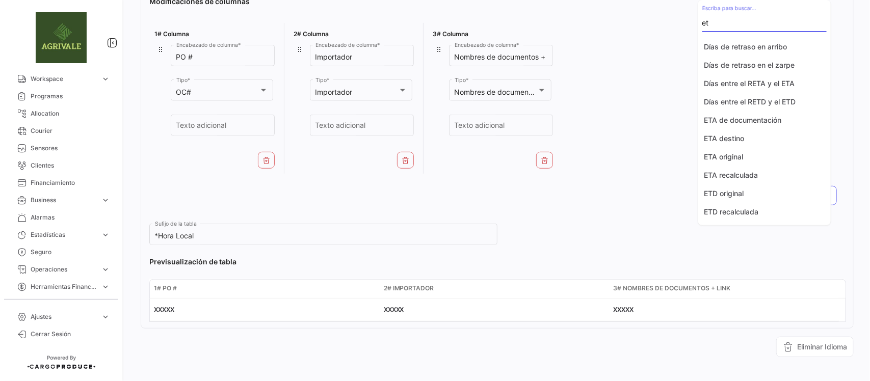
scroll to position [0, 0]
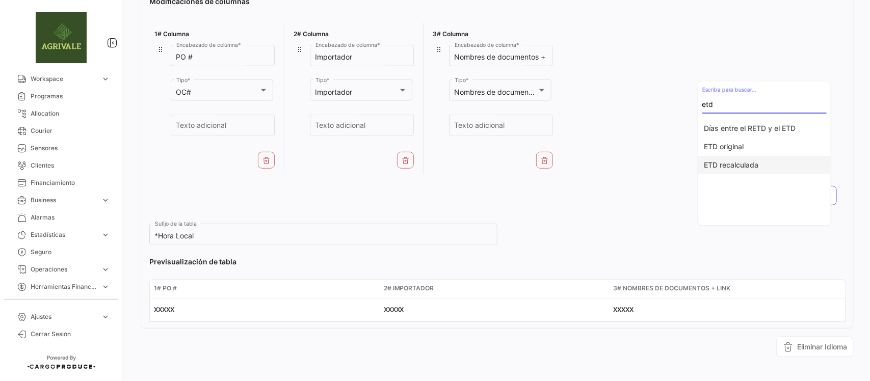
type input "etd"
click at [752, 168] on button "ETD recalculada" at bounding box center [764, 165] width 133 height 18
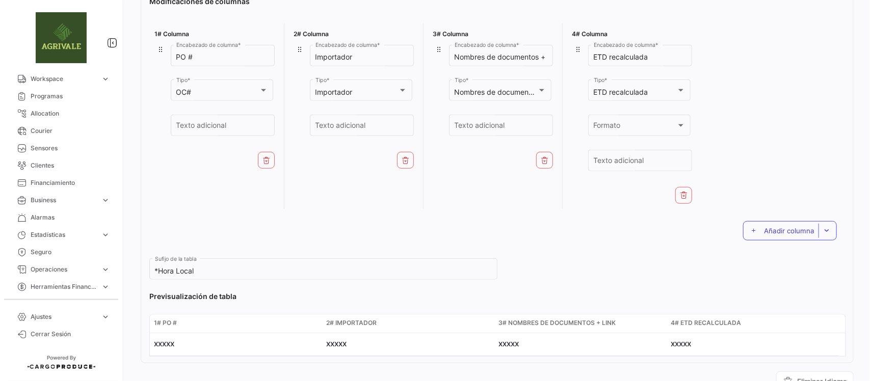
click at [760, 224] on button "Añadir columna" at bounding box center [790, 230] width 94 height 19
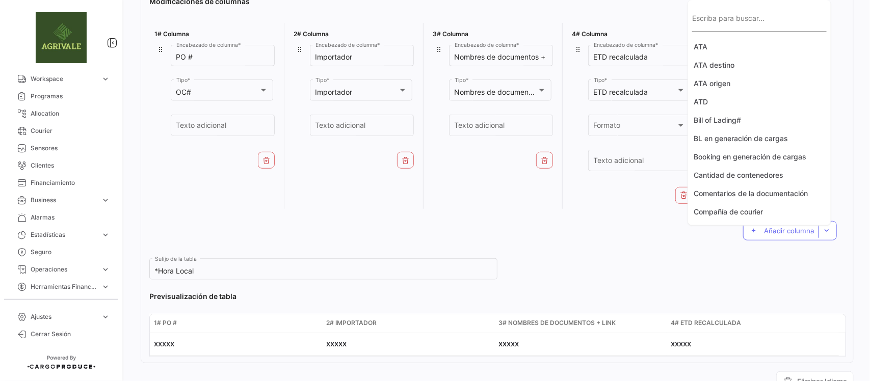
click at [700, 16] on div "Escriba para buscar..." at bounding box center [759, 19] width 135 height 23
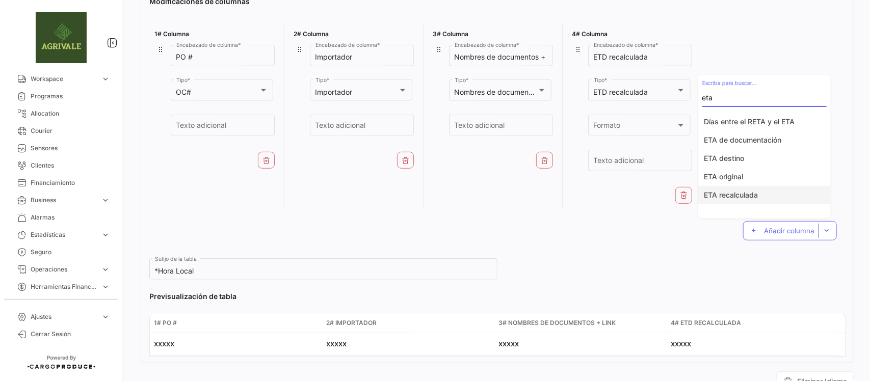
type input "eta"
click at [763, 194] on button "ETA recalculada" at bounding box center [764, 195] width 133 height 18
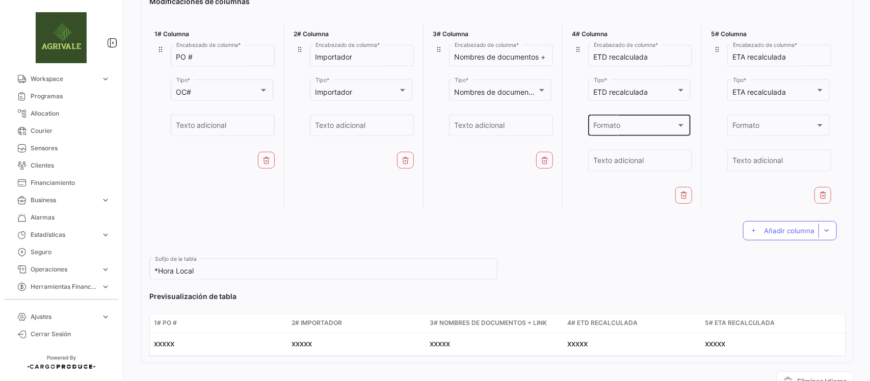
click at [663, 126] on div "Formato" at bounding box center [635, 127] width 83 height 9
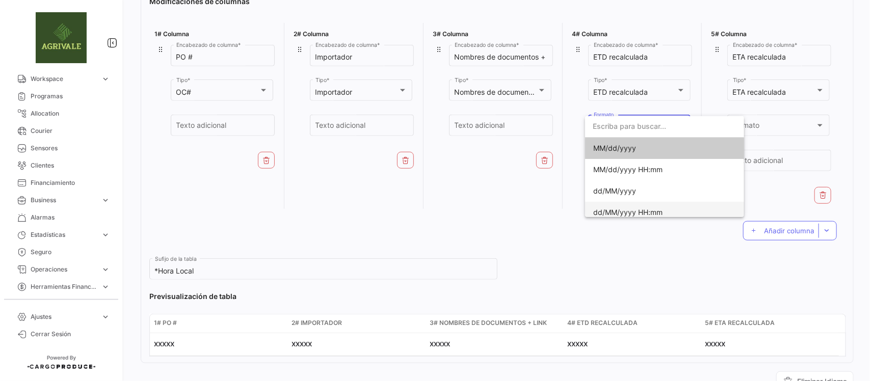
click at [619, 207] on span "dd/MM/yyyy HH:mm" at bounding box center [664, 212] width 143 height 21
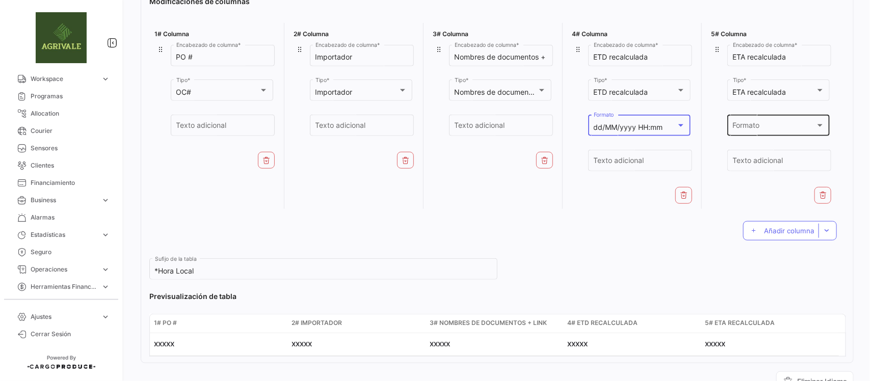
click at [788, 123] on div "Formato" at bounding box center [774, 127] width 83 height 9
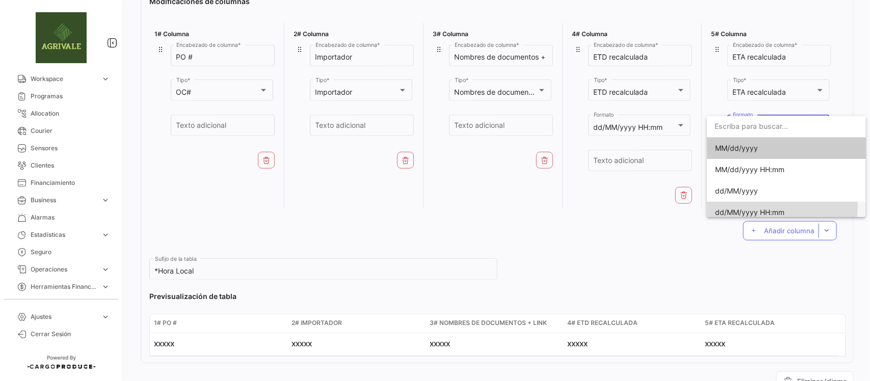
click at [759, 206] on span "dd/MM/yyyy HH:mm" at bounding box center [786, 212] width 143 height 21
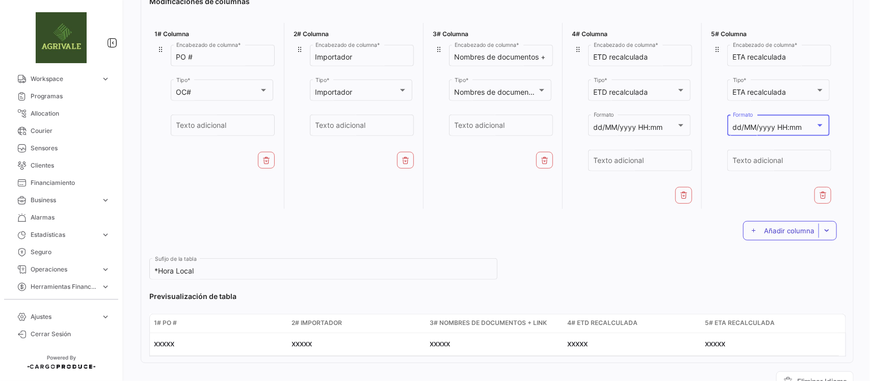
click at [764, 227] on span "Añadir columna" at bounding box center [789, 231] width 50 height 8
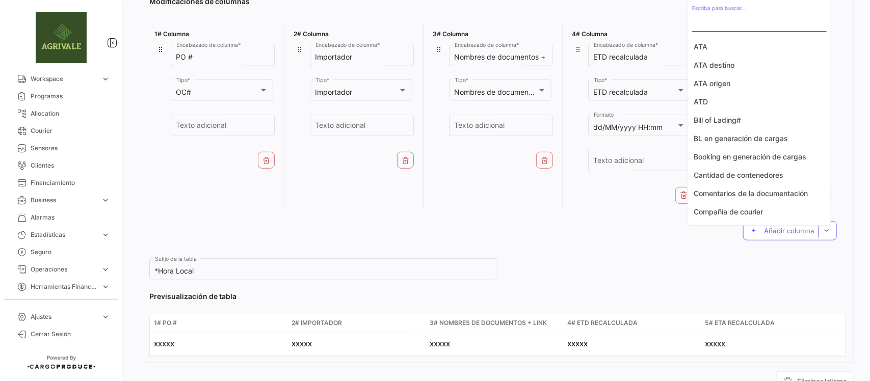
click at [737, 20] on input "Escriba para buscar..." at bounding box center [759, 23] width 135 height 9
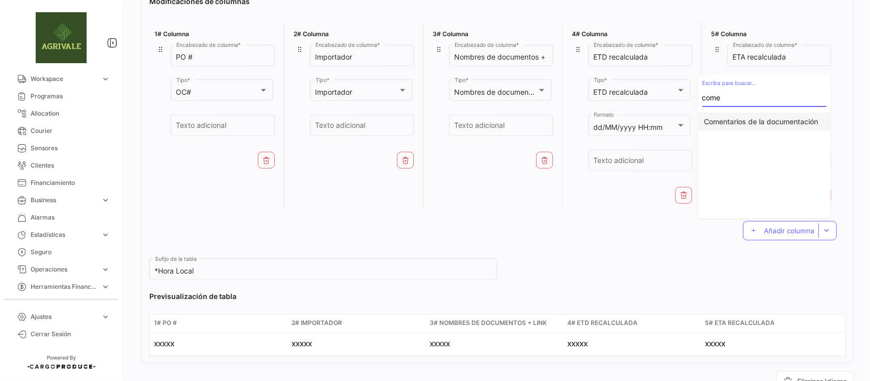
type input "come"
click at [769, 116] on button "Comentarios de la documentación" at bounding box center [764, 122] width 133 height 18
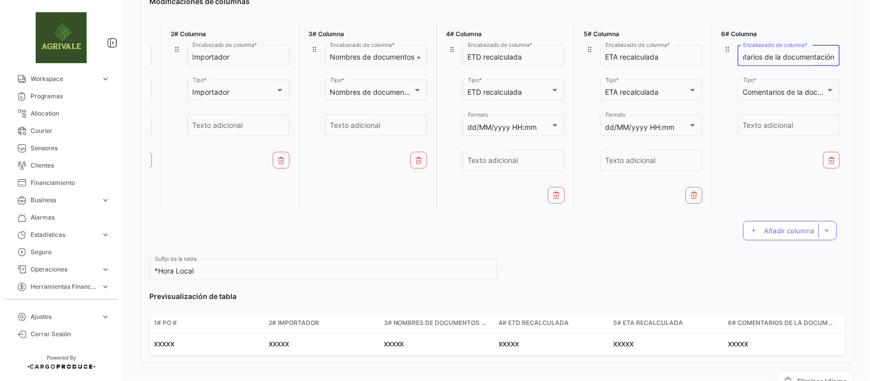
scroll to position [0, 123]
drag, startPoint x: 783, startPoint y: 59, endPoint x: 842, endPoint y: 55, distance: 58.8
click at [842, 55] on div "Modificaciónes de columnas 1# Columna PO # Encabezado de columna * OC# Tipo * T…" at bounding box center [497, 177] width 713 height 374
click at [795, 57] on input "Comentarios da documenta" at bounding box center [789, 57] width 92 height 9
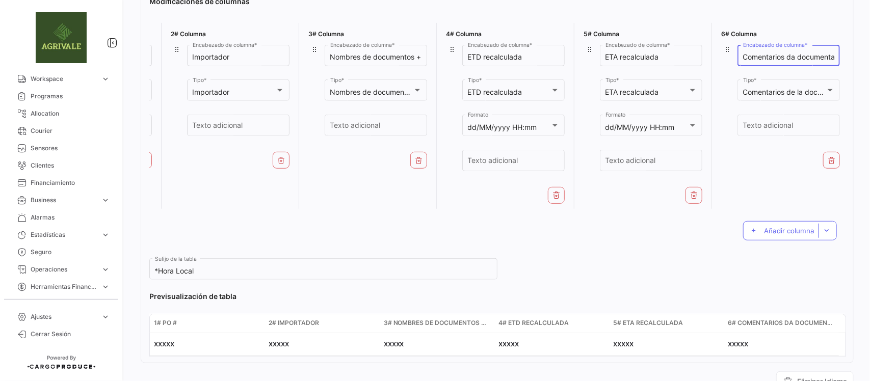
click at [795, 57] on input "Comentarios da documenta" at bounding box center [789, 57] width 92 height 9
paste input "Documentação"
click at [783, 57] on input "Comentarios da Documentação" at bounding box center [789, 57] width 92 height 9
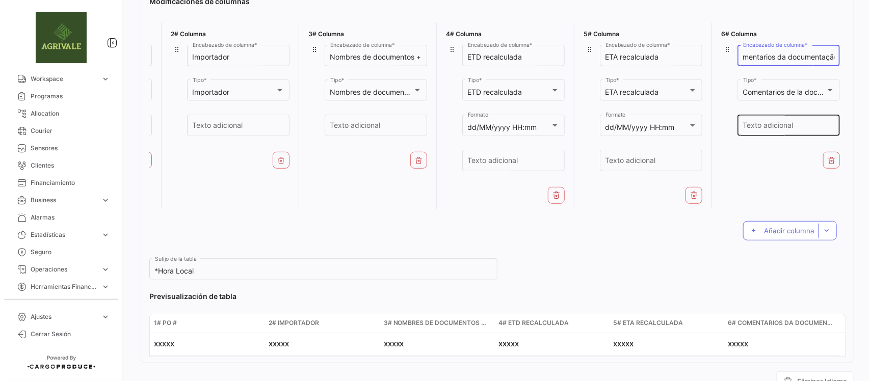
type input "Comentarios da documentação"
click at [807, 125] on input "Texto adicional" at bounding box center [789, 127] width 92 height 9
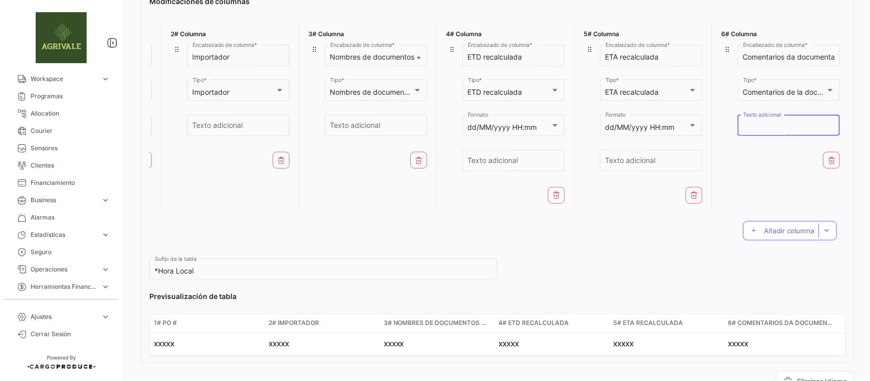
click at [746, 174] on div "6# Columna Comentarios da documentação Encabezado de columna * Comentarios de l…" at bounding box center [780, 116] width 129 height 186
click at [758, 235] on button "Añadir columna" at bounding box center [790, 230] width 94 height 19
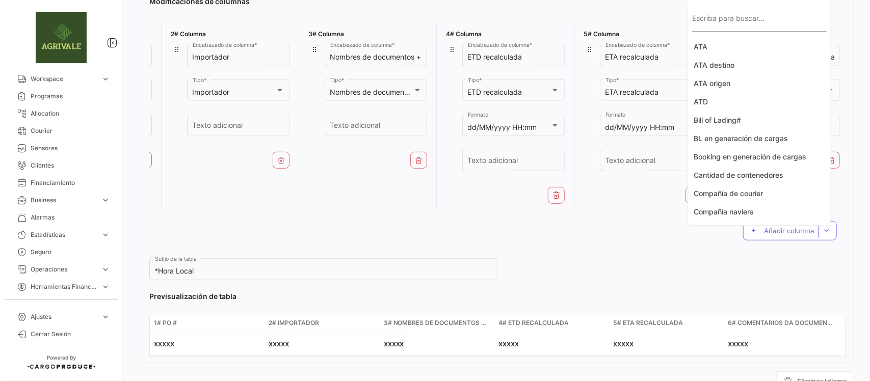
click at [720, 23] on input "Escriba para buscar..." at bounding box center [759, 23] width 135 height 9
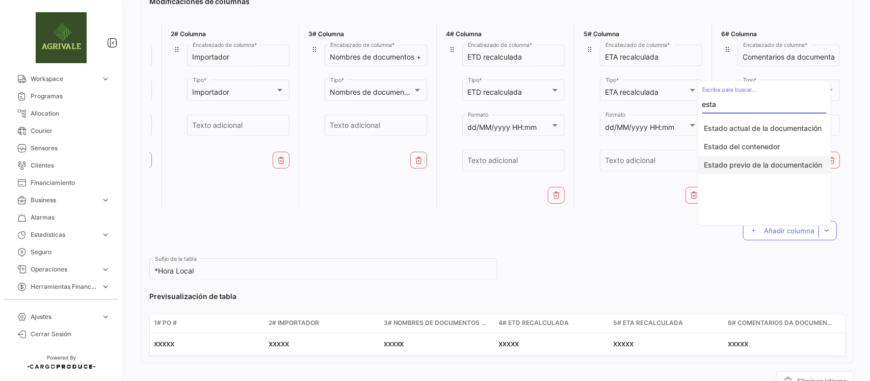
type input "esta"
click at [779, 166] on button "Estado previo de la documentación" at bounding box center [764, 165] width 133 height 18
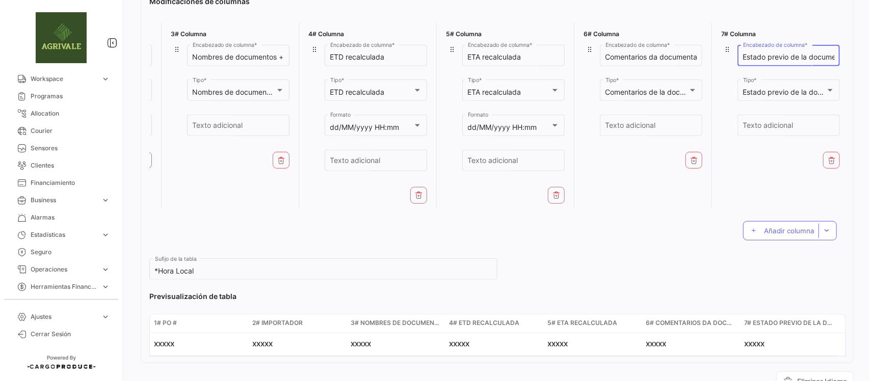
scroll to position [0, 27]
drag, startPoint x: 786, startPoint y: 57, endPoint x: 837, endPoint y: 54, distance: 50.6
click at [837, 54] on div "7# Columna Estado previo de la documentación Encabezado de columna * Estado pre…" at bounding box center [780, 116] width 129 height 186
paste input "Documentação"
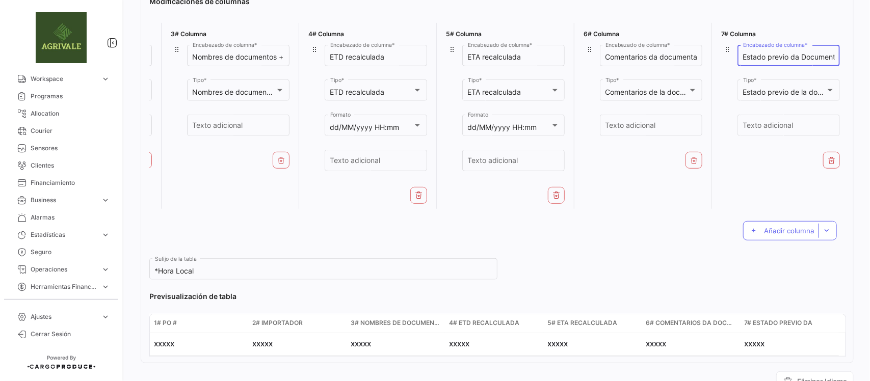
scroll to position [0, 18]
click at [783, 53] on input "Estado previo da Documentação" at bounding box center [789, 57] width 92 height 9
type input "Estado previo da documentação"
click at [769, 235] on span "Añadir columna" at bounding box center [789, 231] width 50 height 8
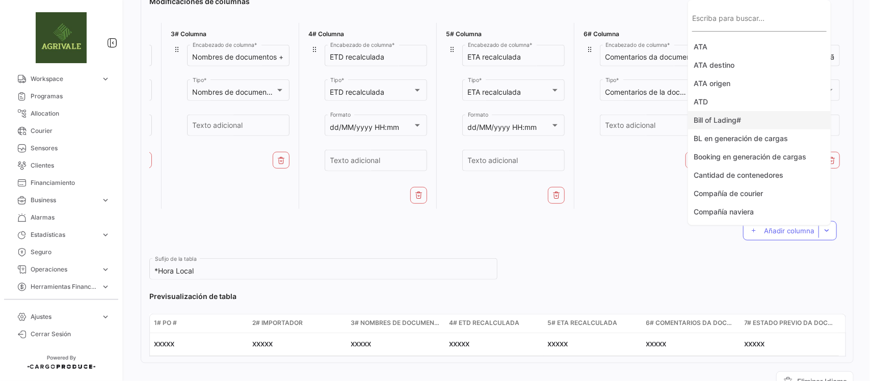
scroll to position [0, 0]
click at [715, 25] on input "Escriba para buscar..." at bounding box center [759, 23] width 135 height 9
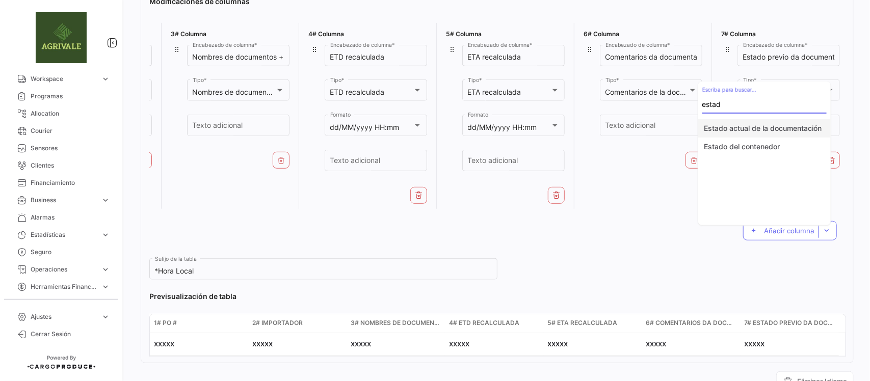
type input "estad"
click at [761, 131] on button "Estado actual de la documentación" at bounding box center [764, 128] width 133 height 18
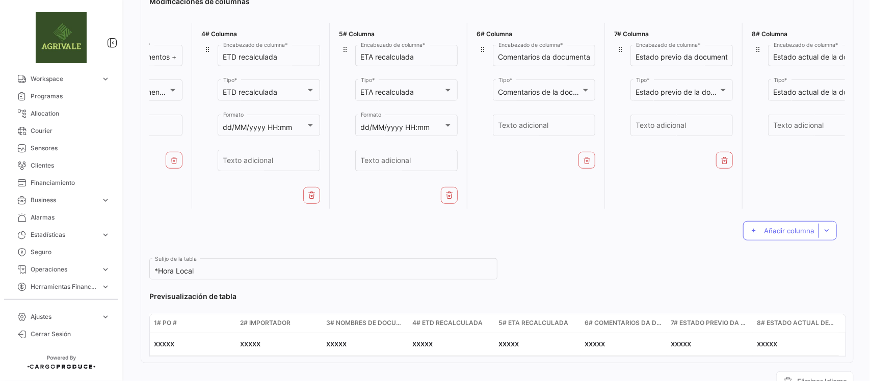
scroll to position [0, 396]
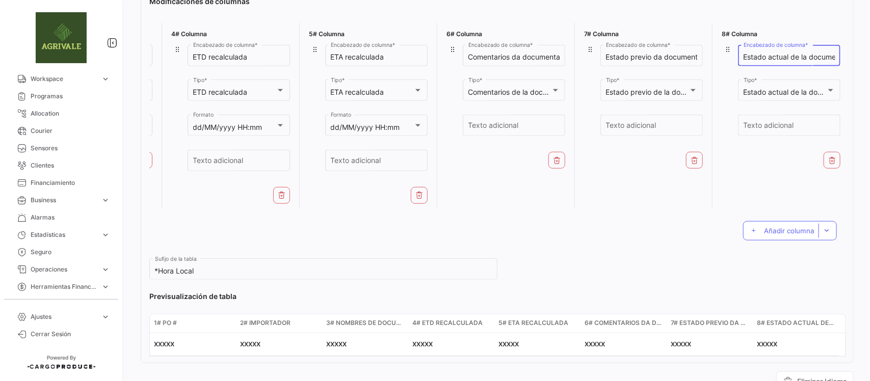
click at [770, 57] on input "Estado actual de la documentación" at bounding box center [790, 57] width 92 height 9
drag, startPoint x: 798, startPoint y: 55, endPoint x: 782, endPoint y: 60, distance: 17.1
click at [782, 59] on input "Estado atual de la documentación" at bounding box center [790, 57] width 92 height 9
click at [803, 54] on input "Estado atual da documentación" at bounding box center [790, 57] width 92 height 9
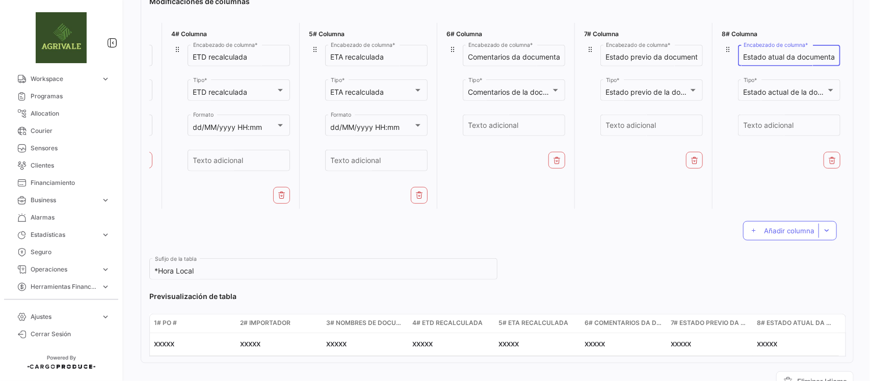
paste input "Documentação"
click at [785, 58] on input "Estado atual da Documentação" at bounding box center [790, 57] width 92 height 9
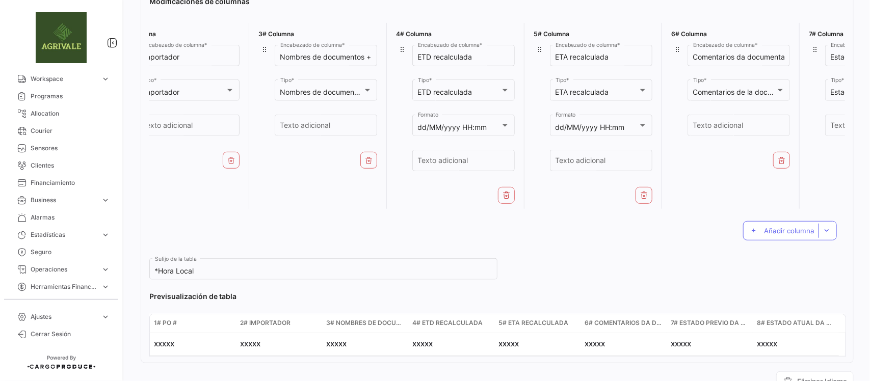
scroll to position [0, 170]
type input "Estado atual da documentação"
click at [479, 56] on input "ETD recalculada" at bounding box center [466, 57] width 92 height 9
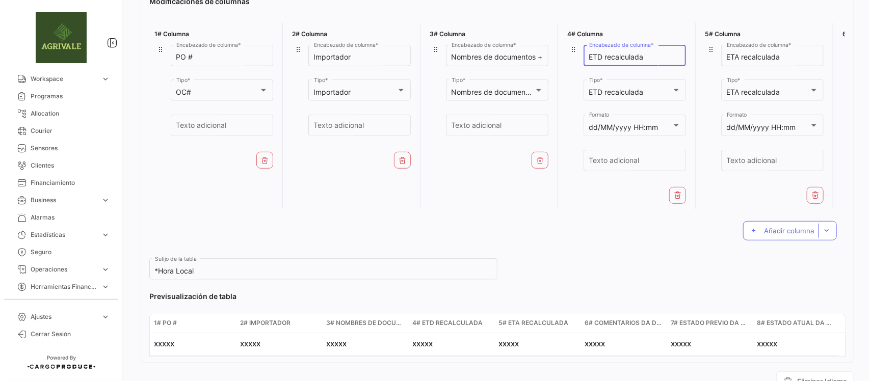
scroll to position [0, 0]
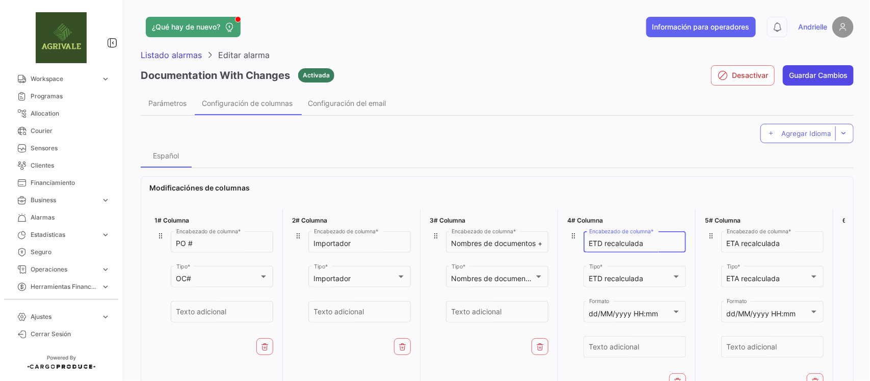
click at [789, 69] on button "Guardar Cambios" at bounding box center [818, 75] width 71 height 20
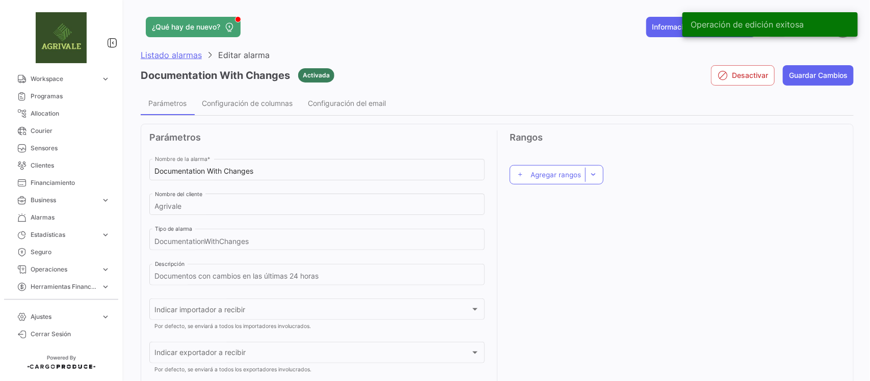
click at [191, 55] on span "Listado alarmas" at bounding box center [171, 55] width 61 height 10
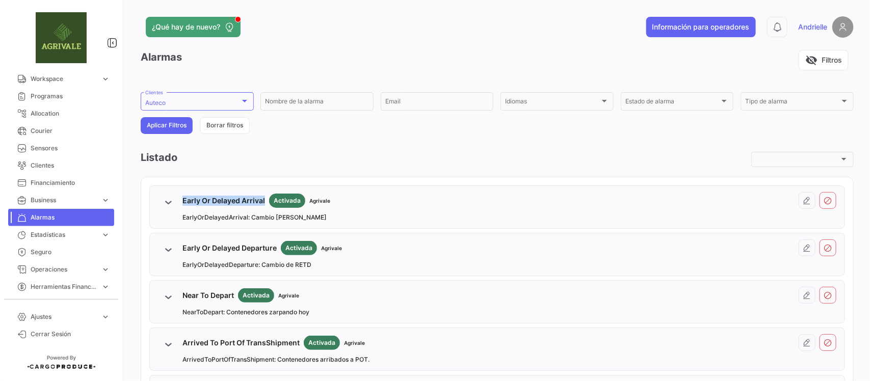
drag, startPoint x: 265, startPoint y: 200, endPoint x: 179, endPoint y: 200, distance: 85.7
click at [179, 200] on div "Early Or Delayed Arrival Activada Agrivale EarlyOrDelayedArrival: Cambio [PERSO…" at bounding box center [497, 207] width 679 height 30
copy div "Early Or Delayed Arrival"
click at [240, 217] on span "EarlyOrDelayedArrival: Cambio [PERSON_NAME]" at bounding box center [255, 217] width 144 height 9
click at [240, 218] on span "EarlyOrDelayedArrival: Cambio [PERSON_NAME]" at bounding box center [255, 217] width 144 height 9
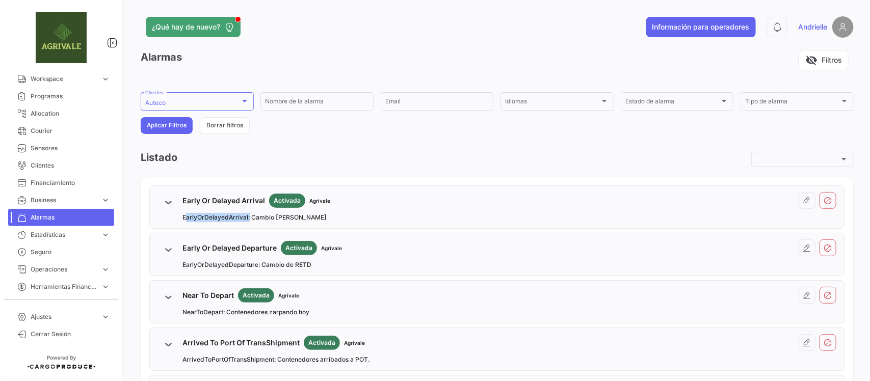
copy span "EarlyOrDelayedArrival"
click at [205, 264] on span "EarlyOrDelayedDeparture: Cambio de RETD" at bounding box center [247, 265] width 129 height 9
copy span "EarlyOrDelayedDeparture"
click at [210, 313] on span "NearToDepart: Contenedores zarpando hoy" at bounding box center [246, 312] width 127 height 9
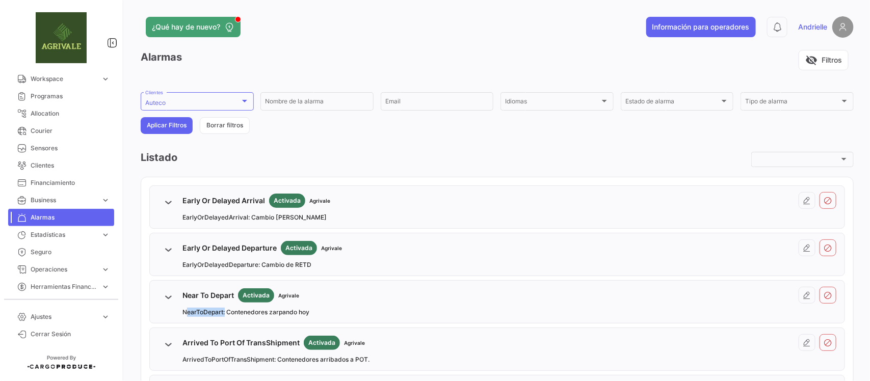
click at [210, 313] on span "NearToDepart: Contenedores zarpando hoy" at bounding box center [246, 312] width 127 height 9
copy span "NearToDepart"
click at [207, 358] on span "ArrivedToPortOfTransShipment: Contenedores arribados a POT." at bounding box center [276, 359] width 187 height 9
copy span "ArrivedToPortOfTransShipment"
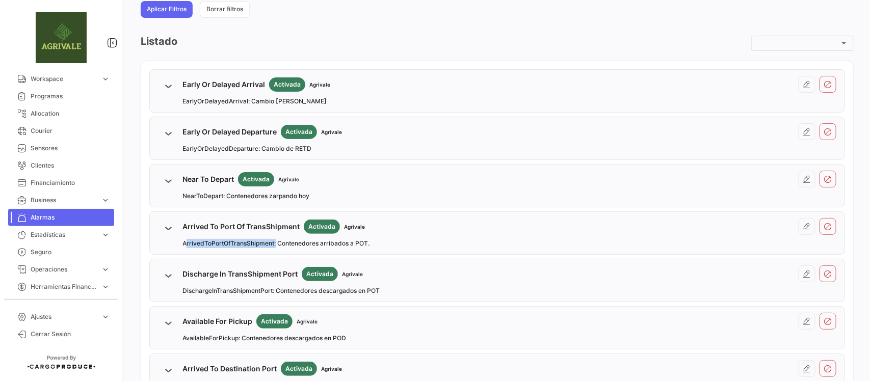
scroll to position [127, 0]
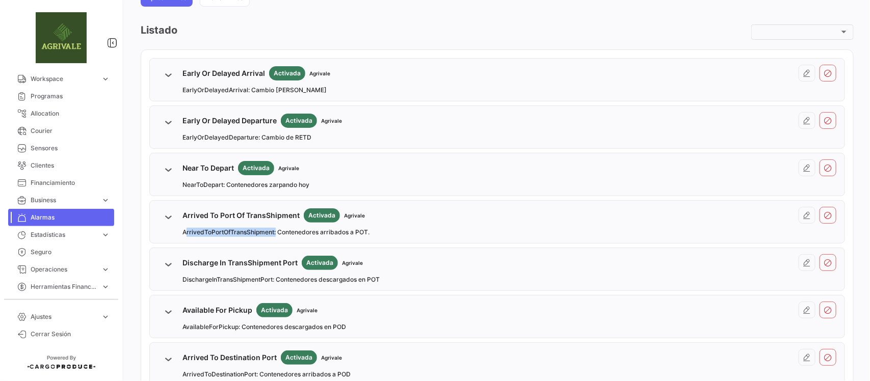
click at [212, 281] on span "DischargeInTransShipmentPort: Contenedores descargados en POT" at bounding box center [281, 279] width 197 height 9
copy span "DischargeInTransShipmentPort"
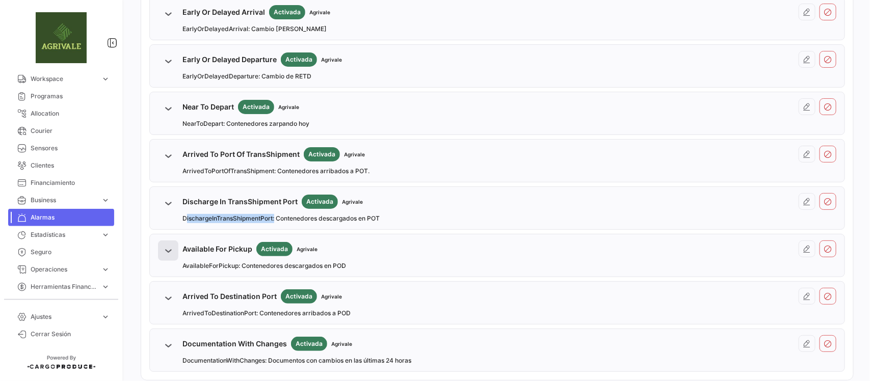
scroll to position [191, 0]
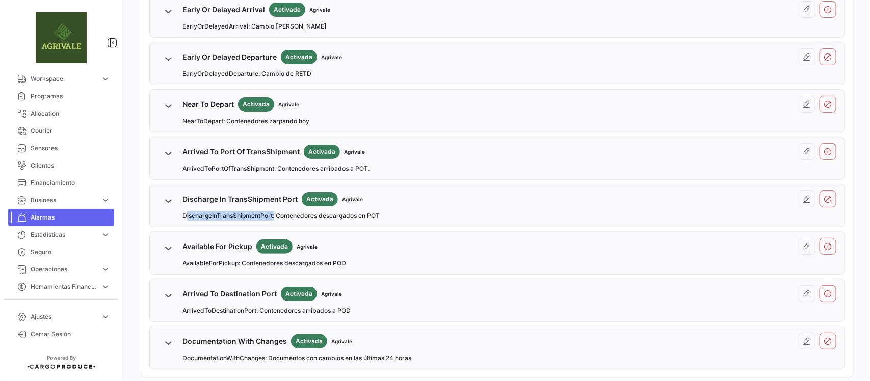
copy span "DischargeInTransShipmentPort"
click at [204, 264] on span "AvailableForPickup: Contenedores descargados en POD" at bounding box center [265, 263] width 164 height 9
copy span "AvailableForPickup"
click at [220, 312] on span "ArrivedToDestinationPort: Contenedores arribados a POD" at bounding box center [267, 310] width 168 height 9
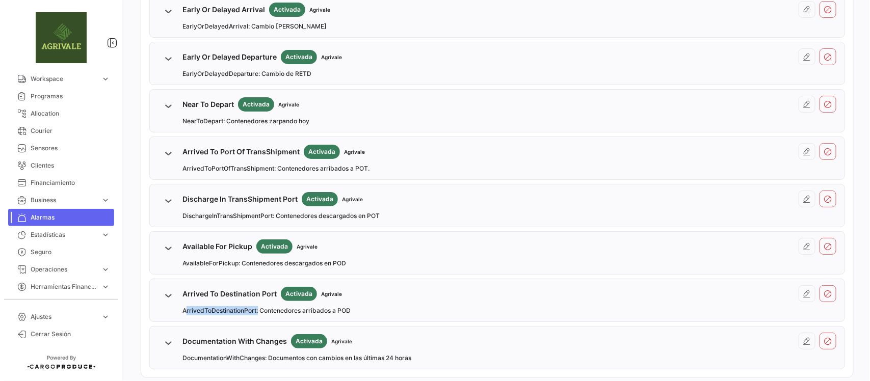
click at [221, 312] on span "ArrivedToDestinationPort: Contenedores arribados a POD" at bounding box center [267, 310] width 168 height 9
copy span "ArrivedToDestinationPort"
click at [223, 357] on span "DocumentationWithChanges: Documentos con cambios en las últimas 24 horas" at bounding box center [297, 358] width 229 height 9
copy span "DocumentationWithChanges"
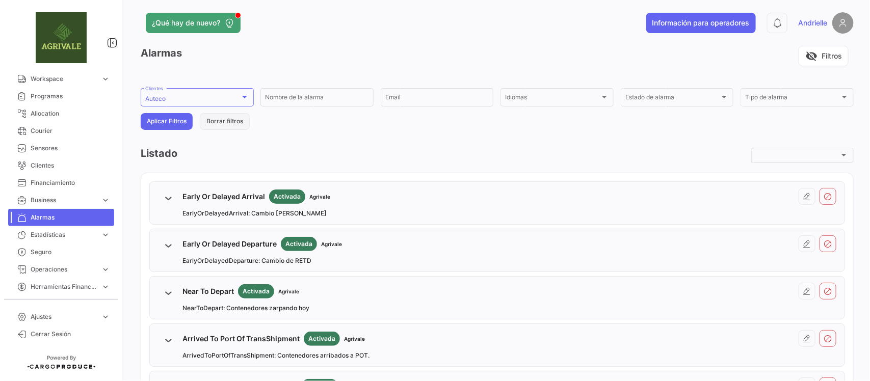
scroll to position [0, 0]
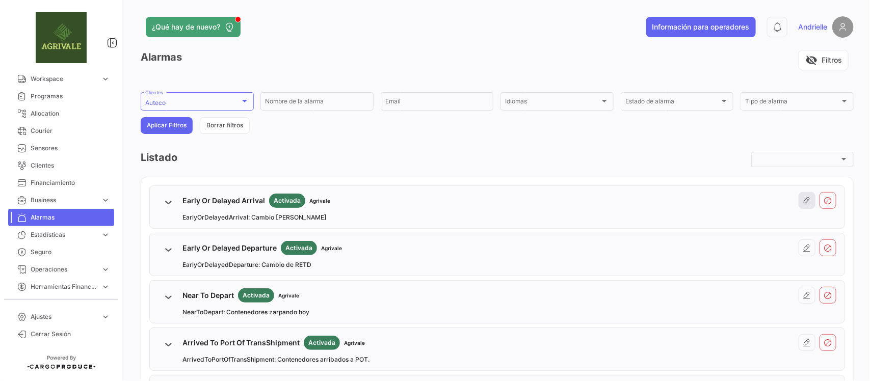
click at [803, 203] on icon at bounding box center [807, 201] width 8 height 8
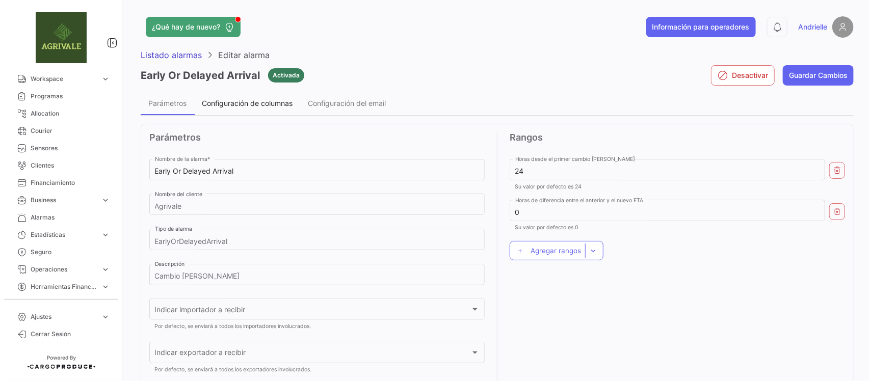
click at [236, 95] on div "Configuración de columnas" at bounding box center [247, 103] width 106 height 24
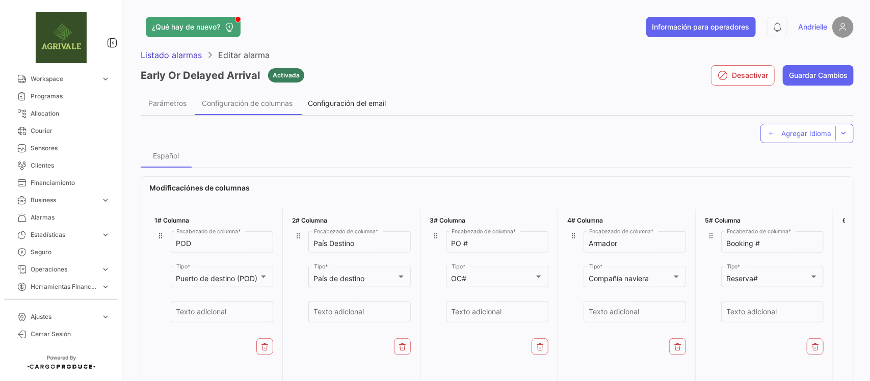
click at [345, 99] on span "Configuración del email" at bounding box center [347, 103] width 78 height 9
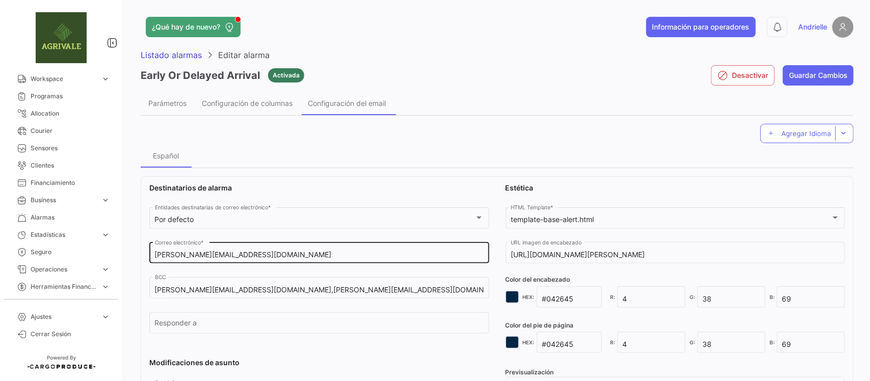
click at [255, 255] on input "[PERSON_NAME][EMAIL_ADDRESS][DOMAIN_NAME]" at bounding box center [319, 255] width 329 height 9
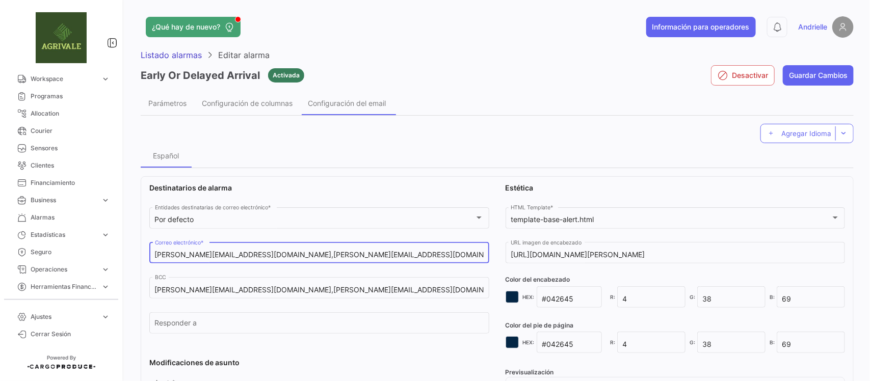
click at [362, 254] on input "[PERSON_NAME][EMAIL_ADDRESS][DOMAIN_NAME],[PERSON_NAME][EMAIL_ADDRESS][DOMAIN_N…" at bounding box center [319, 255] width 329 height 9
click at [363, 258] on input "[PERSON_NAME][EMAIL_ADDRESS][DOMAIN_NAME],[PERSON_NAME][EMAIL_ADDRESS][DOMAIN_N…" at bounding box center [319, 255] width 329 height 9
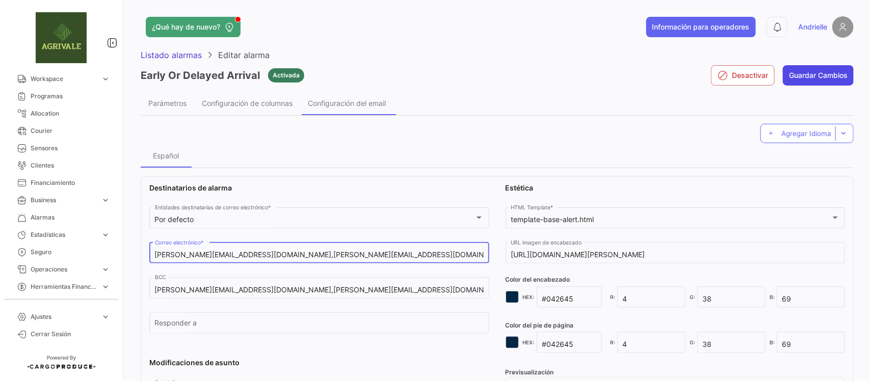
type input "[PERSON_NAME][EMAIL_ADDRESS][DOMAIN_NAME],[PERSON_NAME][EMAIL_ADDRESS][DOMAIN_N…"
click at [816, 67] on button "Guardar Cambios" at bounding box center [818, 75] width 71 height 20
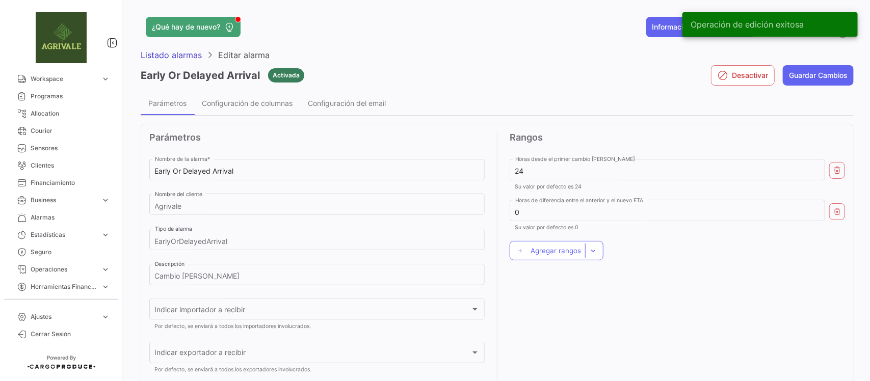
click at [179, 60] on div "Early Or Delayed Arrival Activada" at bounding box center [223, 75] width 164 height 31
click at [181, 54] on span "Listado alarmas" at bounding box center [171, 55] width 61 height 10
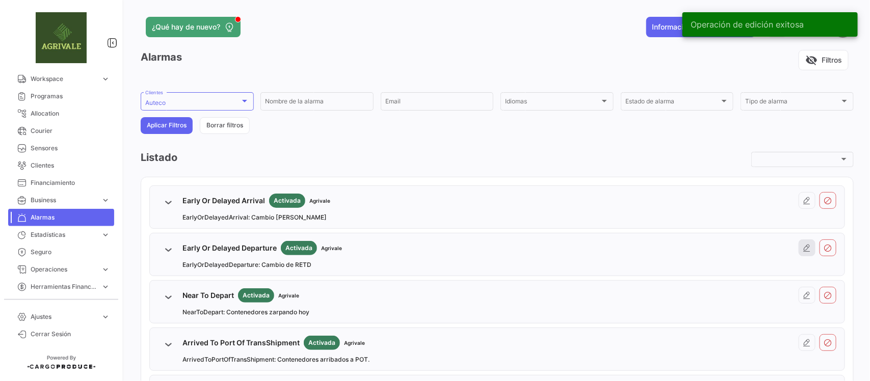
click at [803, 251] on icon at bounding box center [807, 248] width 8 height 8
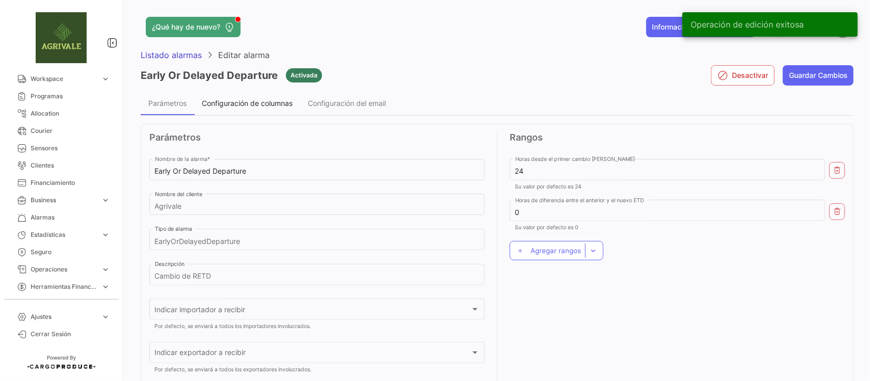
click at [248, 106] on span "Configuración de columnas" at bounding box center [247, 103] width 91 height 9
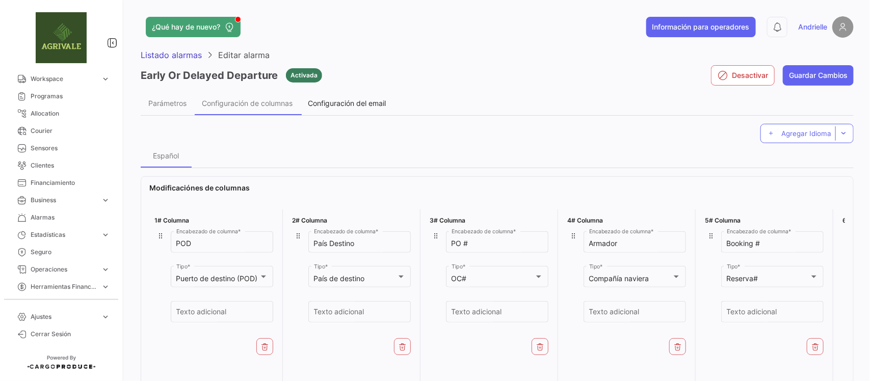
click at [360, 108] on div "Configuración del email" at bounding box center [346, 103] width 93 height 24
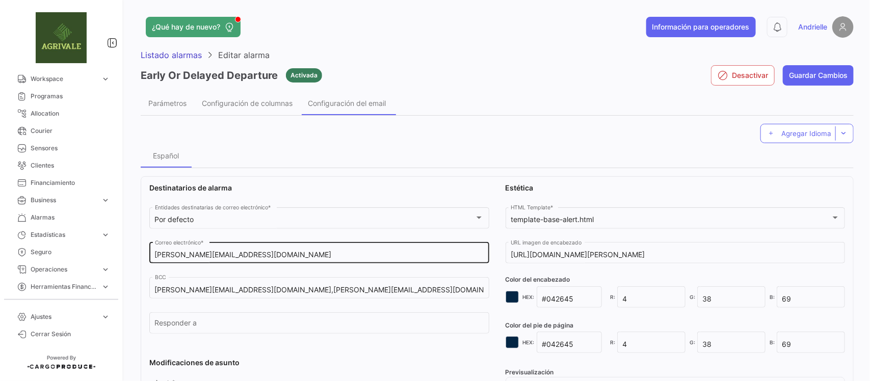
click at [289, 252] on input "[PERSON_NAME][EMAIL_ADDRESS][DOMAIN_NAME]" at bounding box center [319, 255] width 329 height 9
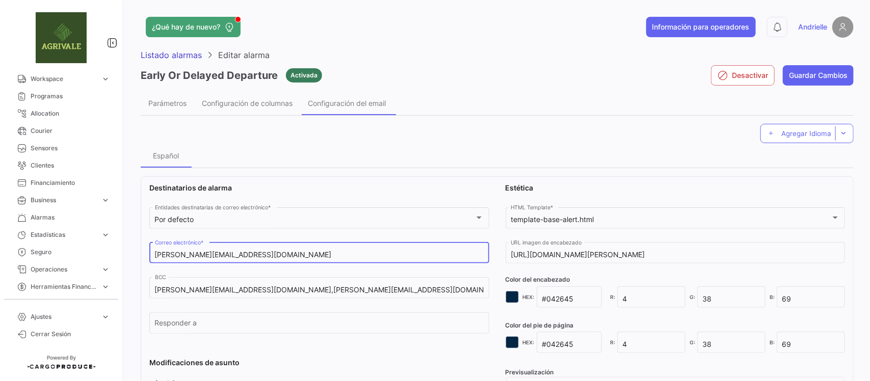
click at [289, 252] on input "[PERSON_NAME][EMAIL_ADDRESS][DOMAIN_NAME]" at bounding box center [319, 255] width 329 height 9
paste input ",[PERSON_NAME][EMAIL_ADDRESS][DOMAIN_NAME]"
type input "[PERSON_NAME][EMAIL_ADDRESS][DOMAIN_NAME],[PERSON_NAME][EMAIL_ADDRESS][DOMAIN_N…"
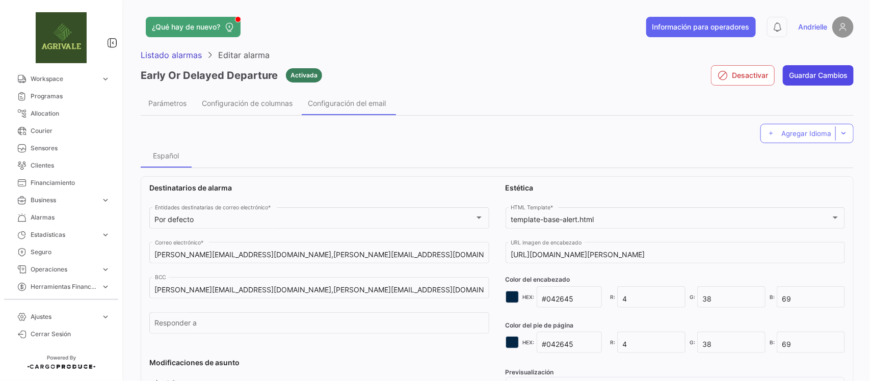
click at [812, 75] on button "Guardar Cambios" at bounding box center [818, 75] width 71 height 20
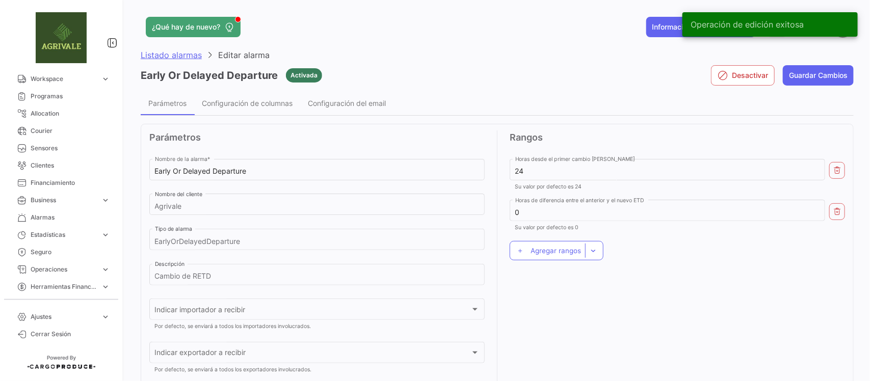
click at [179, 59] on span "Listado alarmas" at bounding box center [171, 55] width 61 height 10
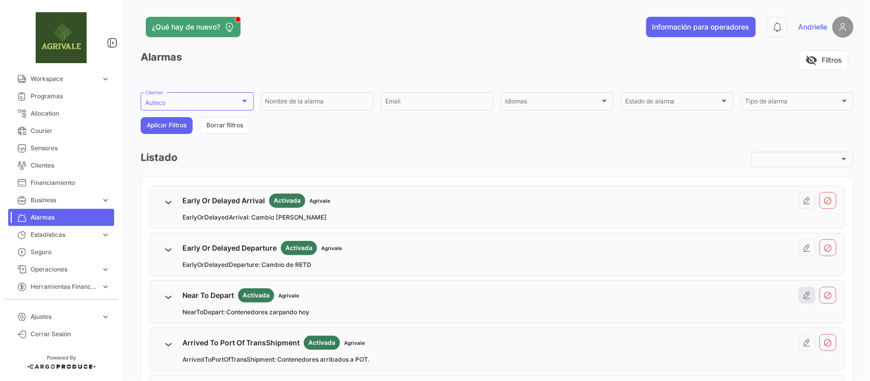
click at [803, 296] on icon at bounding box center [807, 296] width 8 height 8
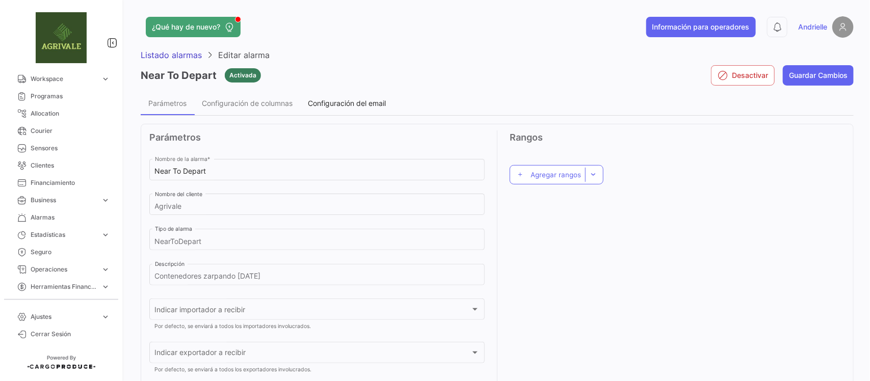
click at [348, 105] on span "Configuración del email" at bounding box center [347, 103] width 78 height 9
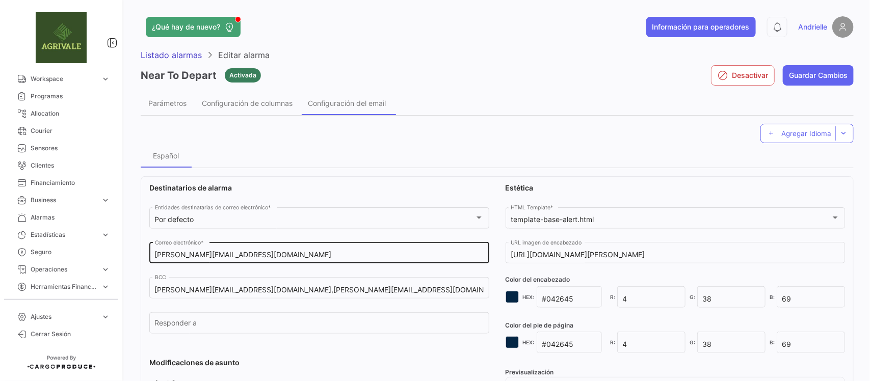
click at [268, 258] on input "[PERSON_NAME][EMAIL_ADDRESS][DOMAIN_NAME]" at bounding box center [319, 255] width 329 height 9
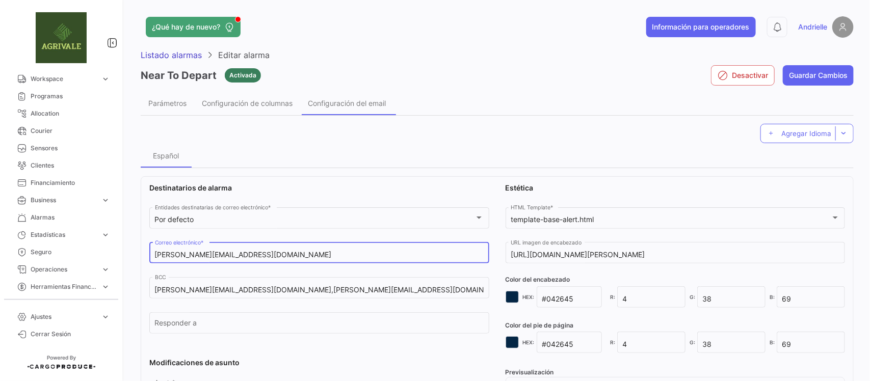
click at [268, 258] on input "[PERSON_NAME][EMAIL_ADDRESS][DOMAIN_NAME]" at bounding box center [319, 255] width 329 height 9
paste input ",[PERSON_NAME][EMAIL_ADDRESS][DOMAIN_NAME]"
type input "[PERSON_NAME][EMAIL_ADDRESS][DOMAIN_NAME],[PERSON_NAME][EMAIL_ADDRESS][DOMAIN_N…"
click at [814, 75] on button "Guardar Cambios" at bounding box center [818, 75] width 71 height 20
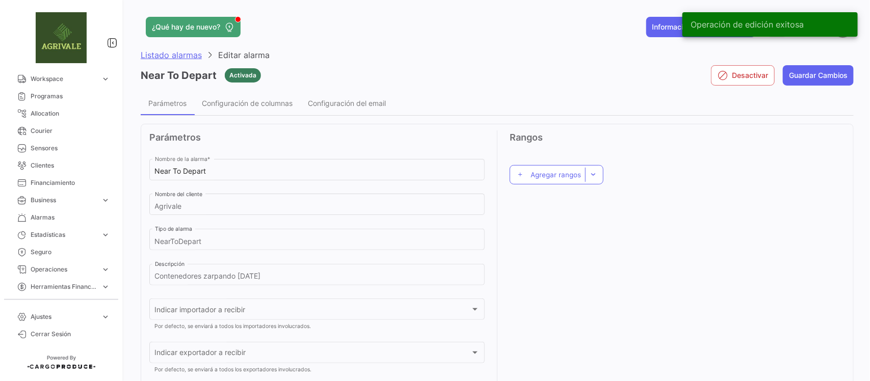
click at [176, 54] on span "Listado alarmas" at bounding box center [171, 55] width 61 height 10
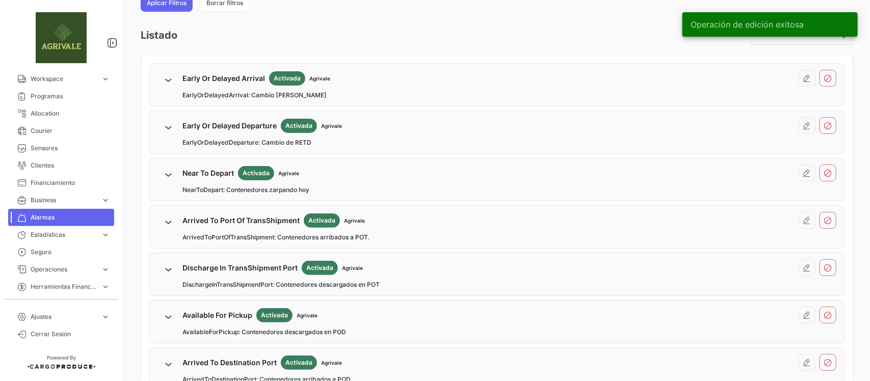
scroll to position [127, 0]
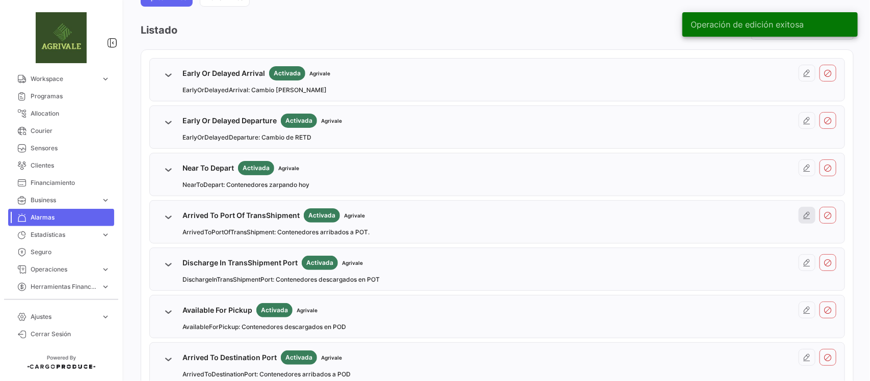
click at [806, 218] on button at bounding box center [807, 215] width 17 height 17
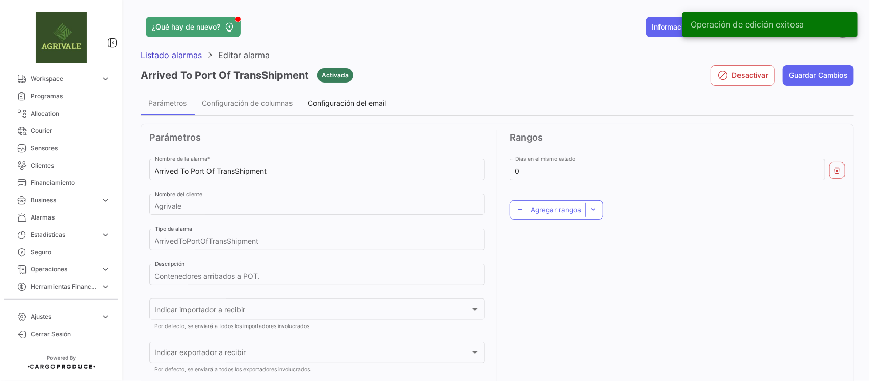
click at [339, 101] on span "Configuración del email" at bounding box center [347, 103] width 78 height 9
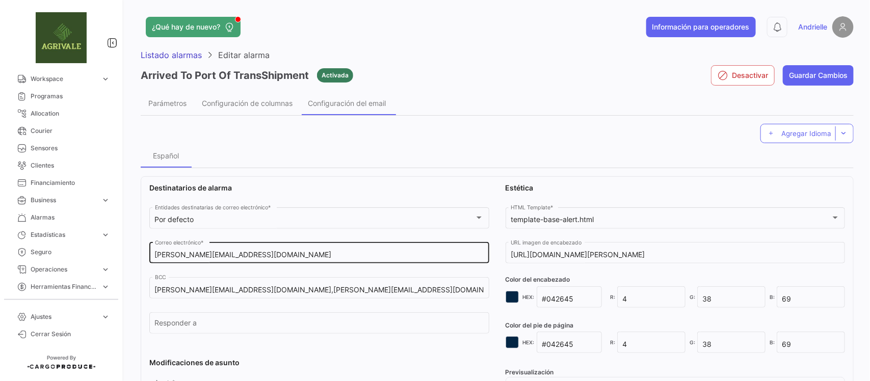
click at [259, 257] on input "[PERSON_NAME][EMAIL_ADDRESS][DOMAIN_NAME]" at bounding box center [319, 255] width 329 height 9
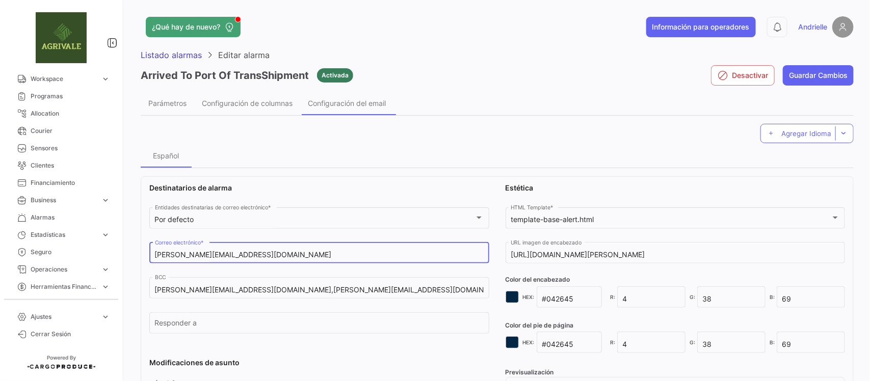
click at [259, 256] on input "[PERSON_NAME][EMAIL_ADDRESS][DOMAIN_NAME]" at bounding box center [319, 255] width 329 height 9
paste input ",[PERSON_NAME][EMAIL_ADDRESS][DOMAIN_NAME]"
type input "[PERSON_NAME][EMAIL_ADDRESS][DOMAIN_NAME],[PERSON_NAME][EMAIL_ADDRESS][DOMAIN_N…"
click at [812, 74] on button "Guardar Cambios" at bounding box center [818, 75] width 71 height 20
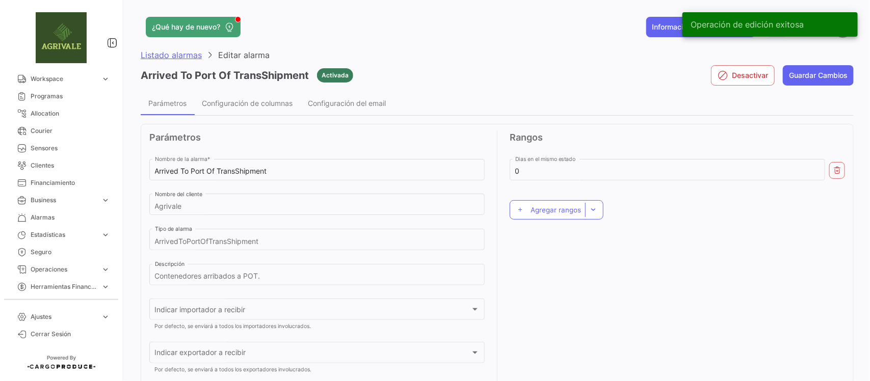
click at [173, 53] on span "Listado alarmas" at bounding box center [171, 55] width 61 height 10
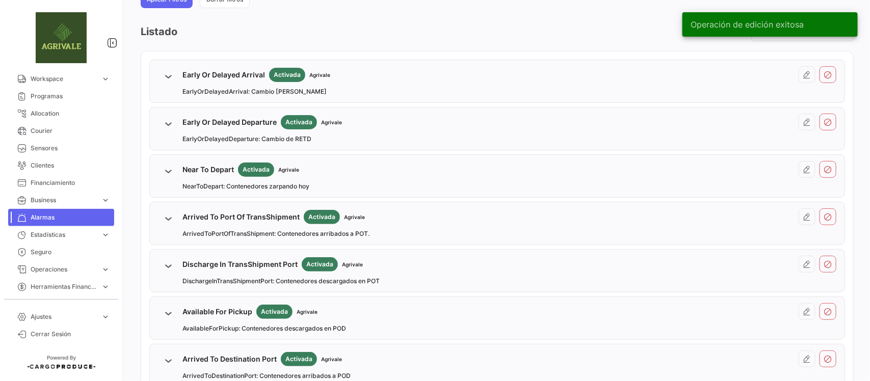
scroll to position [127, 0]
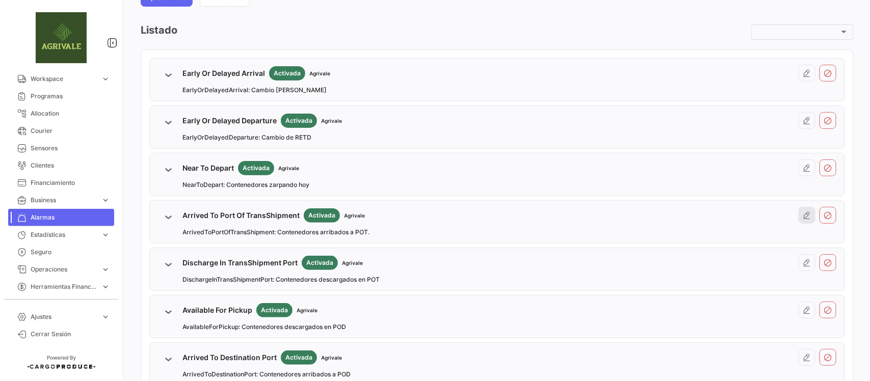
click at [803, 215] on icon at bounding box center [807, 216] width 8 height 8
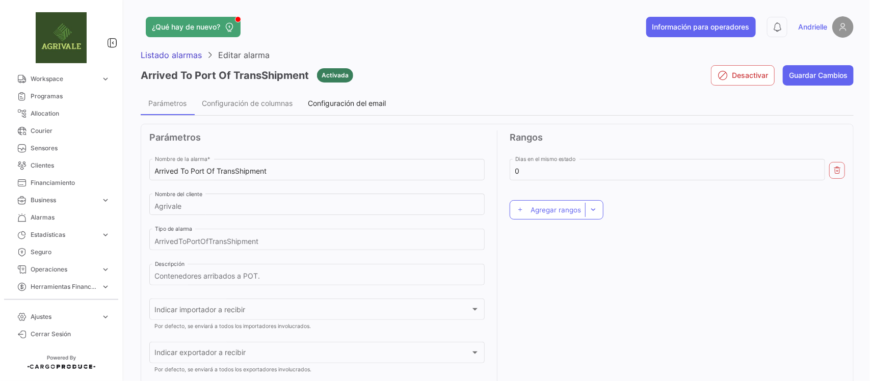
click at [345, 105] on span "Configuración del email" at bounding box center [347, 103] width 78 height 9
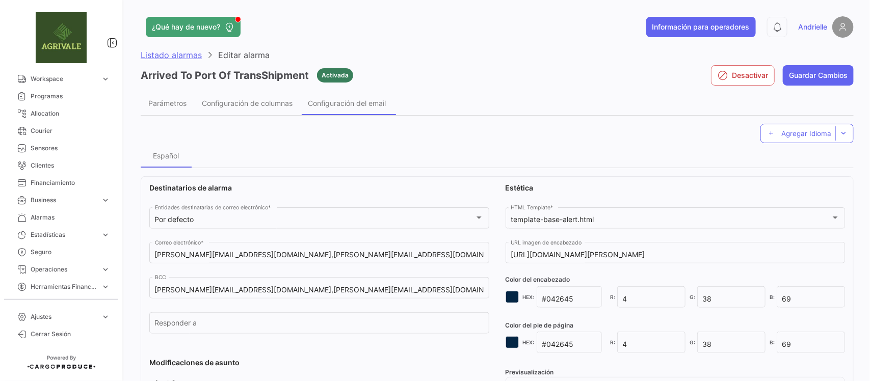
click at [176, 55] on span "Listado alarmas" at bounding box center [171, 55] width 61 height 10
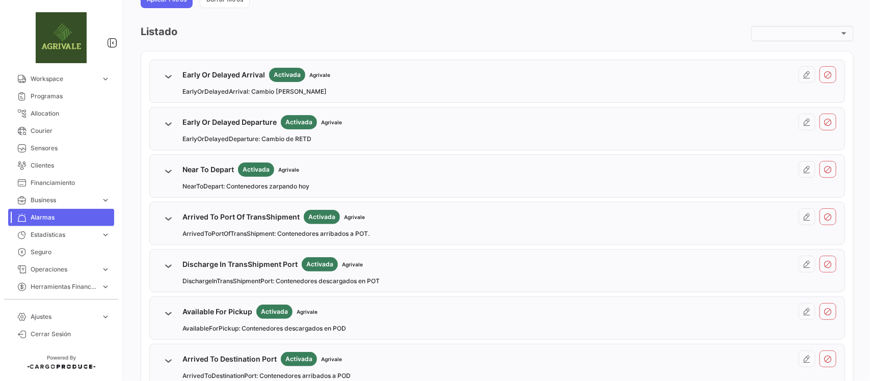
scroll to position [127, 0]
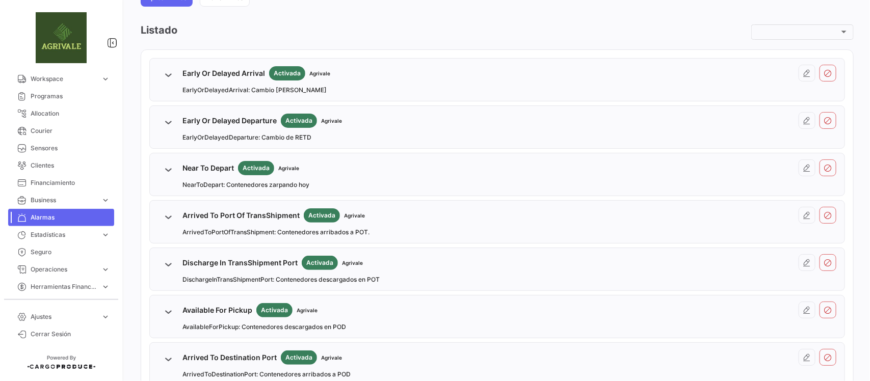
click at [438, 275] on div "Discharge In TransShipment Port Activada Agrivale DischargeInTransShipmentPort:…" at bounding box center [510, 269] width 654 height 30
click at [204, 258] on div "Discharge In TransShipment Port Activada Agrivale" at bounding box center [273, 263] width 180 height 14
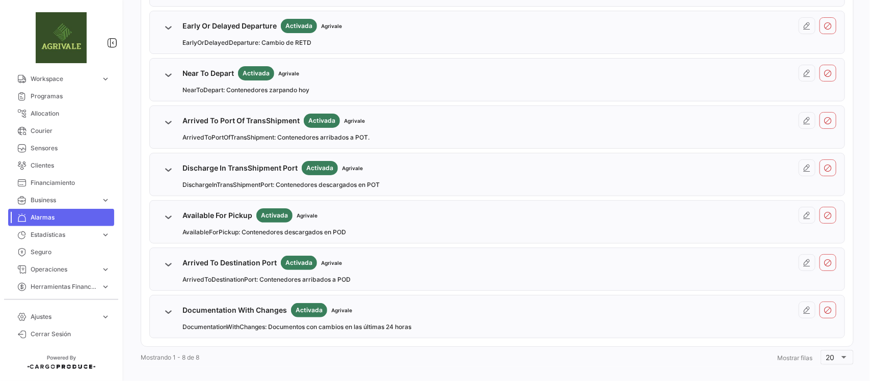
scroll to position [234, 0]
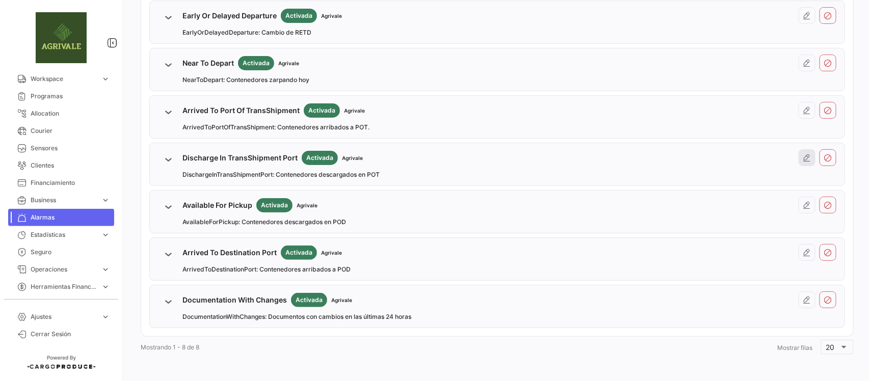
click at [803, 158] on icon at bounding box center [807, 158] width 8 height 8
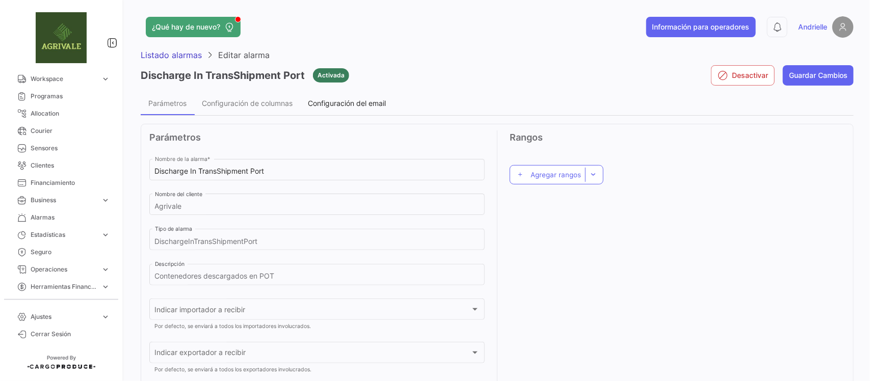
click at [353, 106] on span "Configuración del email" at bounding box center [347, 103] width 78 height 9
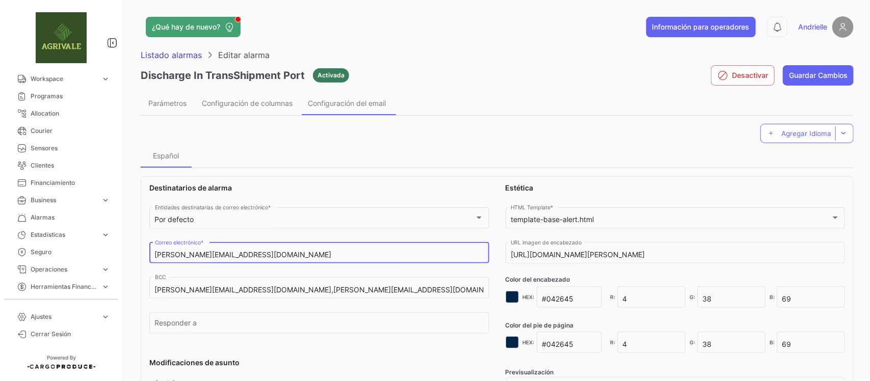
click at [268, 256] on input "[PERSON_NAME][EMAIL_ADDRESS][DOMAIN_NAME]" at bounding box center [319, 255] width 329 height 9
paste input ",[PERSON_NAME][EMAIL_ADDRESS][DOMAIN_NAME]"
type input "[PERSON_NAME][EMAIL_ADDRESS][DOMAIN_NAME],[PERSON_NAME][EMAIL_ADDRESS][DOMAIN_N…"
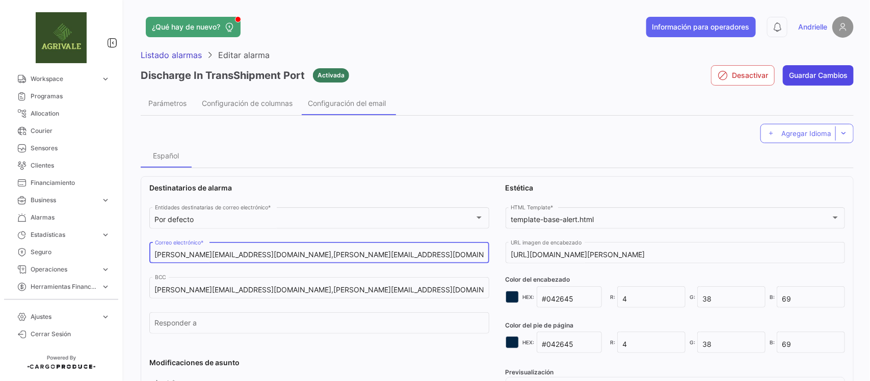
click at [798, 76] on button "Guardar Cambios" at bounding box center [818, 75] width 71 height 20
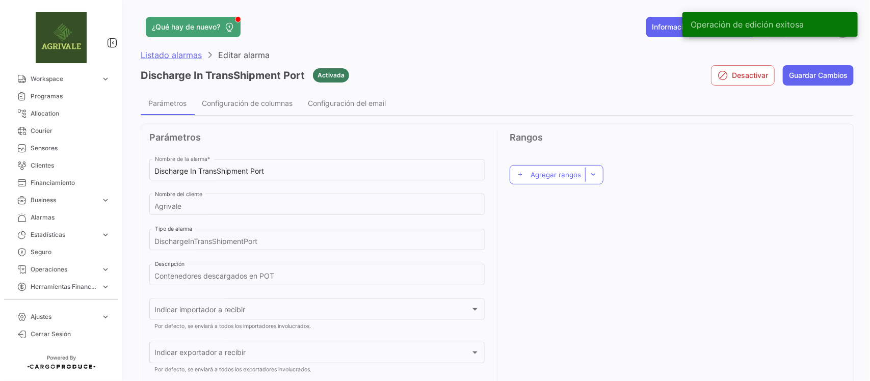
click at [189, 54] on span "Listado alarmas" at bounding box center [171, 55] width 61 height 10
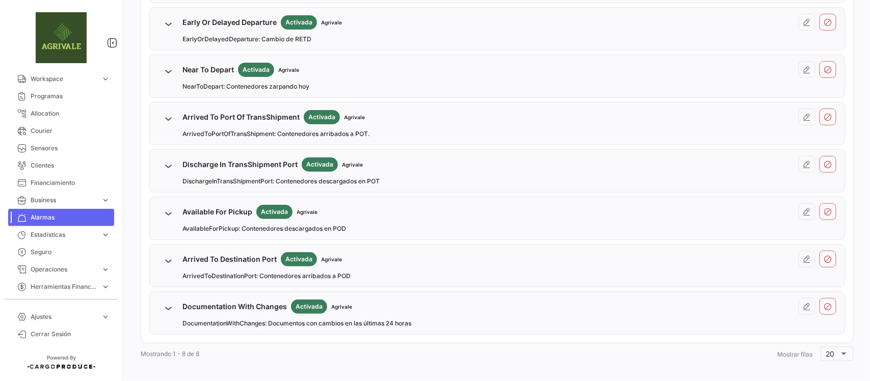
scroll to position [234, 0]
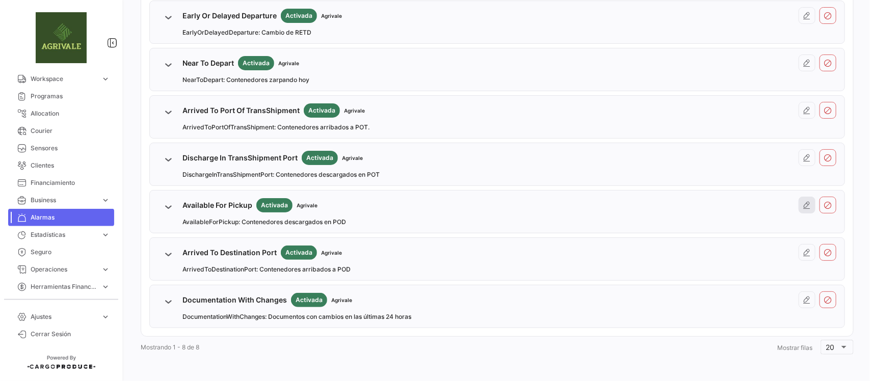
click at [807, 205] on button at bounding box center [807, 205] width 17 height 17
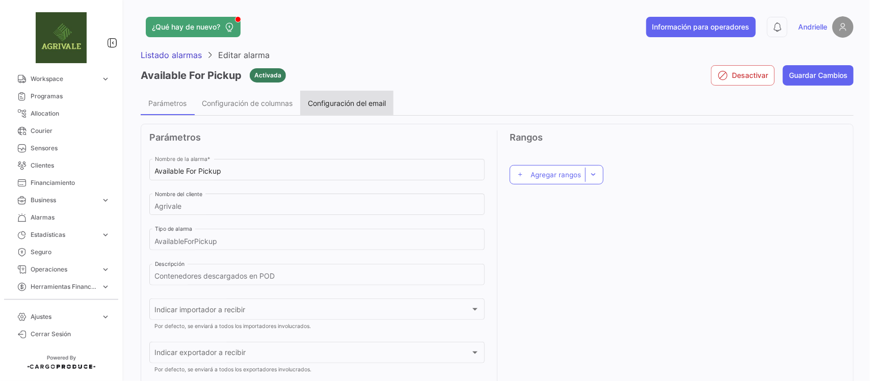
click at [358, 108] on div "Configuración del email" at bounding box center [346, 103] width 93 height 24
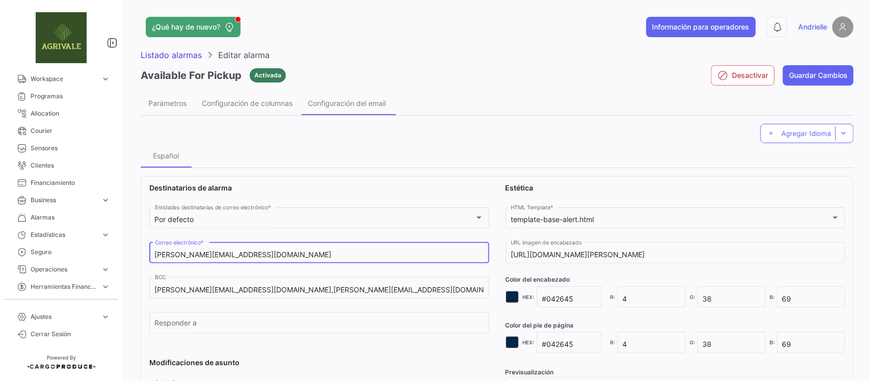
click at [300, 251] on input "[PERSON_NAME][EMAIL_ADDRESS][DOMAIN_NAME]" at bounding box center [319, 255] width 329 height 9
click at [299, 251] on input "[PERSON_NAME][EMAIL_ADDRESS][DOMAIN_NAME]" at bounding box center [319, 255] width 329 height 9
paste input ",[PERSON_NAME][EMAIL_ADDRESS][DOMAIN_NAME]"
type input "[PERSON_NAME][EMAIL_ADDRESS][DOMAIN_NAME],[PERSON_NAME][EMAIL_ADDRESS][DOMAIN_N…"
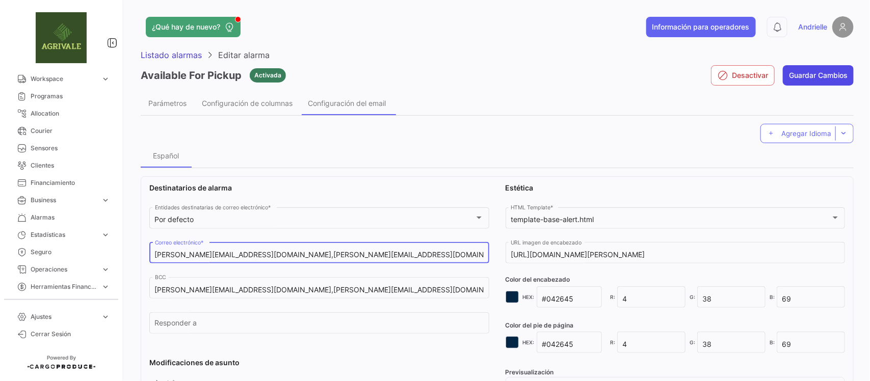
click at [834, 73] on button "Guardar Cambios" at bounding box center [818, 75] width 71 height 20
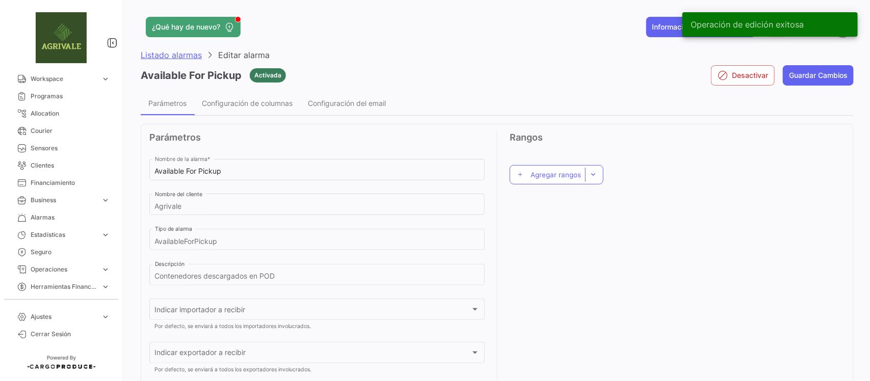
click at [189, 55] on span "Listado alarmas" at bounding box center [171, 55] width 61 height 10
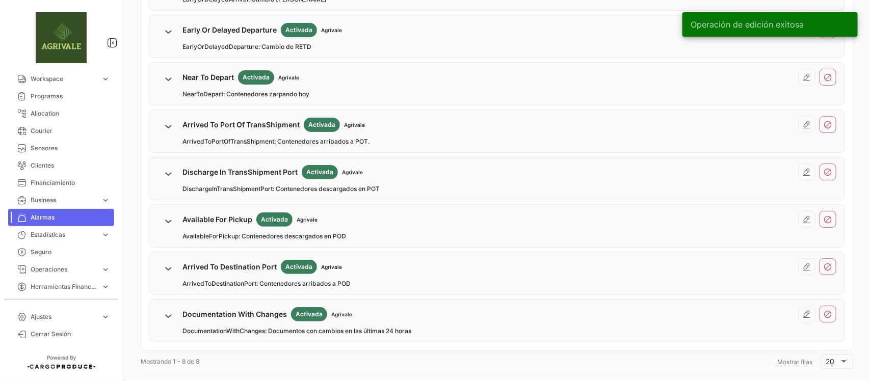
scroll to position [234, 0]
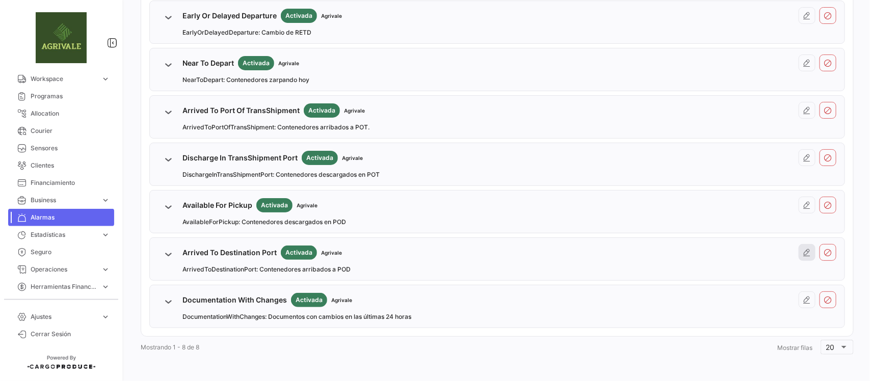
click at [803, 251] on icon at bounding box center [807, 253] width 8 height 8
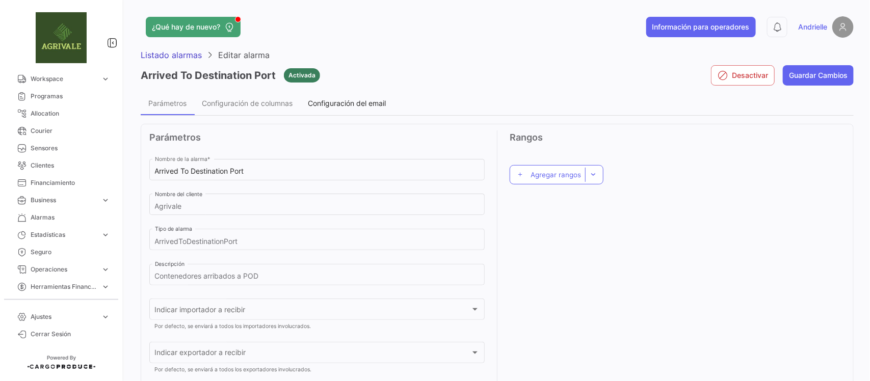
click at [355, 99] on span "Configuración del email" at bounding box center [347, 103] width 78 height 9
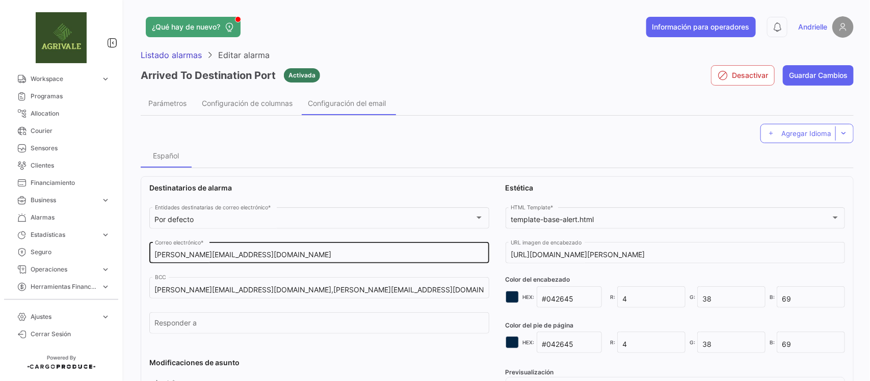
click at [269, 260] on div "[PERSON_NAME][EMAIL_ADDRESS][DOMAIN_NAME] Correo electrónico *" at bounding box center [319, 252] width 329 height 23
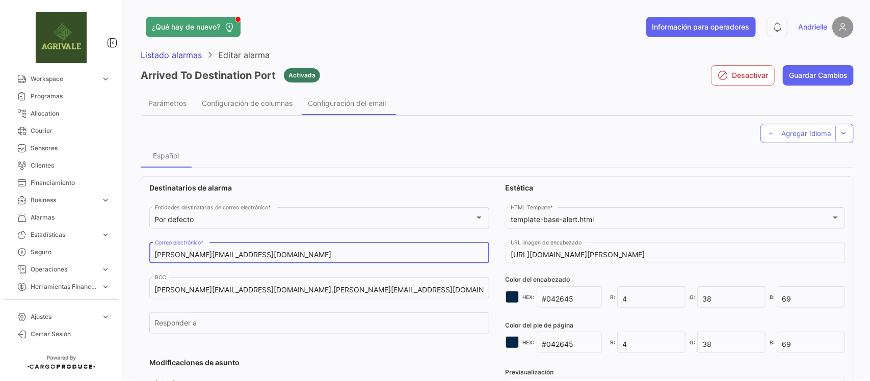
click at [273, 257] on input "[PERSON_NAME][EMAIL_ADDRESS][DOMAIN_NAME]" at bounding box center [319, 255] width 329 height 9
paste input ",[PERSON_NAME][EMAIL_ADDRESS][DOMAIN_NAME]"
type input "[PERSON_NAME][EMAIL_ADDRESS][DOMAIN_NAME],[PERSON_NAME][EMAIL_ADDRESS][DOMAIN_N…"
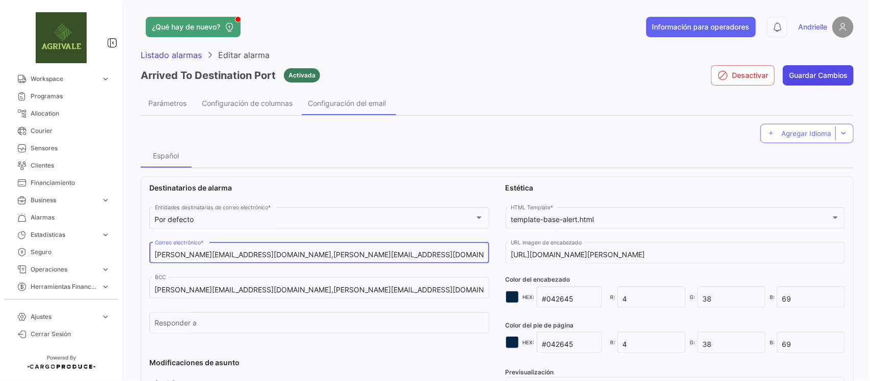
click at [829, 74] on button "Guardar Cambios" at bounding box center [818, 75] width 71 height 20
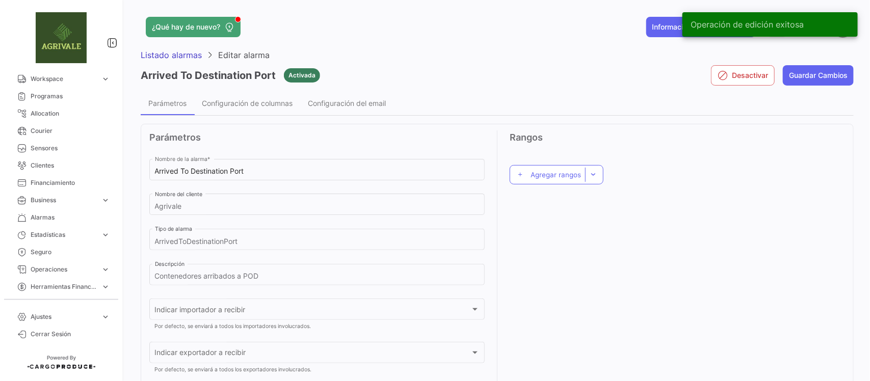
click at [161, 60] on div "Arrived To Destination Port Activada" at bounding box center [230, 75] width 179 height 31
click at [163, 52] on span "Listado alarmas" at bounding box center [171, 55] width 61 height 10
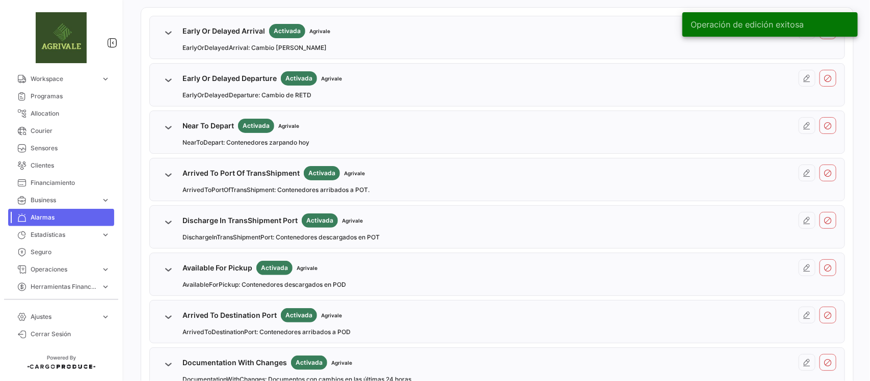
scroll to position [234, 0]
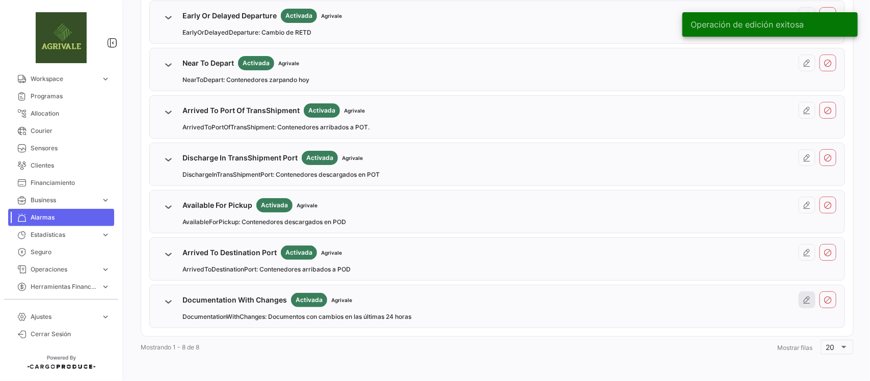
click at [803, 304] on icon at bounding box center [807, 300] width 8 height 8
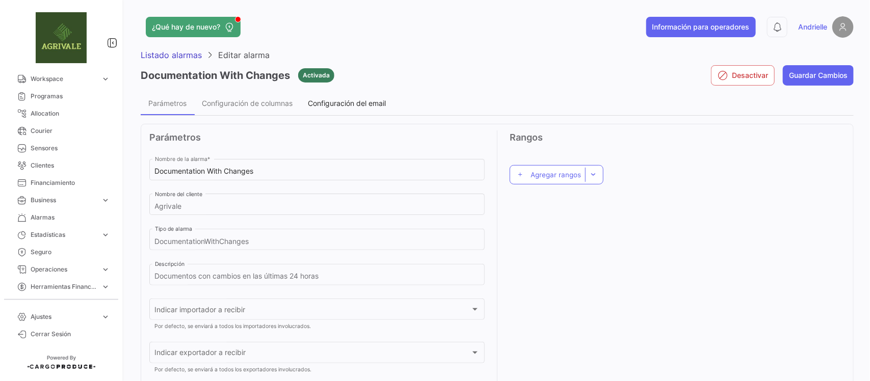
click at [358, 100] on span "Configuración del email" at bounding box center [347, 103] width 78 height 9
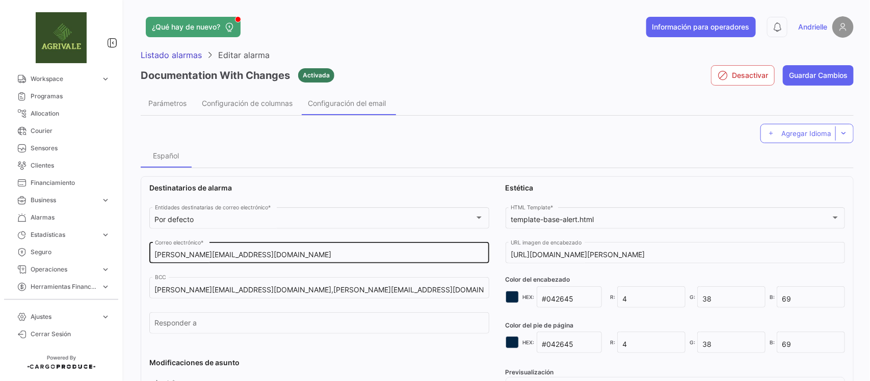
click at [269, 256] on input "[PERSON_NAME][EMAIL_ADDRESS][DOMAIN_NAME]" at bounding box center [319, 255] width 329 height 9
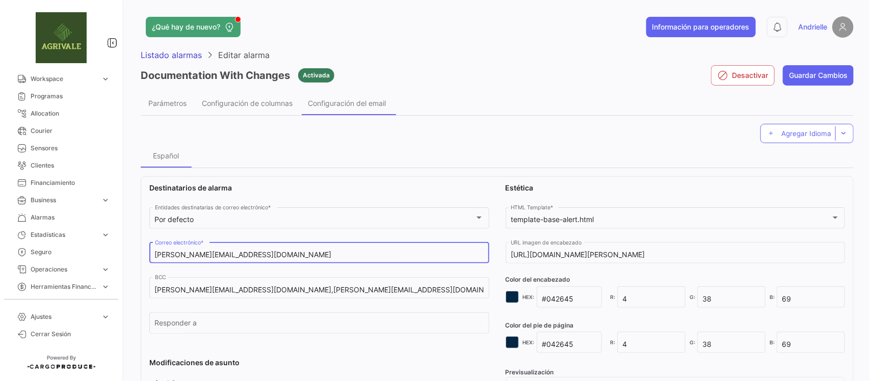
click at [269, 256] on input "[PERSON_NAME][EMAIL_ADDRESS][DOMAIN_NAME]" at bounding box center [319, 255] width 329 height 9
paste input ",[PERSON_NAME][EMAIL_ADDRESS][DOMAIN_NAME]"
type input "[PERSON_NAME][EMAIL_ADDRESS][DOMAIN_NAME],[PERSON_NAME][EMAIL_ADDRESS][DOMAIN_N…"
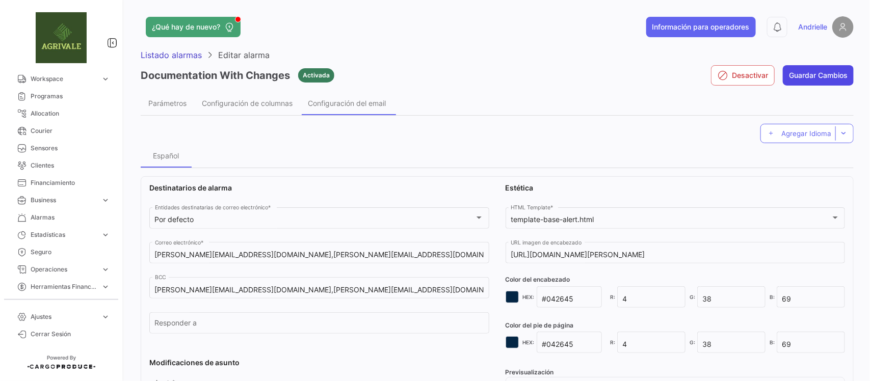
click at [823, 73] on button "Guardar Cambios" at bounding box center [818, 75] width 71 height 20
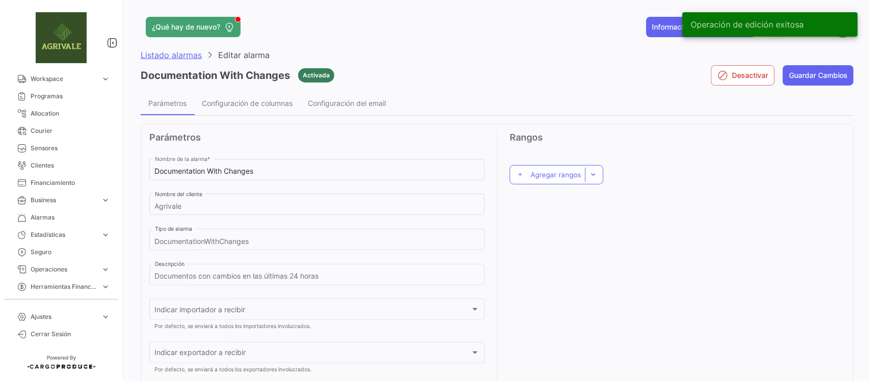
click at [186, 55] on span "Listado alarmas" at bounding box center [171, 55] width 61 height 10
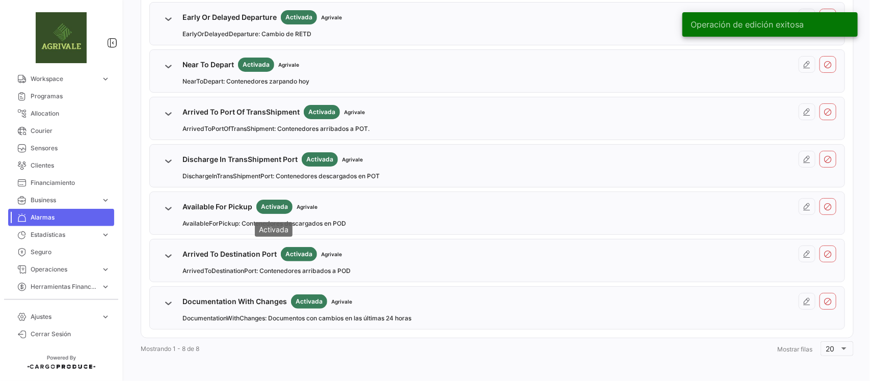
scroll to position [234, 0]
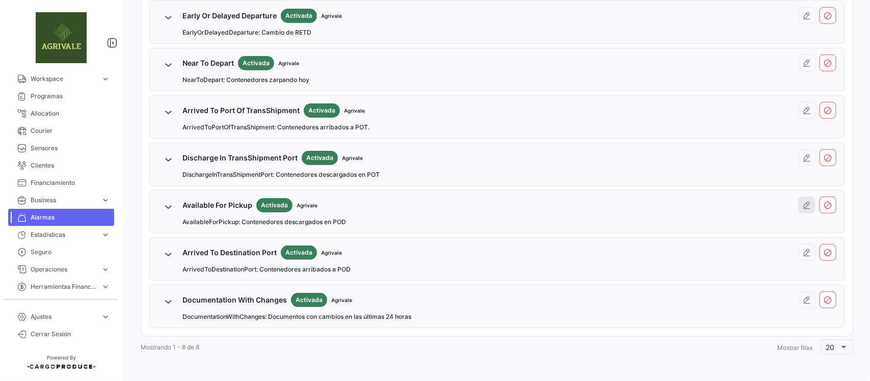
click at [803, 204] on icon at bounding box center [807, 205] width 8 height 8
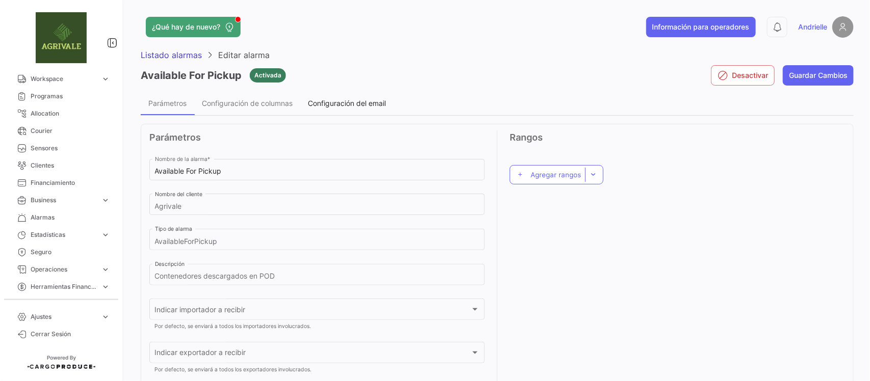
click at [351, 106] on span "Configuración del email" at bounding box center [347, 103] width 78 height 9
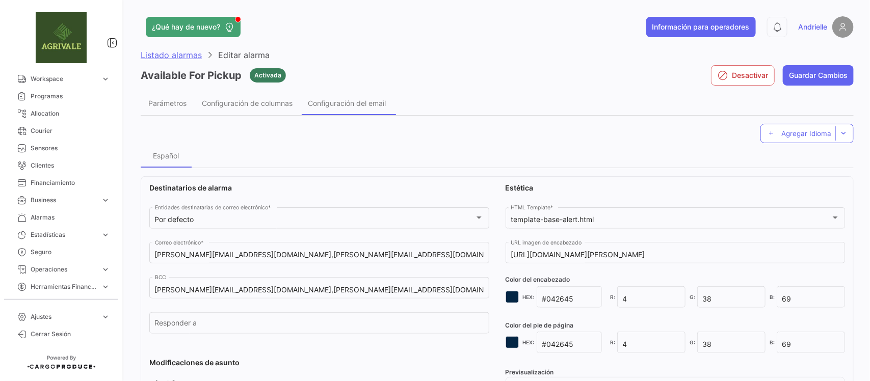
click at [187, 52] on span "Listado alarmas" at bounding box center [171, 55] width 61 height 10
